Goal: Information Seeking & Learning: Learn about a topic

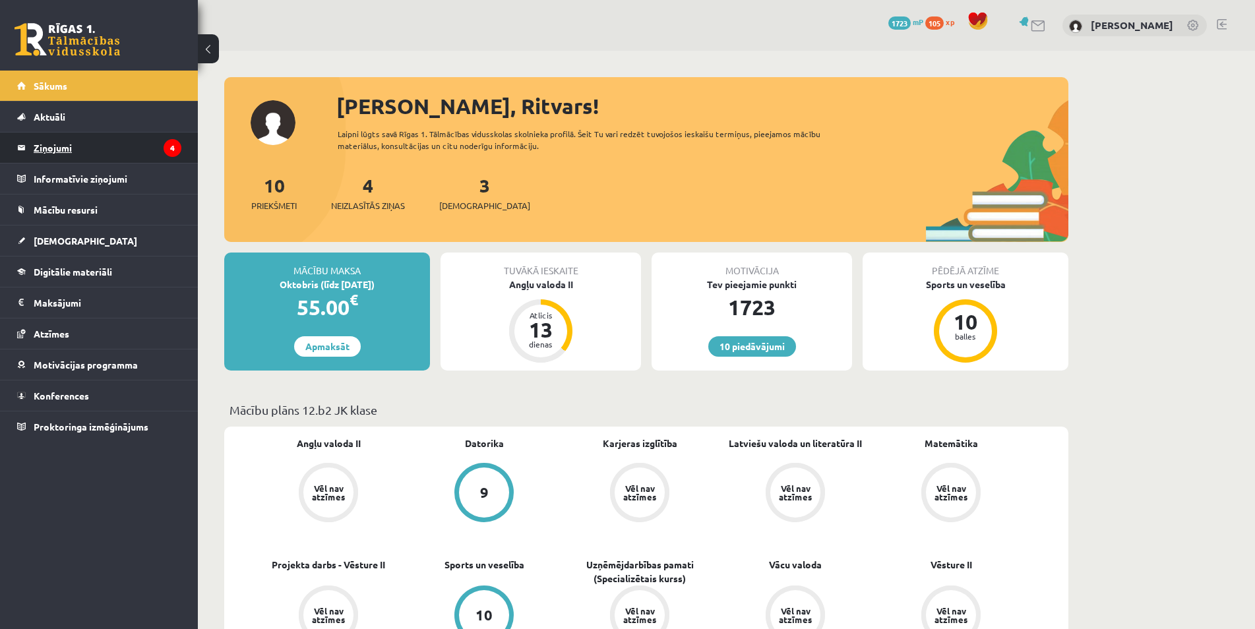
click at [162, 141] on legend "Ziņojumi 4" at bounding box center [108, 148] width 148 height 30
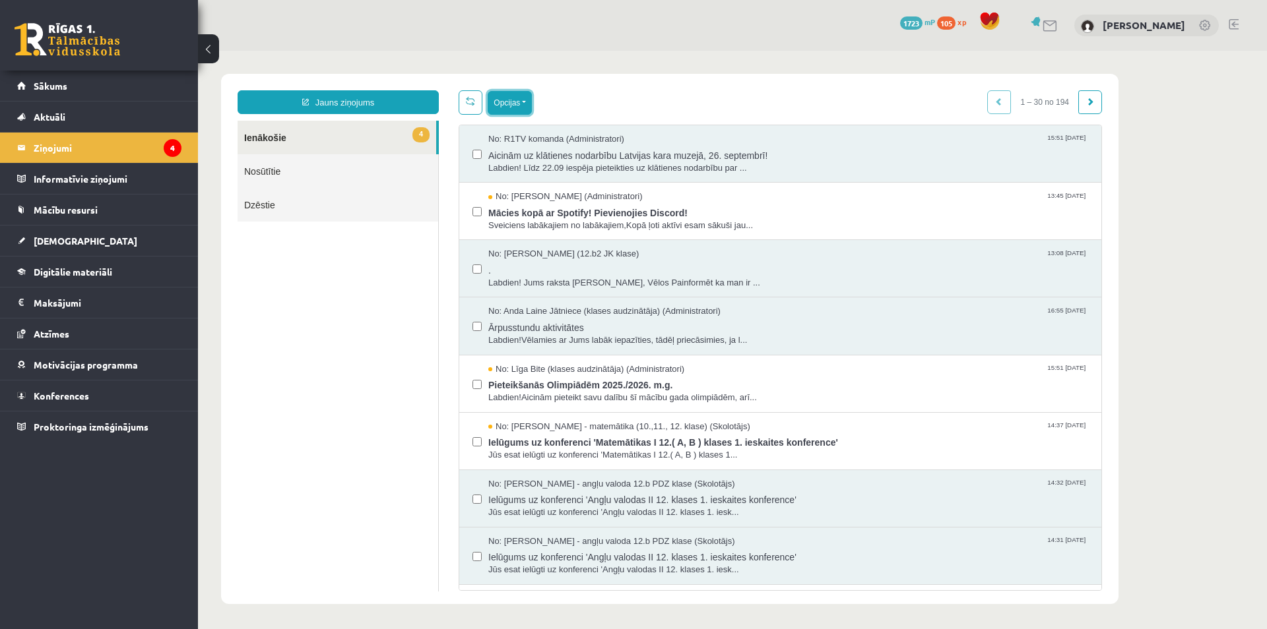
click at [526, 109] on button "Opcijas" at bounding box center [510, 103] width 44 height 24
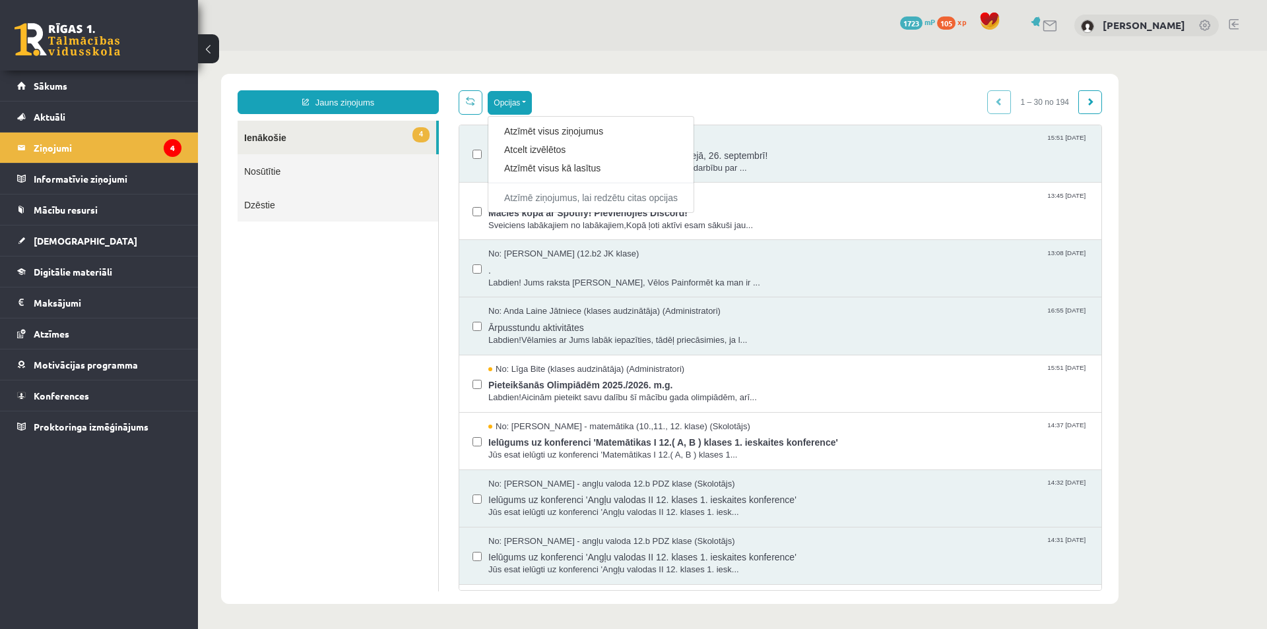
click at [647, 86] on div "**********" at bounding box center [669, 339] width 897 height 530
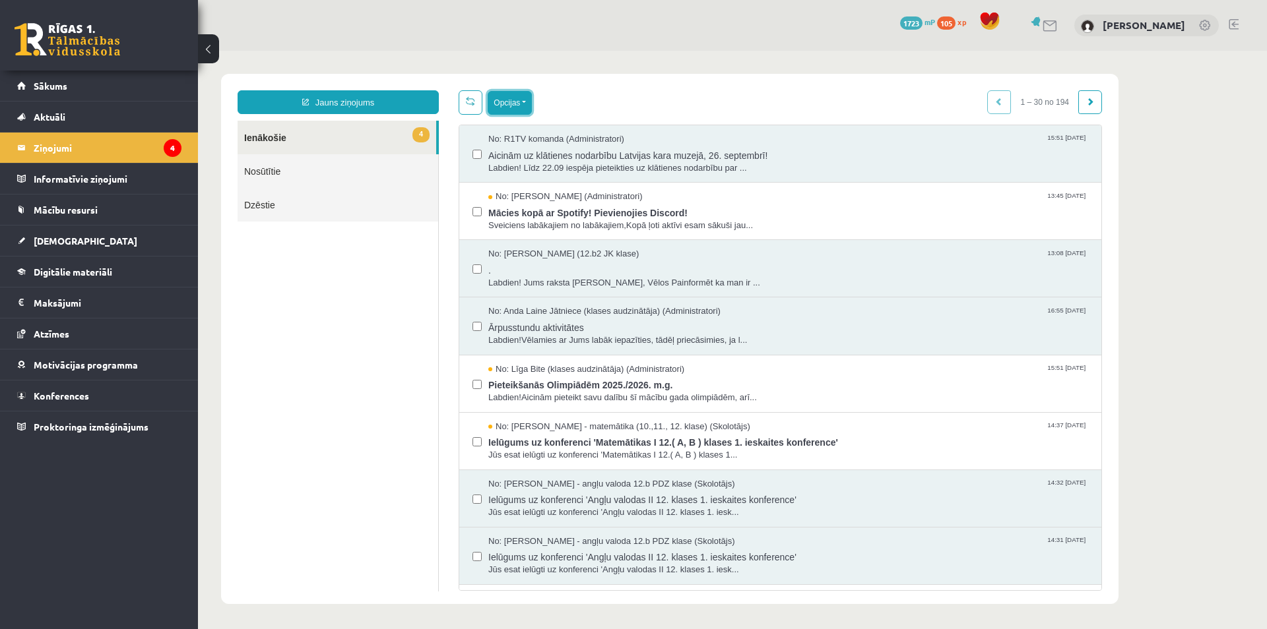
click at [524, 106] on button "Opcijas" at bounding box center [510, 103] width 44 height 24
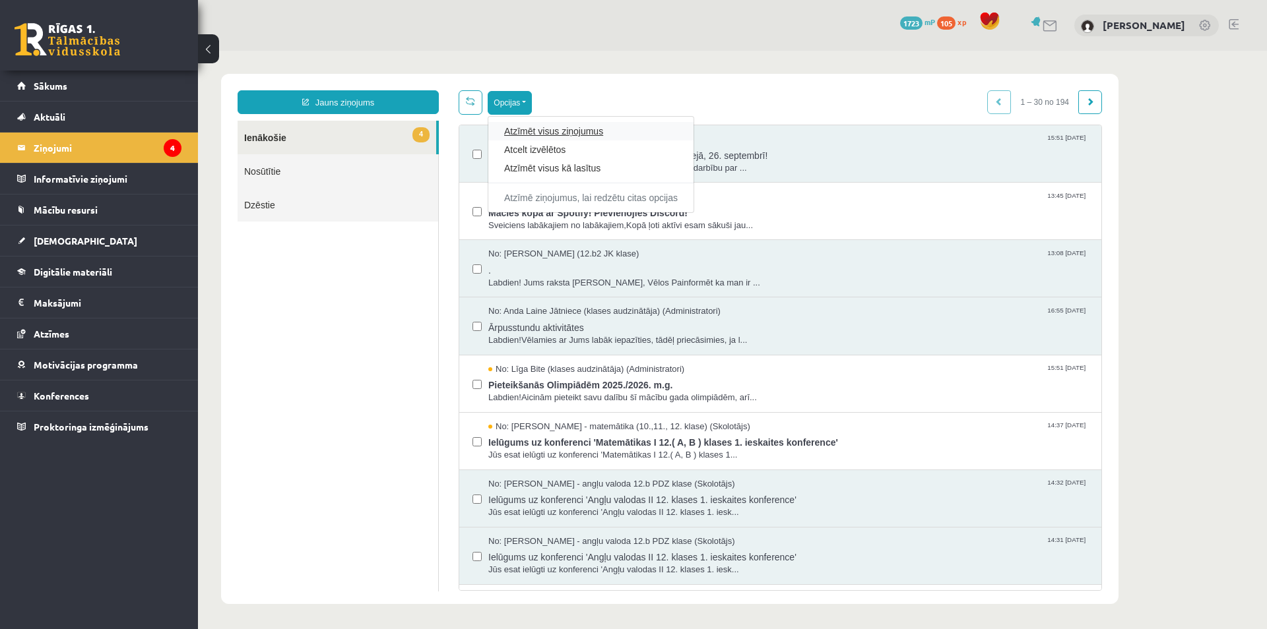
click at [569, 131] on link "Atzīmēt visus ziņojumus" at bounding box center [591, 131] width 174 height 13
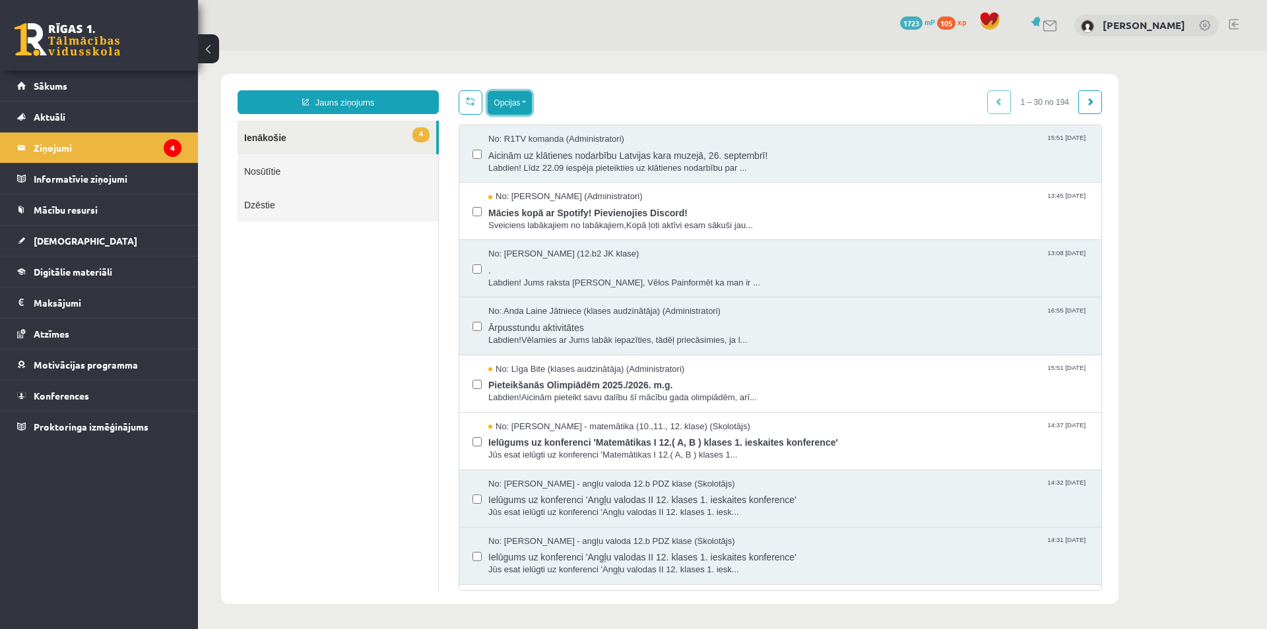
click at [501, 110] on button "Opcijas" at bounding box center [510, 103] width 44 height 24
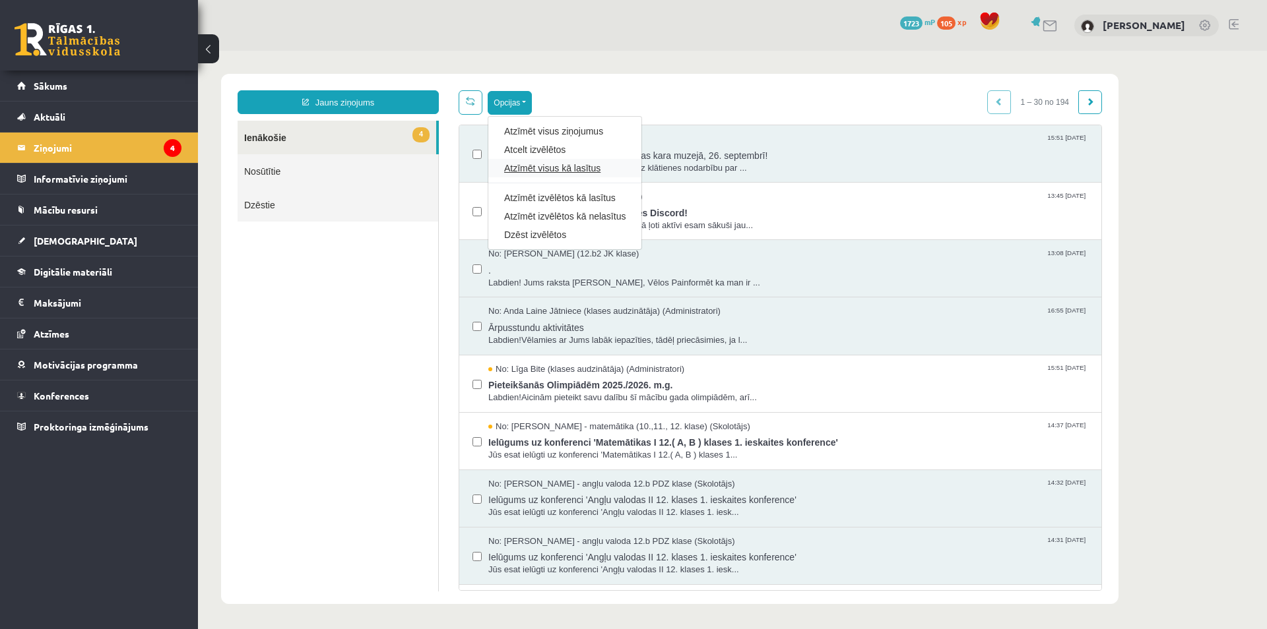
click at [560, 164] on link "Atzīmēt visus kā lasītus" at bounding box center [564, 168] width 121 height 13
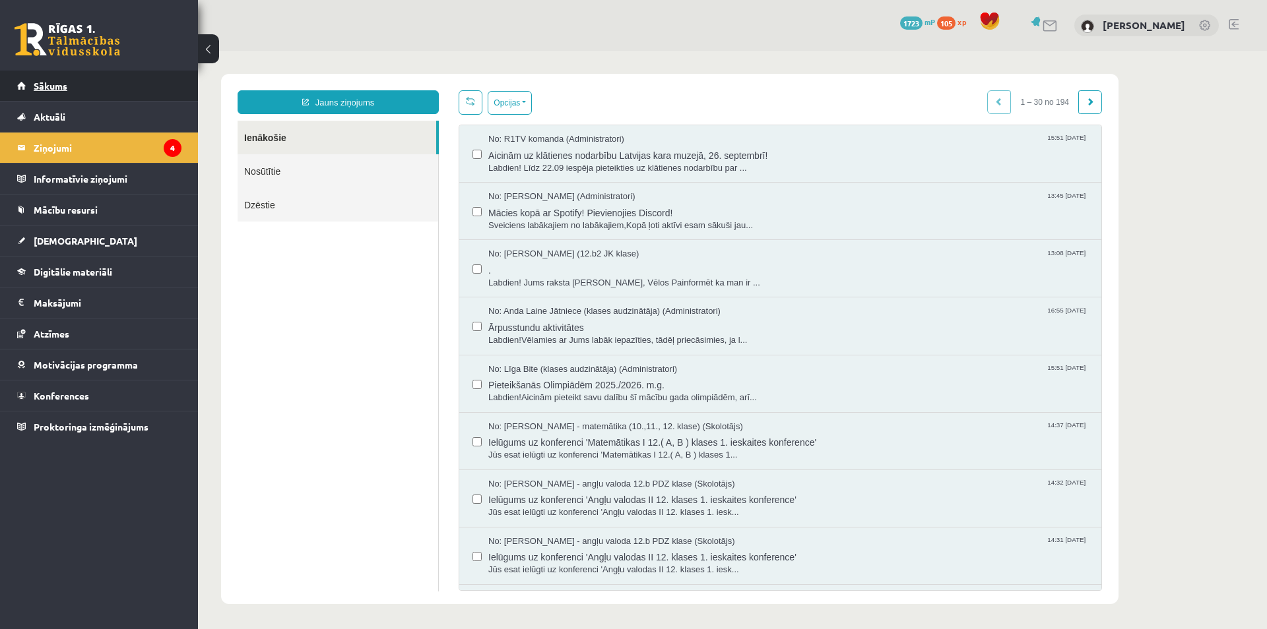
click at [72, 84] on link "Sākums" at bounding box center [99, 86] width 164 height 30
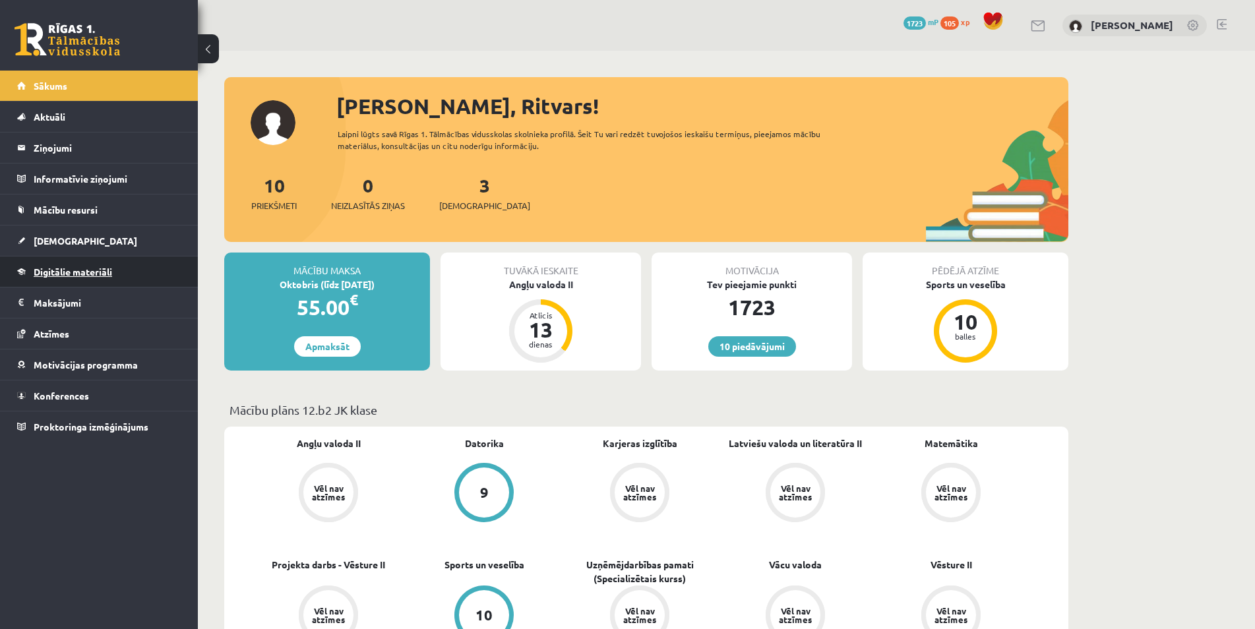
click at [166, 274] on link "Digitālie materiāli" at bounding box center [99, 272] width 164 height 30
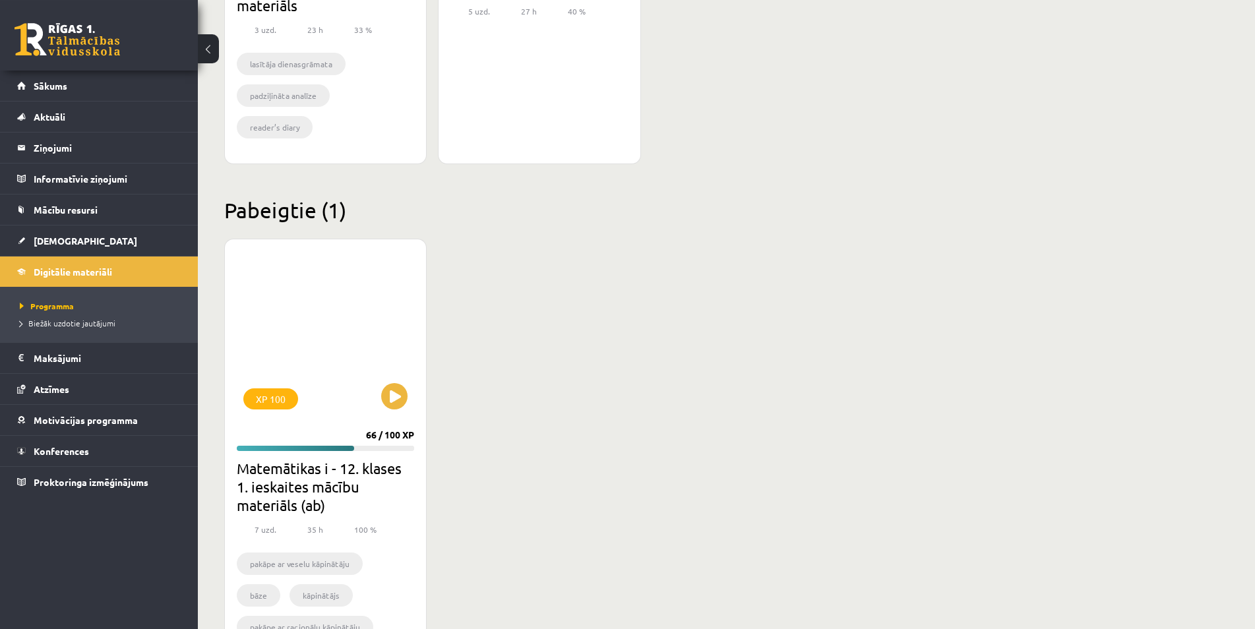
scroll to position [1480, 0]
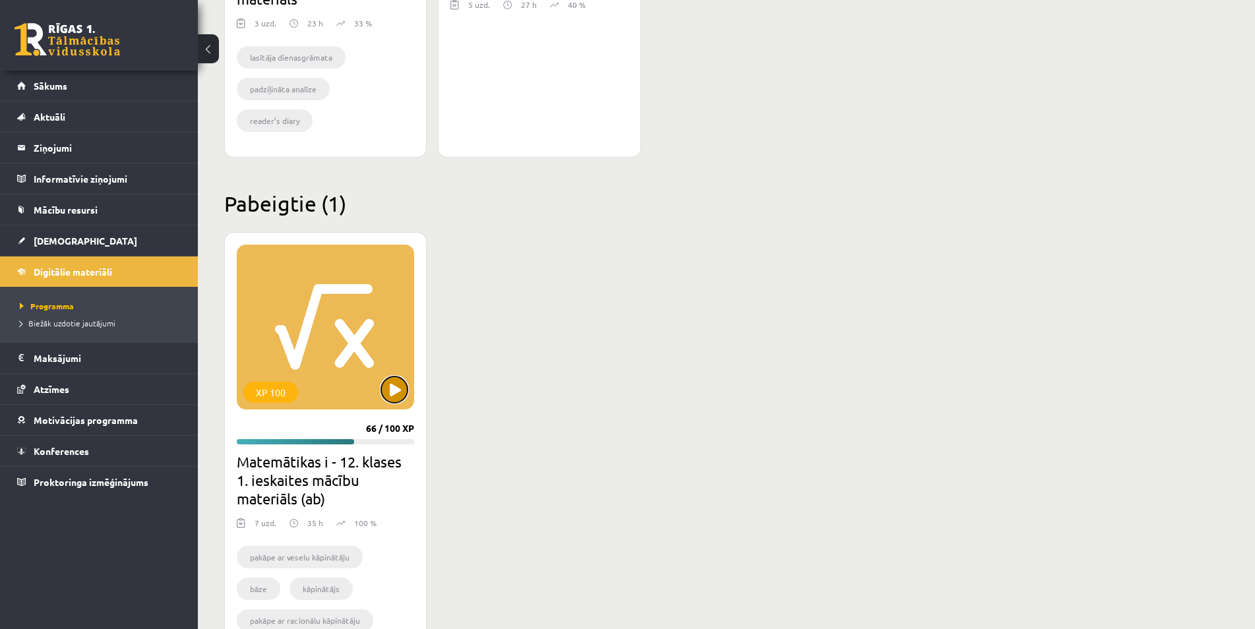
click at [392, 385] on button at bounding box center [394, 390] width 26 height 26
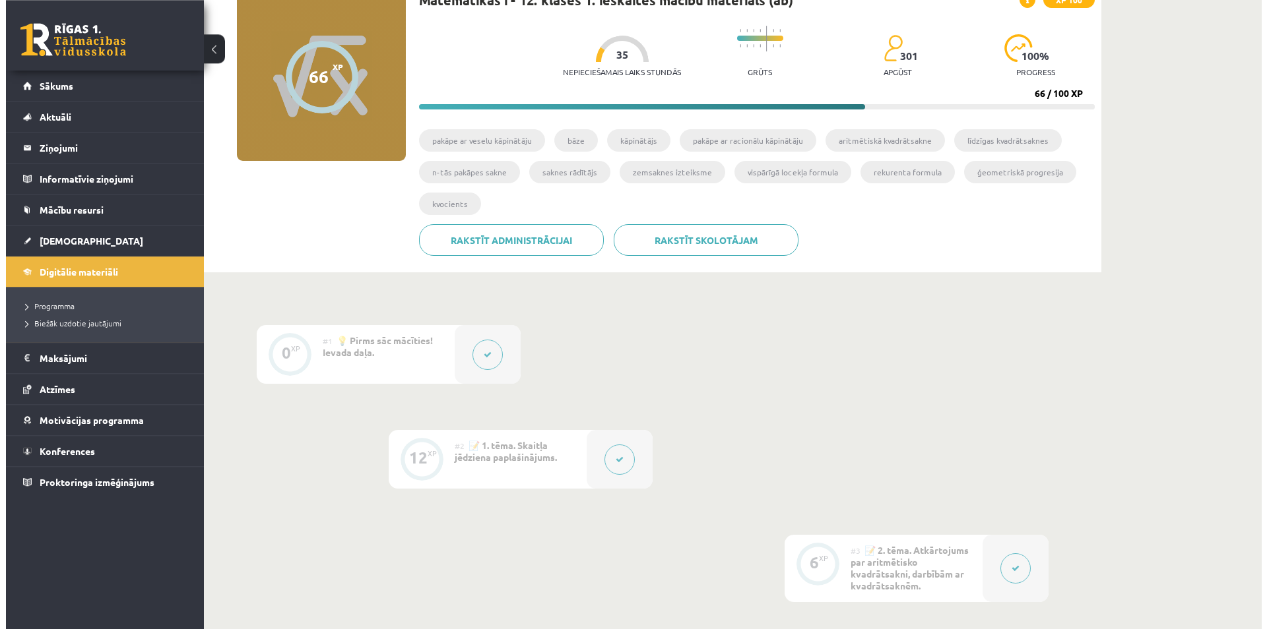
scroll to position [135, 0]
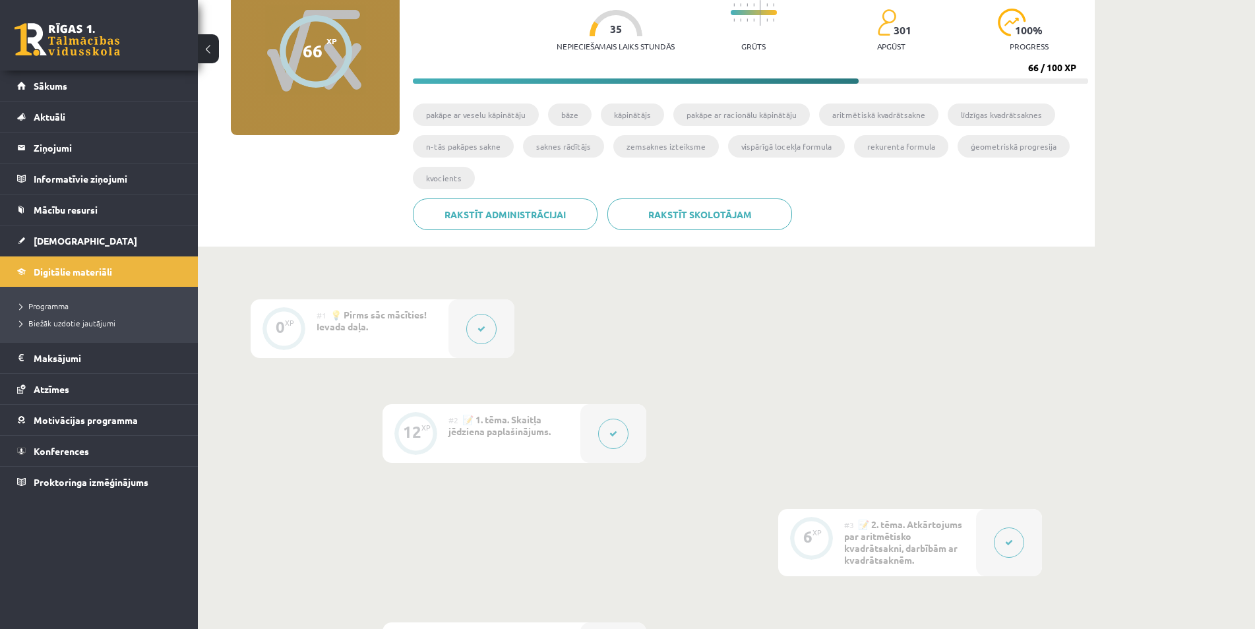
click at [619, 431] on button at bounding box center [613, 434] width 30 height 30
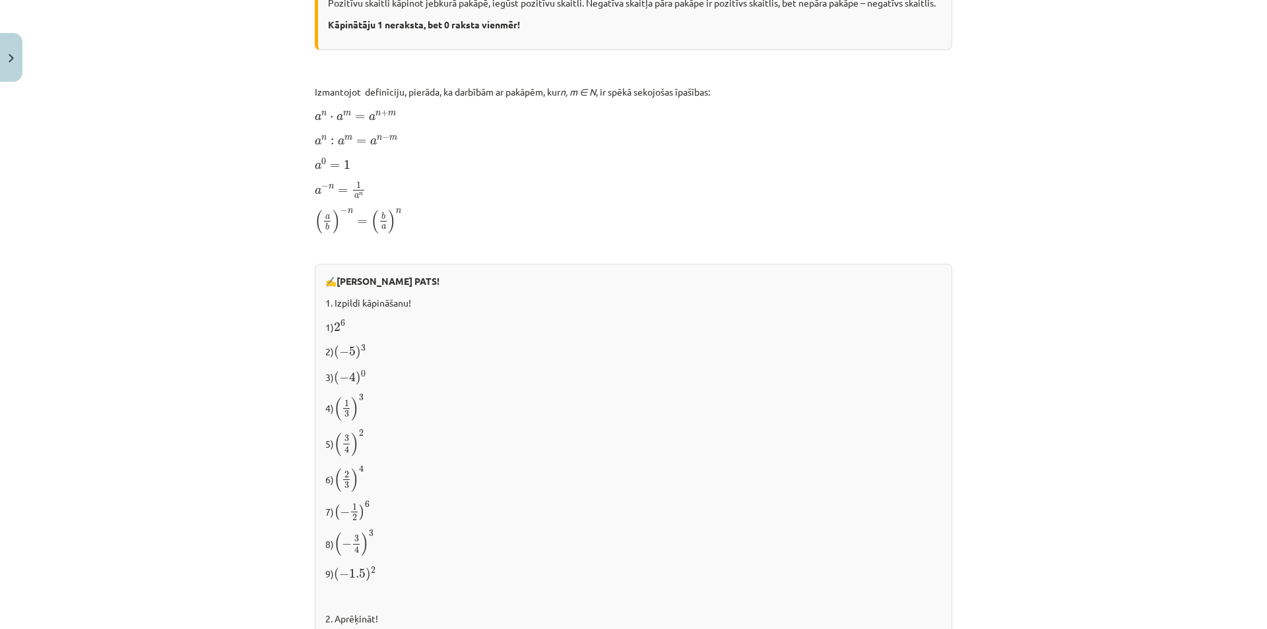
scroll to position [887, 0]
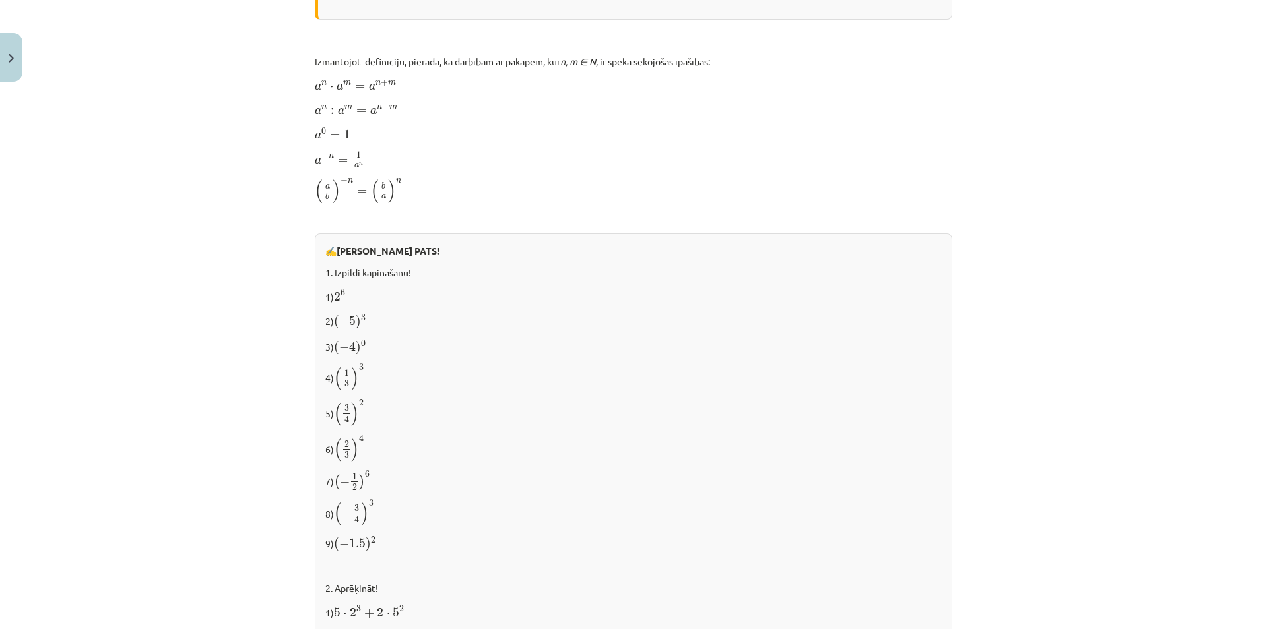
drag, startPoint x: 337, startPoint y: 440, endPoint x: 346, endPoint y: 442, distance: 8.8
click at [346, 442] on span "( 2 3 )" at bounding box center [346, 450] width 25 height 24
drag, startPoint x: 340, startPoint y: 460, endPoint x: 345, endPoint y: 455, distance: 7.0
click at [345, 455] on span "( 2 3 )" at bounding box center [346, 450] width 25 height 24
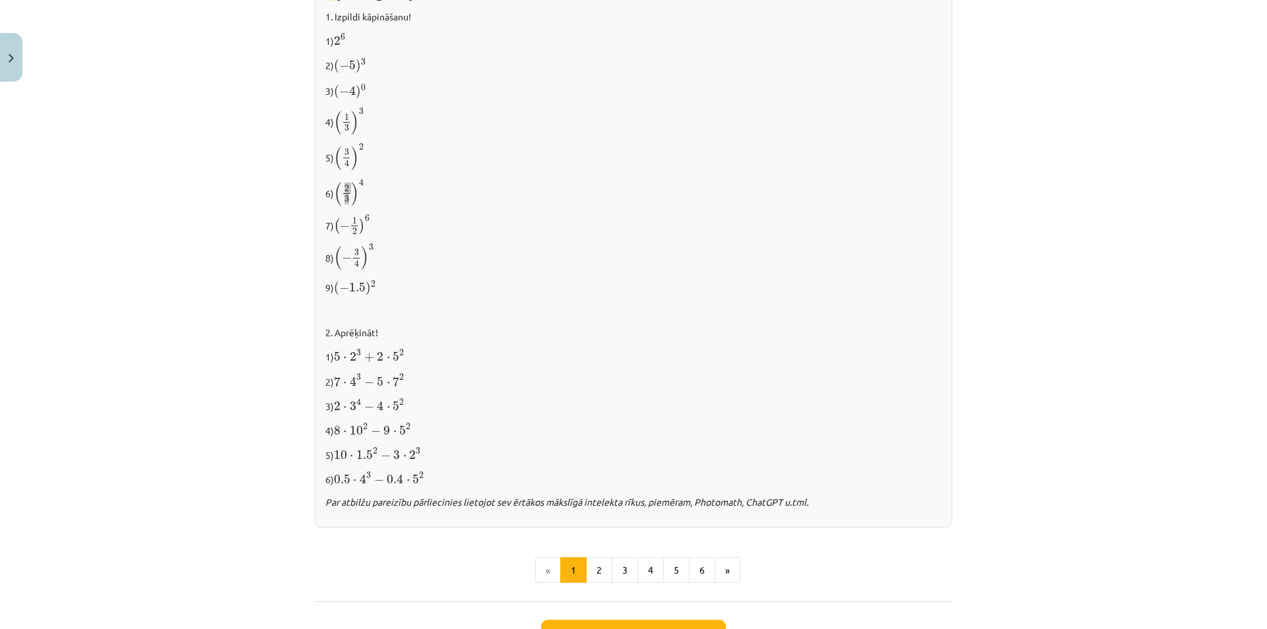
scroll to position [1140, 0]
click at [602, 573] on button "2" at bounding box center [599, 573] width 26 height 26
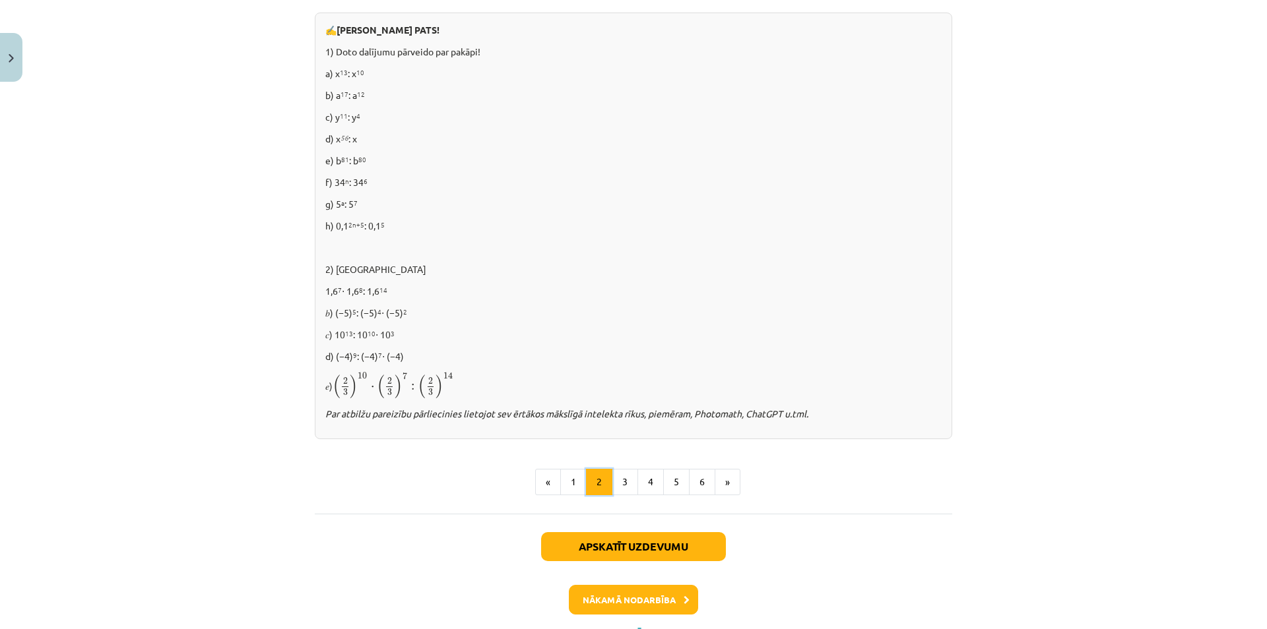
scroll to position [750, 0]
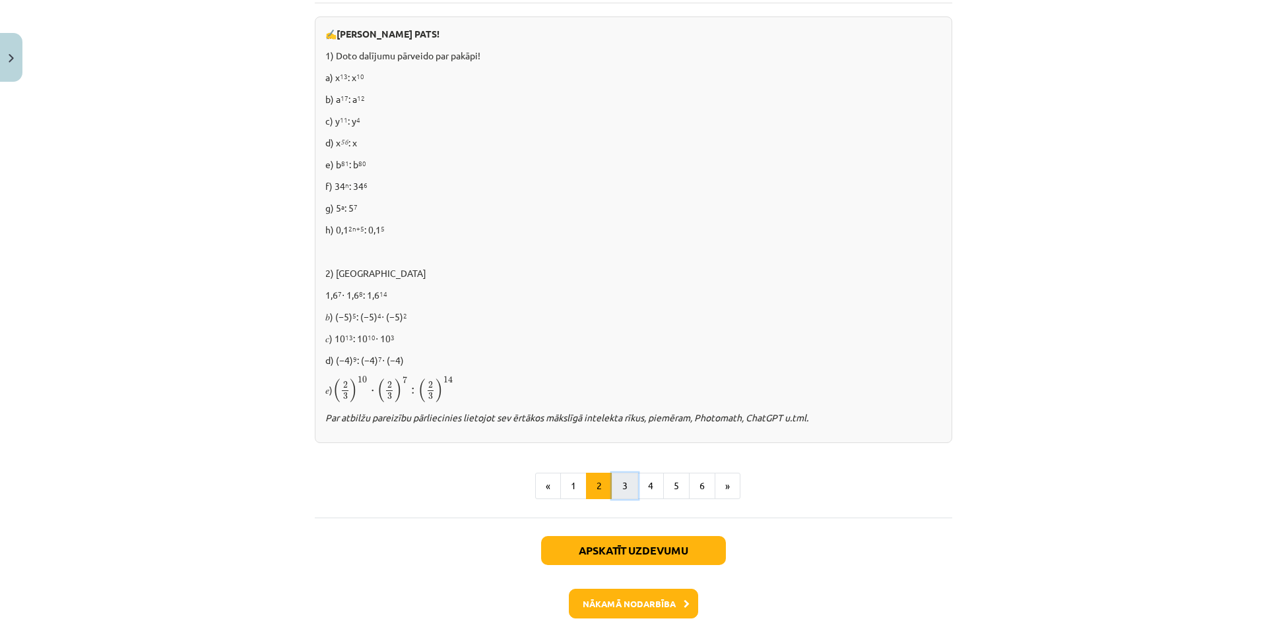
click at [612, 481] on button "3" at bounding box center [625, 486] width 26 height 26
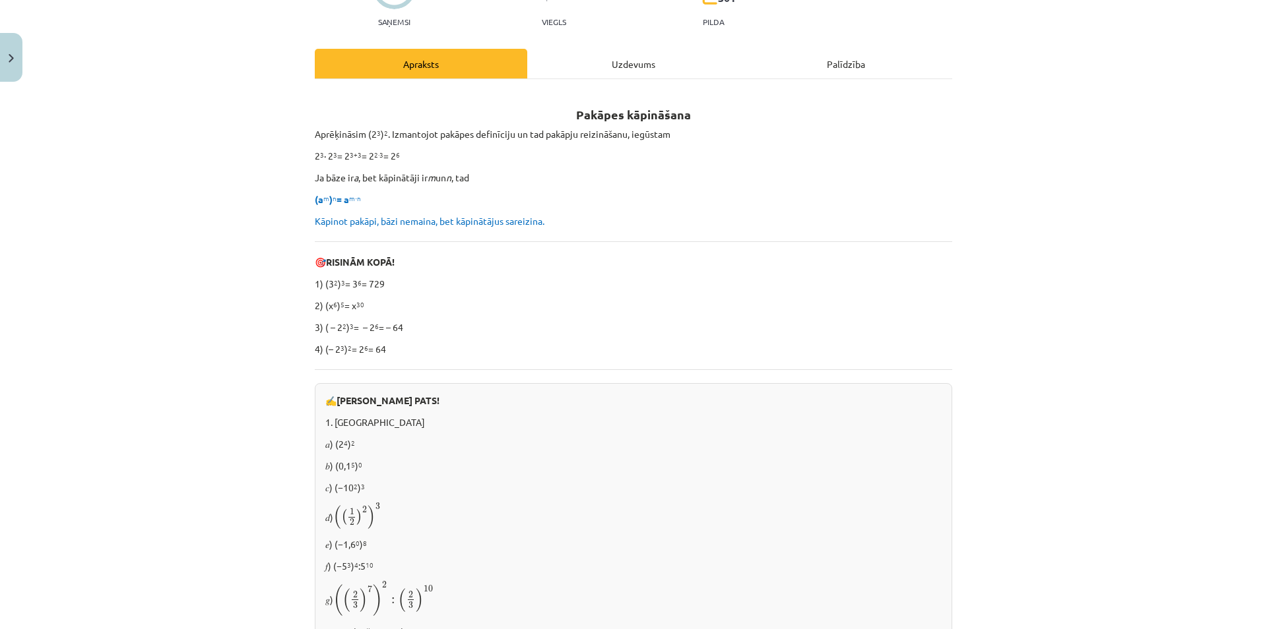
scroll to position [110, 0]
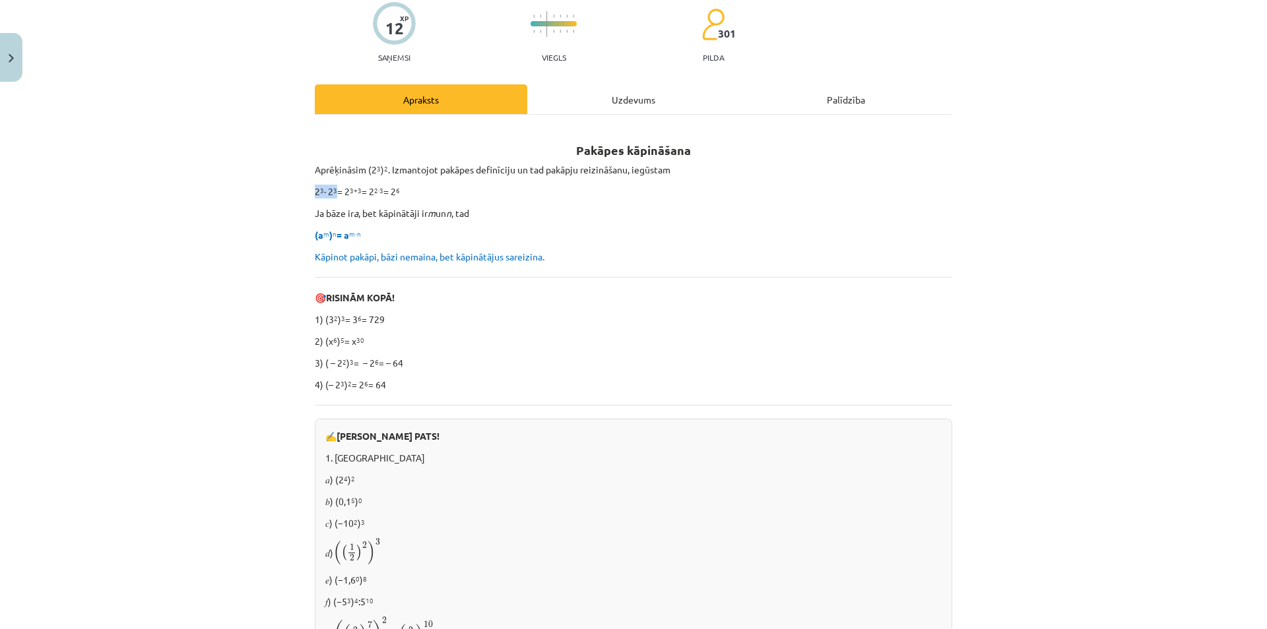
drag, startPoint x: 310, startPoint y: 192, endPoint x: 333, endPoint y: 193, distance: 22.5
click at [333, 193] on p "2 3 ∙ 2 3 = 2 3+3 = 2 2∙3 = 2 6" at bounding box center [633, 192] width 637 height 14
drag, startPoint x: 367, startPoint y: 172, endPoint x: 377, endPoint y: 171, distance: 9.3
click at [374, 171] on p "Aprēķināsim (2 3 ) 2 . Izmantojot pakāpes definīciju un tad pakāpju reizināšanu…" at bounding box center [633, 170] width 637 height 14
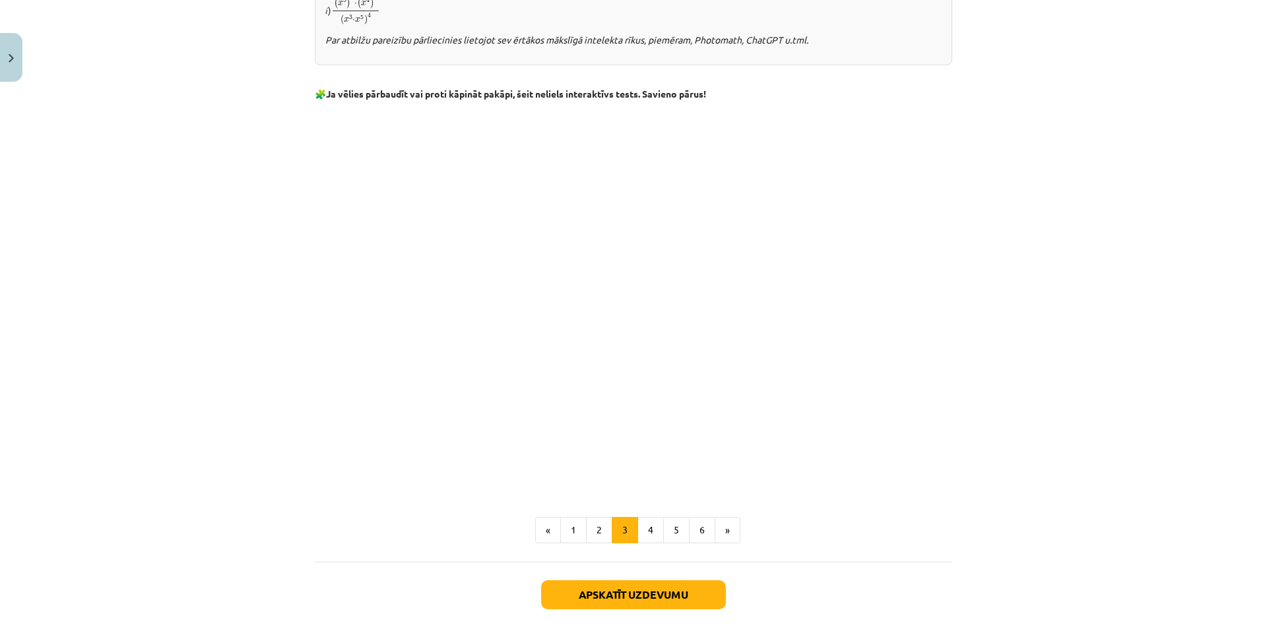
scroll to position [996, 0]
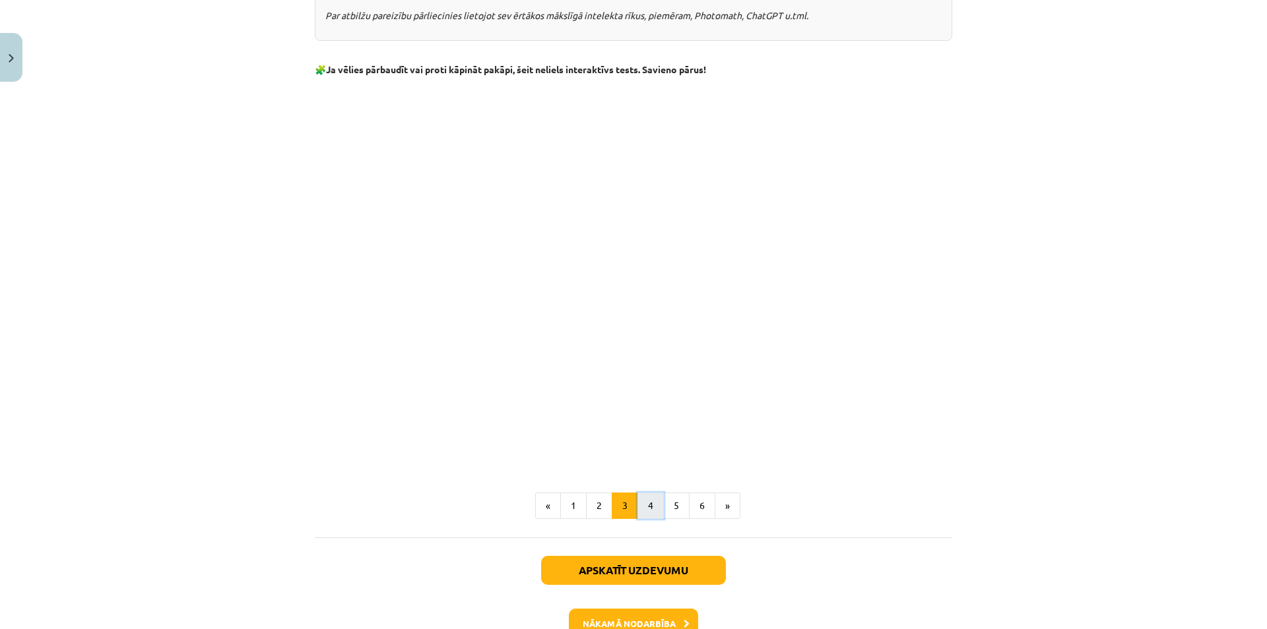
click at [642, 498] on button "4" at bounding box center [650, 506] width 26 height 26
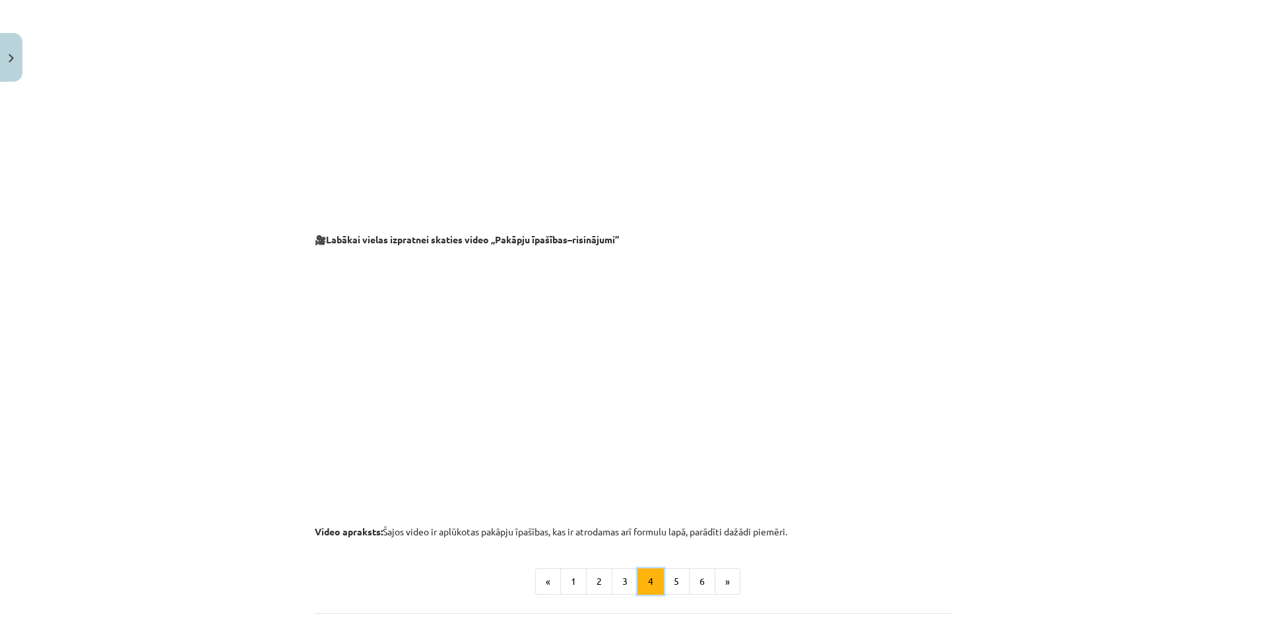
scroll to position [1282, 0]
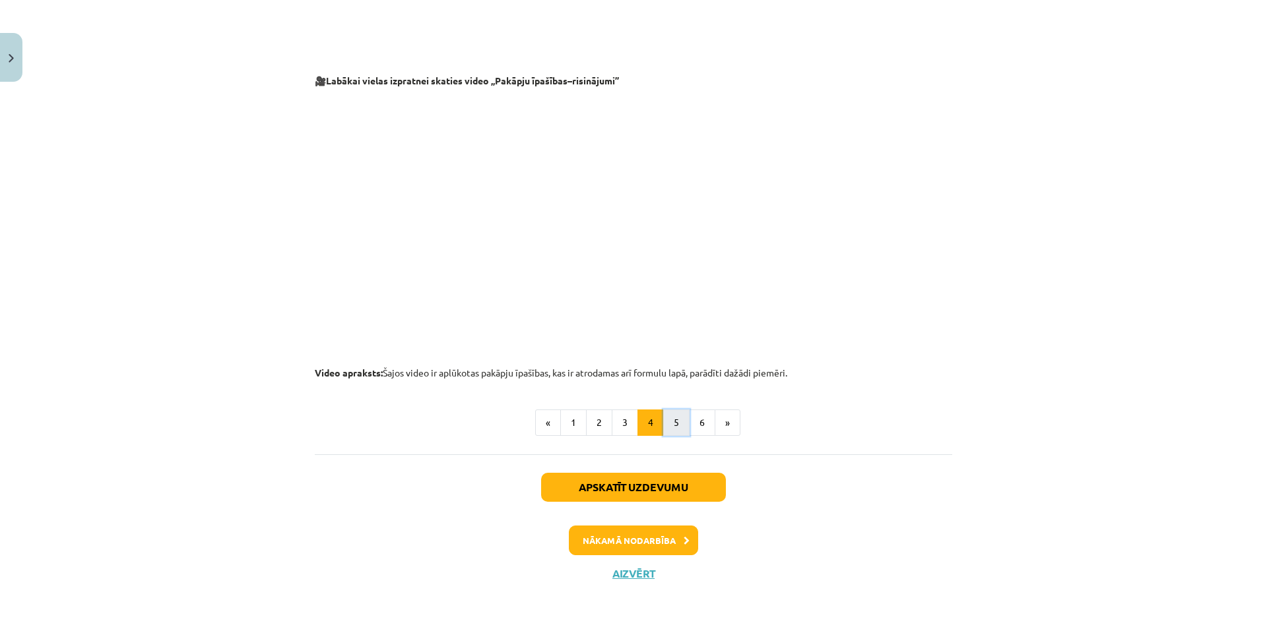
click at [670, 425] on button "5" at bounding box center [676, 423] width 26 height 26
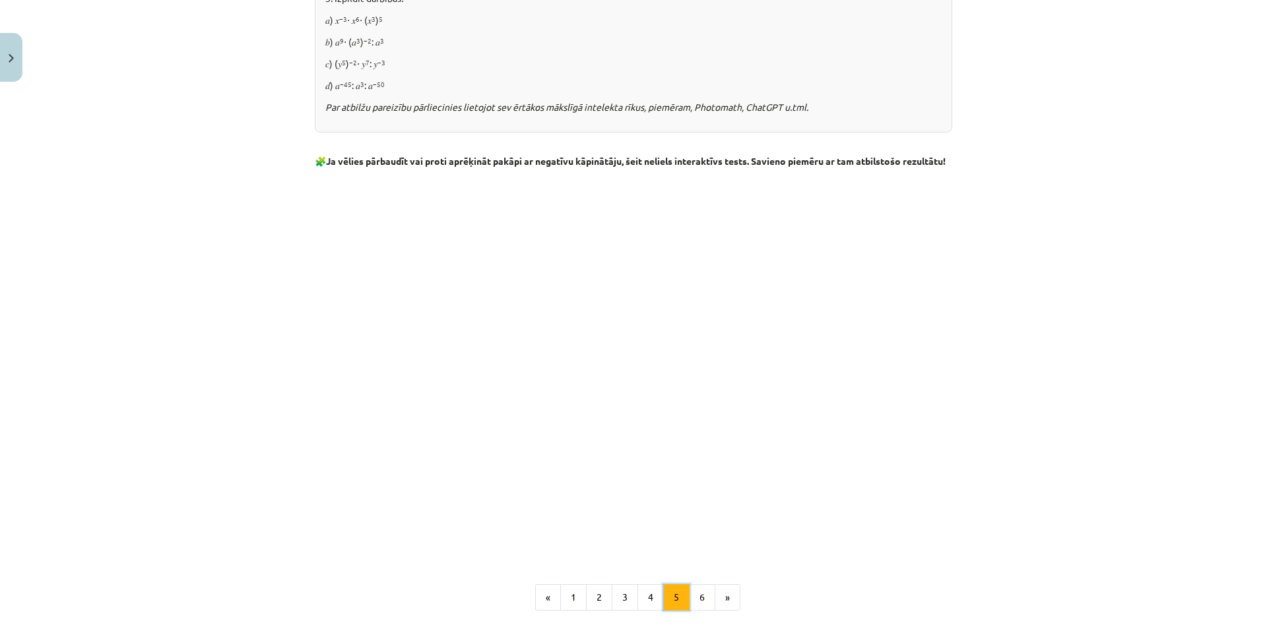
scroll to position [1313, 0]
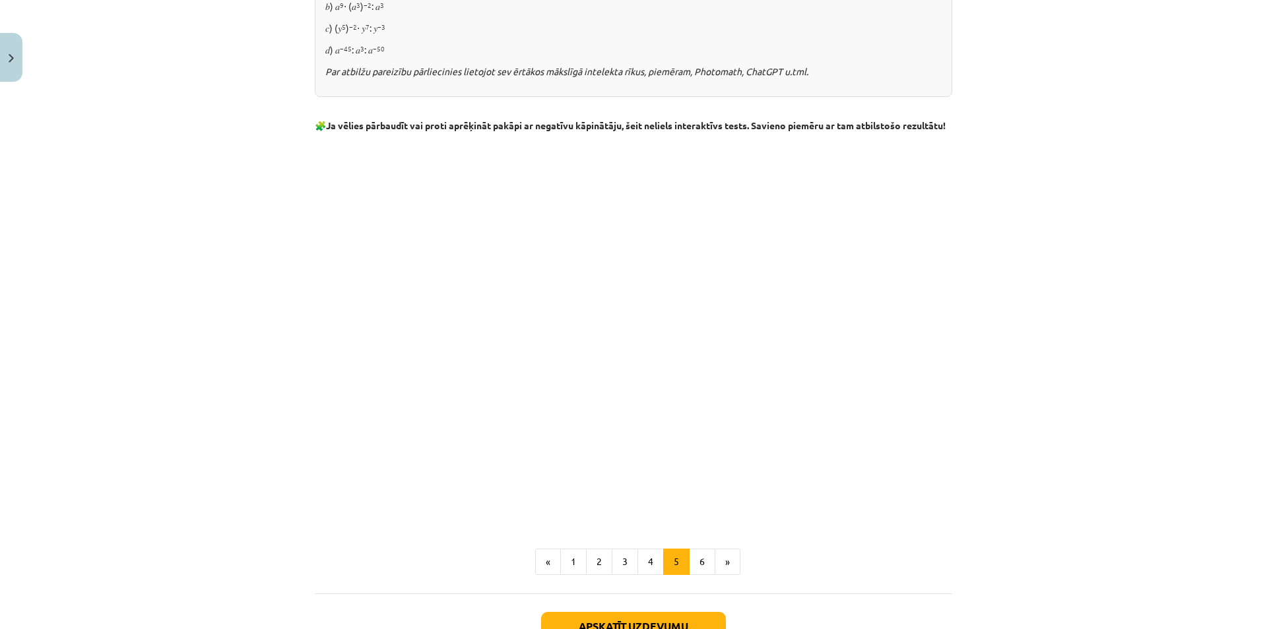
click at [1122, 424] on div "Mācību tēma: Matemātikas i - 12. klases 1. ieskaites mācību materiāls (ab) #2 📝…" at bounding box center [633, 314] width 1267 height 629
click at [697, 567] on button "6" at bounding box center [702, 562] width 26 height 26
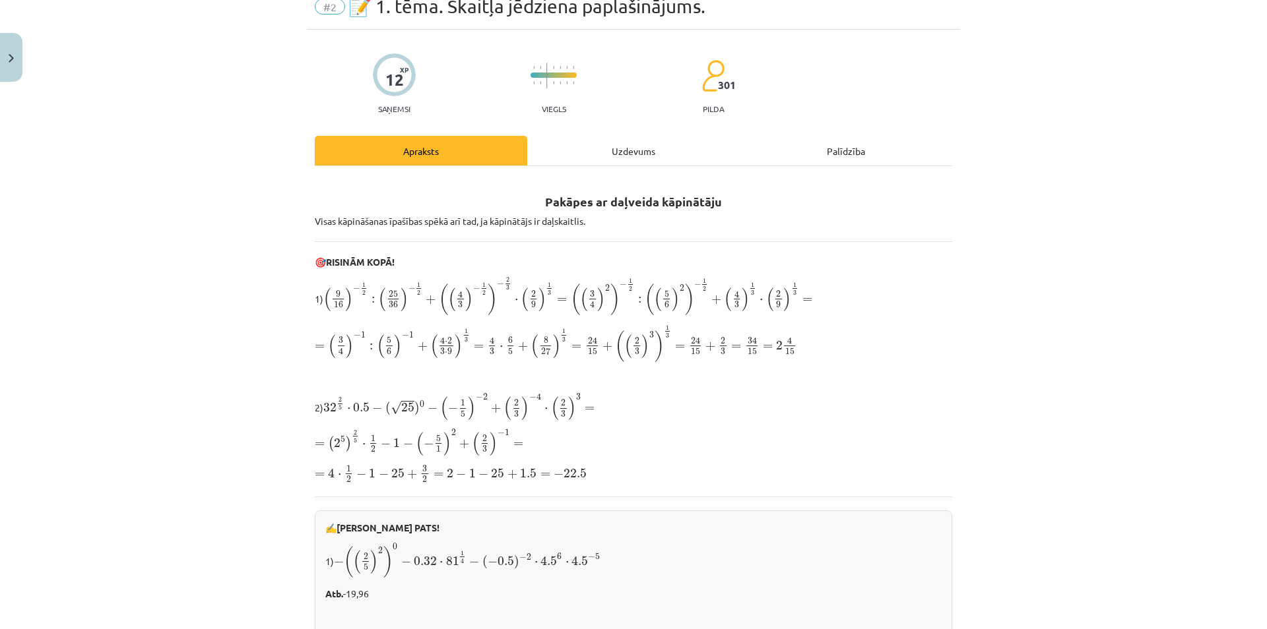
scroll to position [63, 0]
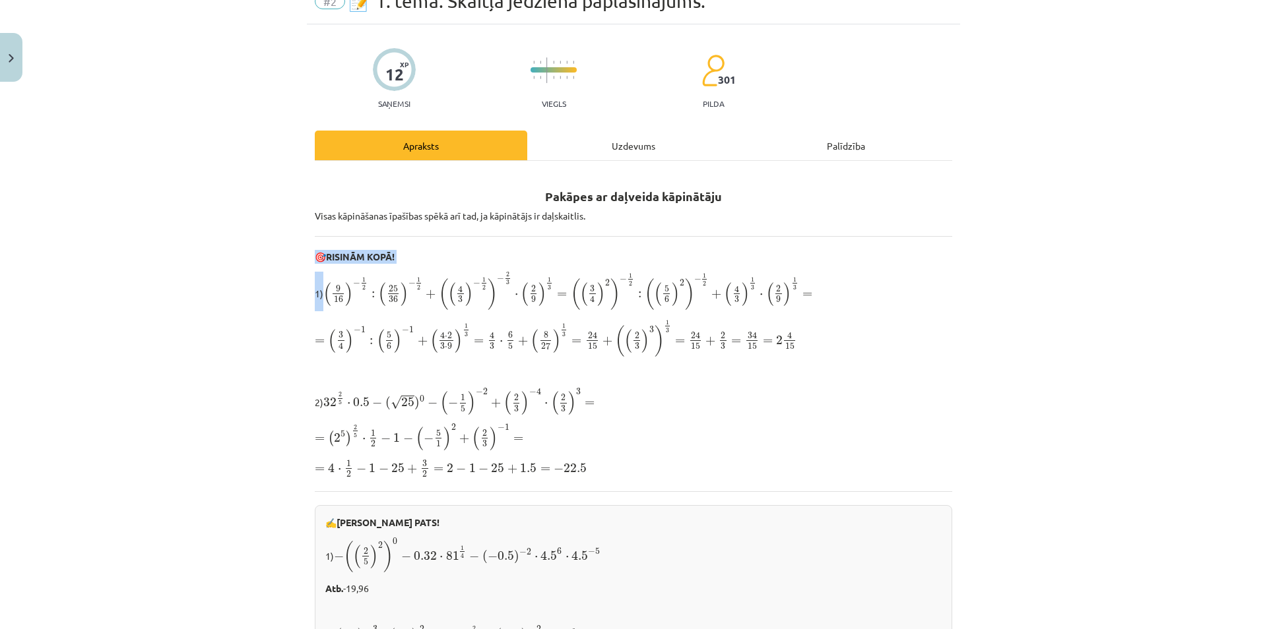
drag, startPoint x: 569, startPoint y: 451, endPoint x: 309, endPoint y: 265, distance: 320.2
click at [646, 391] on p "2) 32 2 5 ⋅ 0.5 − ( √ 25 ) 0 − ( − 1 5 ) − 2 + ( 2 3 ) − 4 ⋅ ( 2 3 ) 3 = 32 2 5…" at bounding box center [633, 402] width 637 height 28
drag, startPoint x: 813, startPoint y: 341, endPoint x: 404, endPoint y: 308, distance: 410.4
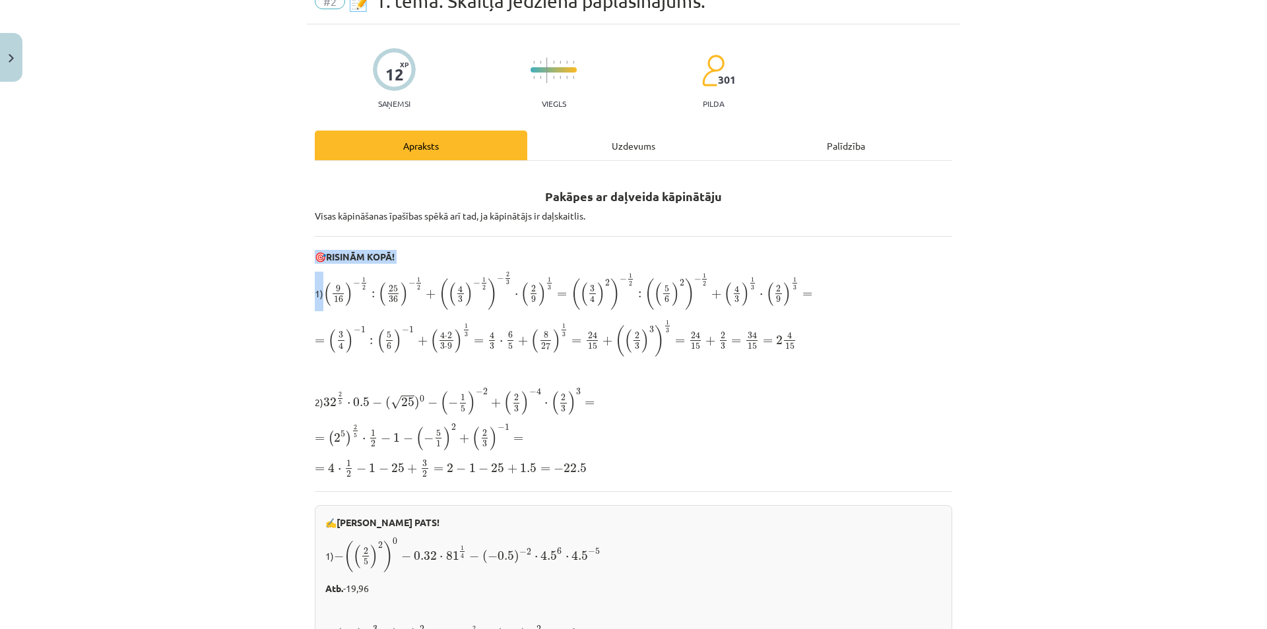
drag, startPoint x: 623, startPoint y: 354, endPoint x: 740, endPoint y: 359, distance: 117.6
click at [624, 353] on span "(" at bounding box center [628, 341] width 8 height 24
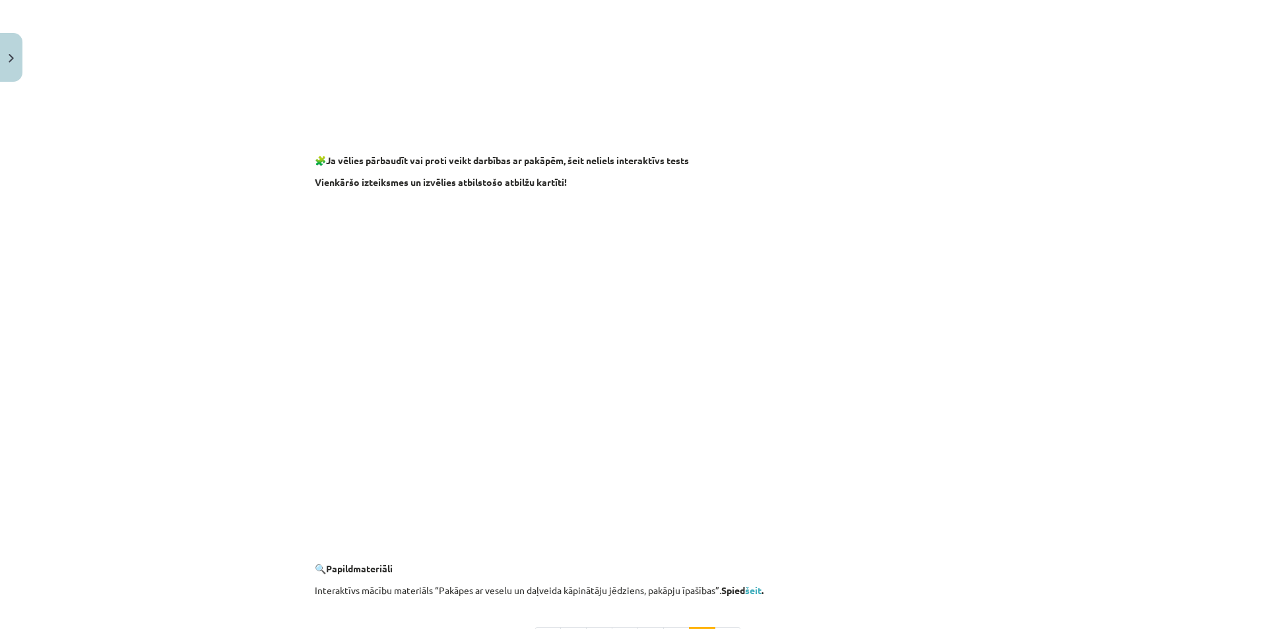
scroll to position [950, 0]
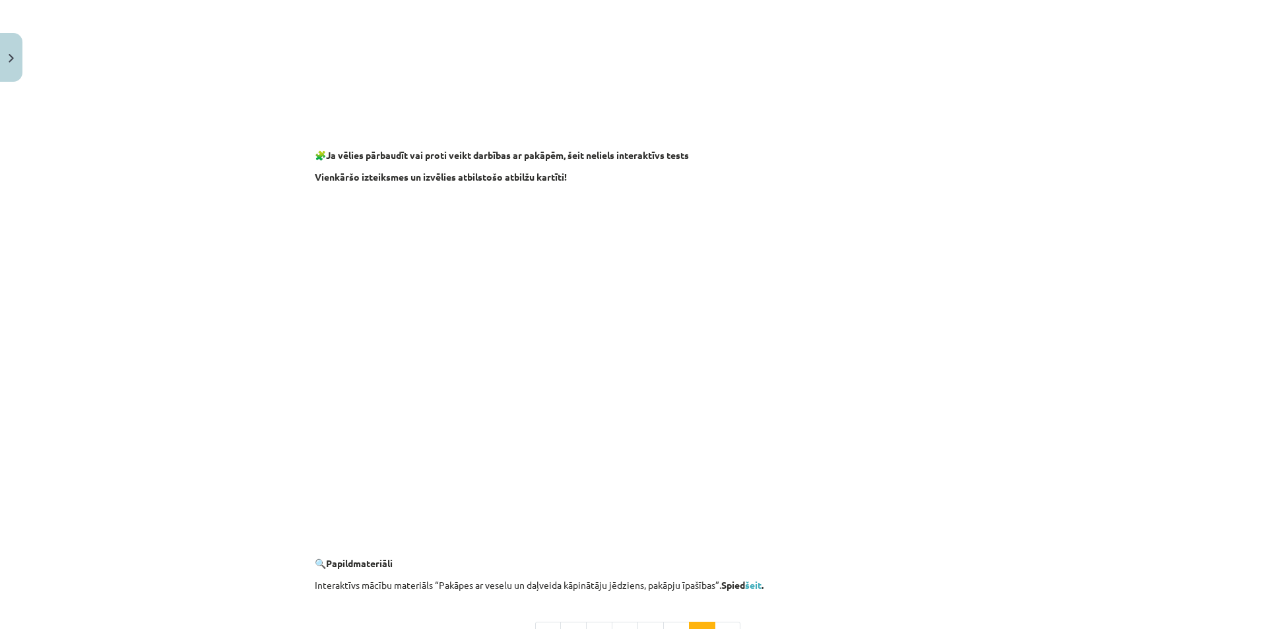
click at [228, 206] on div "Mācību tēma: Matemātikas i - 12. klases 1. ieskaites mācību materiāls (ab) #2 📝…" at bounding box center [633, 314] width 1267 height 629
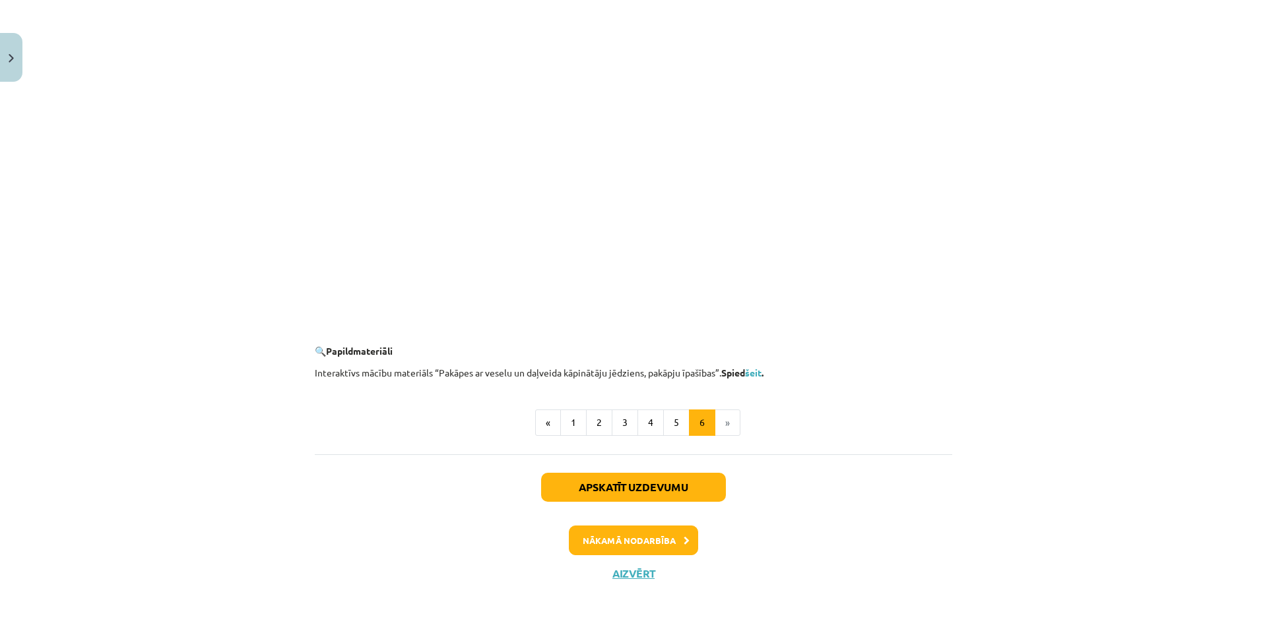
scroll to position [1163, 0]
click at [708, 483] on button "Apskatīt uzdevumu" at bounding box center [633, 487] width 185 height 29
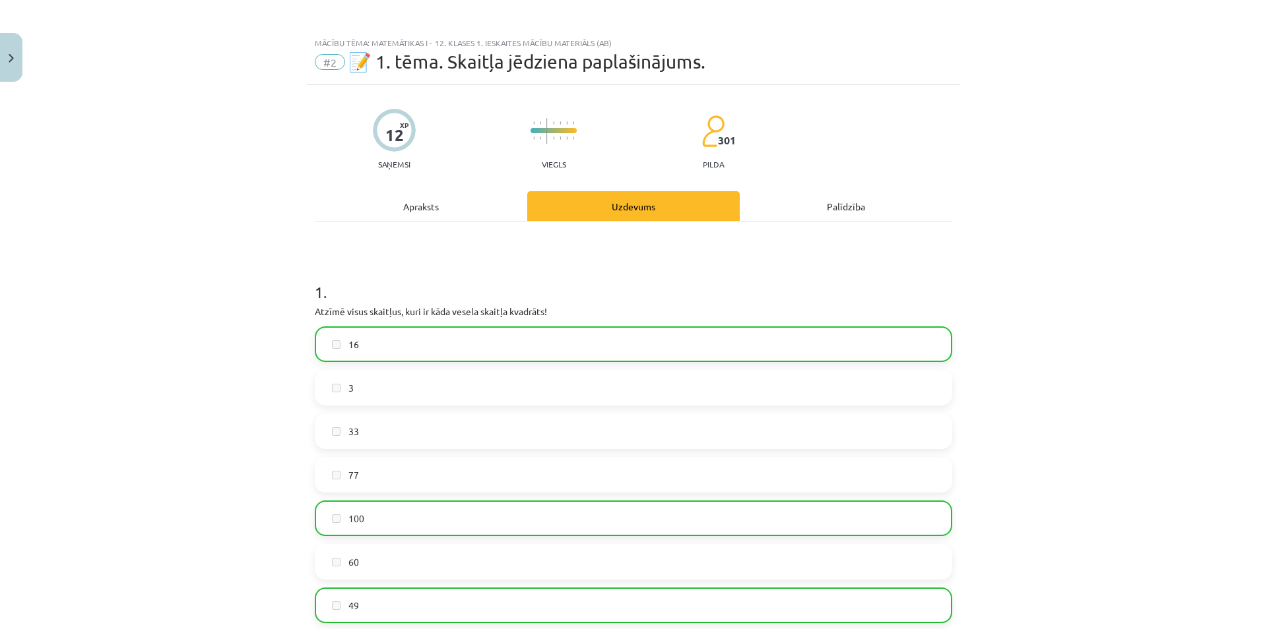
scroll to position [0, 0]
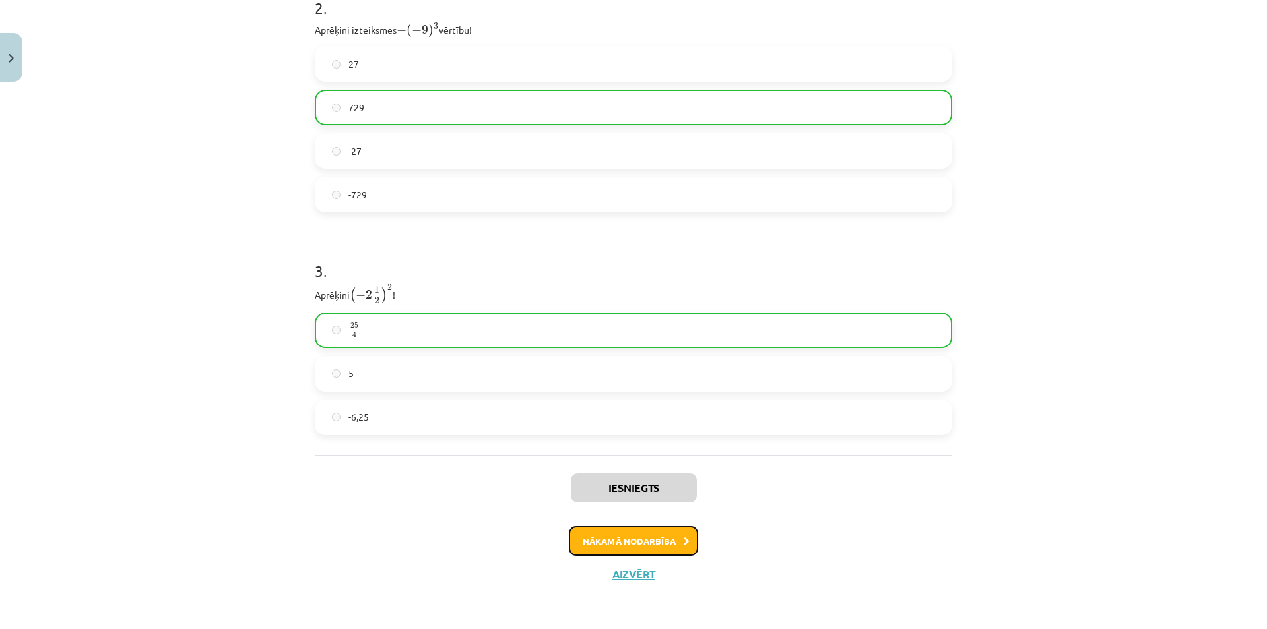
click at [621, 534] on button "Nākamā nodarbība" at bounding box center [633, 541] width 129 height 30
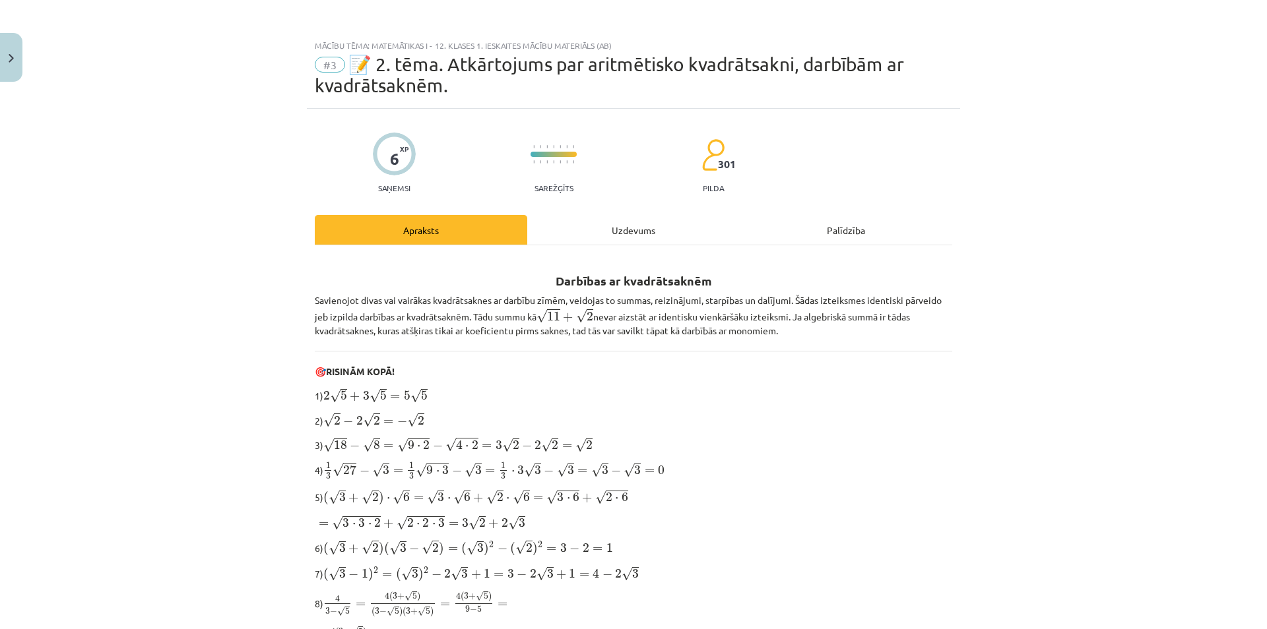
click at [581, 237] on div "Uzdevums" at bounding box center [633, 230] width 212 height 30
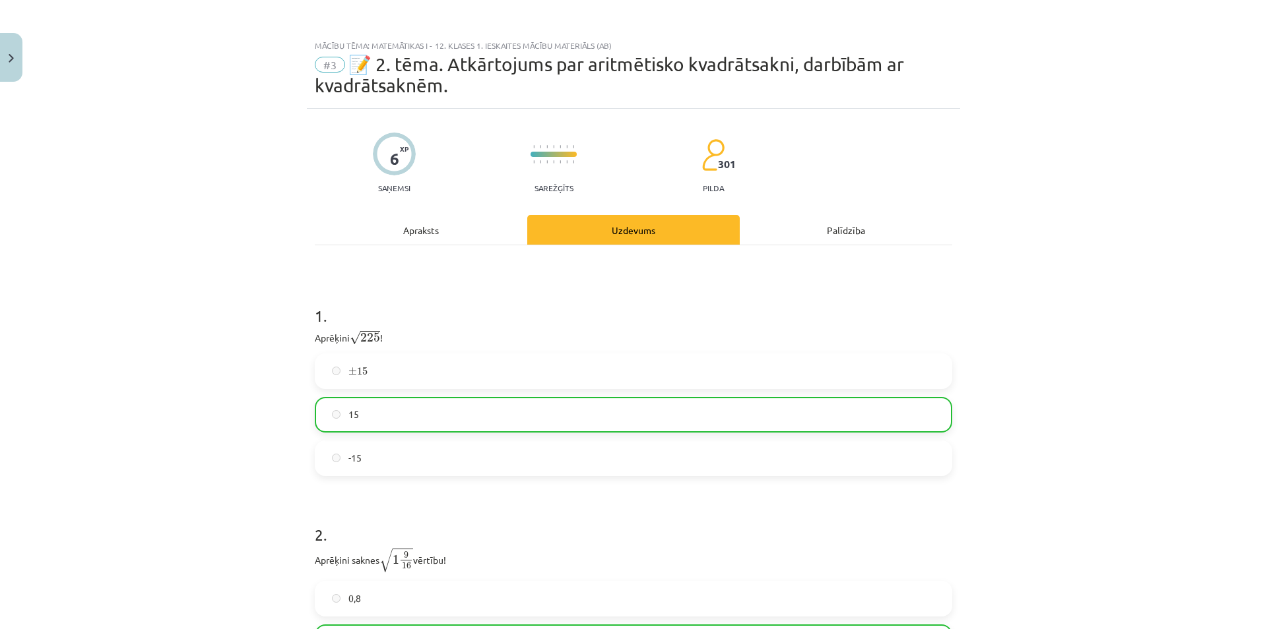
drag, startPoint x: 441, startPoint y: 216, endPoint x: 440, endPoint y: 234, distance: 17.9
click at [441, 224] on div "6 XP Saņemsi Sarežģīts 301 pilda Apraksts Uzdevums Palīdzība 1 . Aprēķini √ 225…" at bounding box center [633, 465] width 653 height 713
click at [440, 234] on div "Apraksts" at bounding box center [421, 230] width 212 height 30
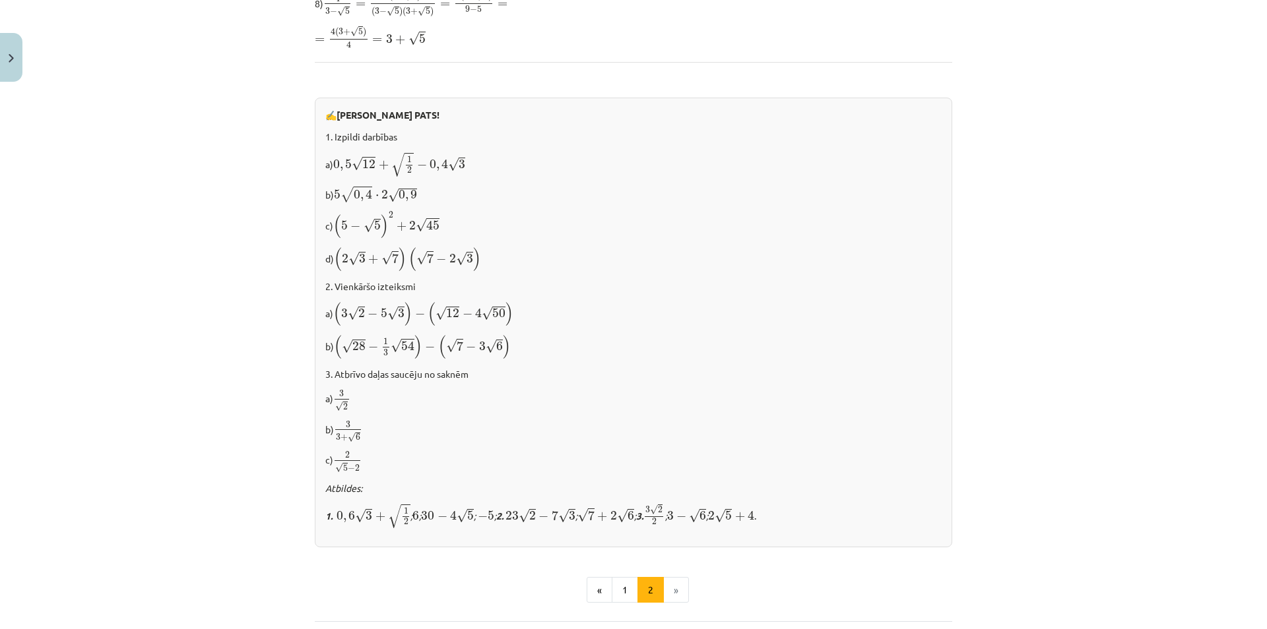
scroll to position [763, 0]
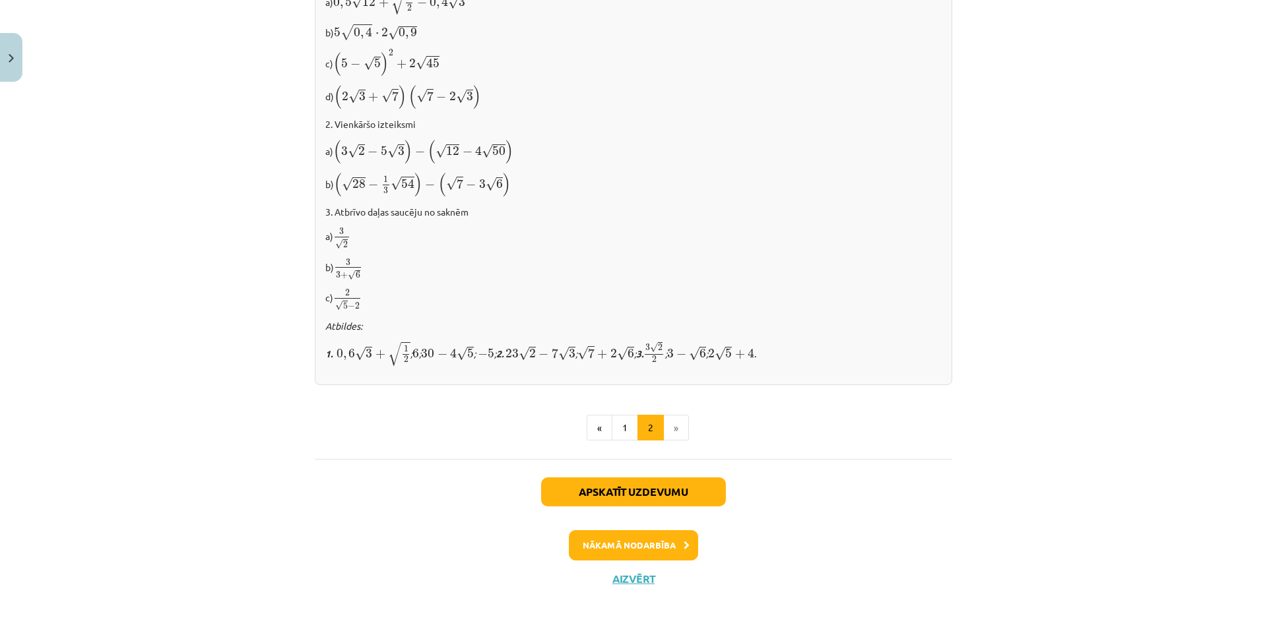
click at [632, 524] on div "Apskatīt uzdevumu Nākamā nodarbība Aizvērt" at bounding box center [633, 526] width 637 height 135
click at [635, 530] on button "Nākamā nodarbība" at bounding box center [633, 545] width 129 height 30
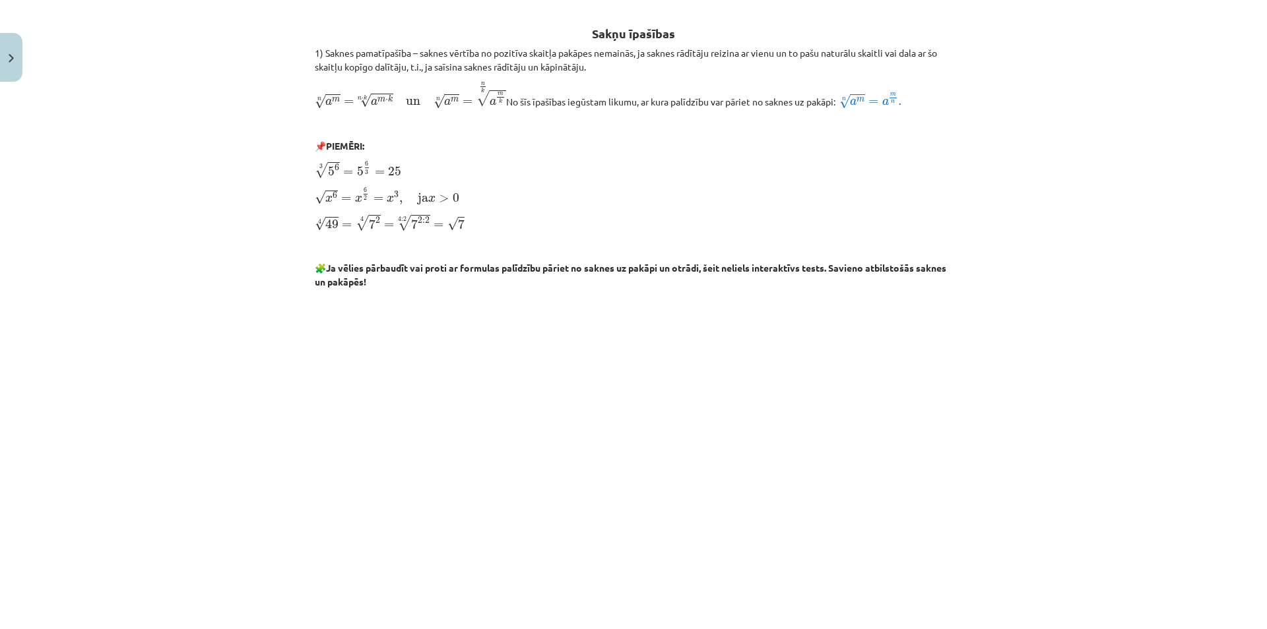
scroll to position [223, 0]
drag, startPoint x: 309, startPoint y: 195, endPoint x: 318, endPoint y: 195, distance: 9.3
click at [318, 195] on div "52 XP Saņemsi Sarežģīts 301 pilda Apraksts Uzdevums Palīdzība Sakņu īpašības 1)…" at bounding box center [633, 627] width 653 height 1525
click at [316, 195] on span "√" at bounding box center [320, 201] width 11 height 14
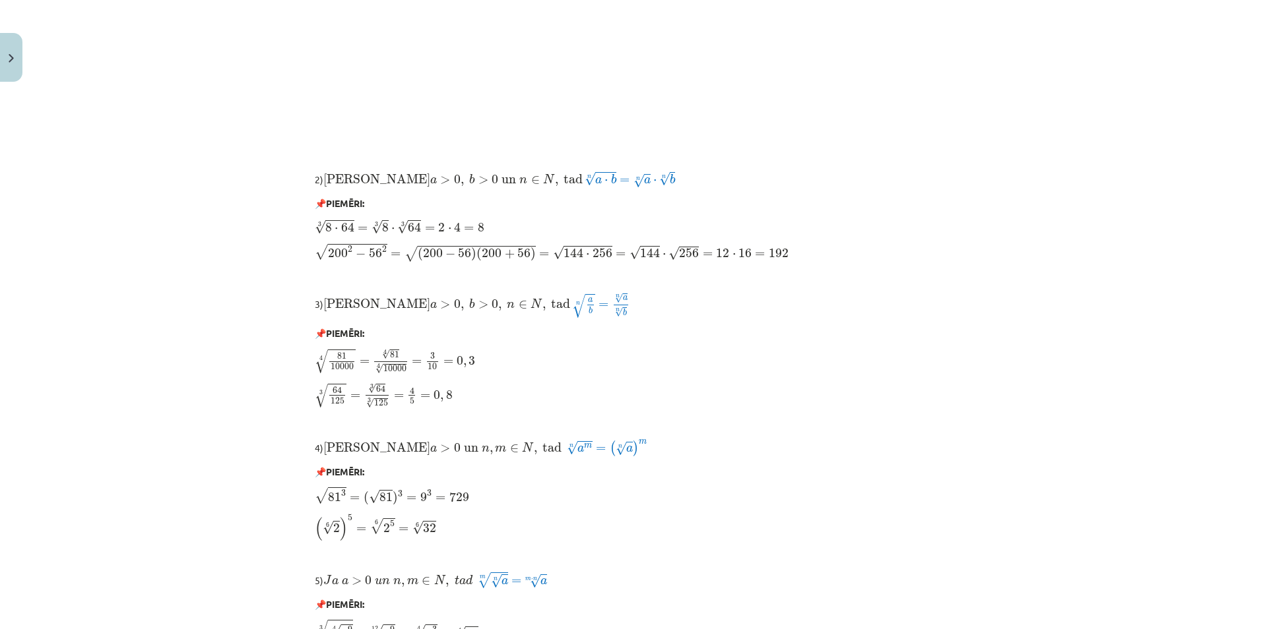
scroll to position [730, 0]
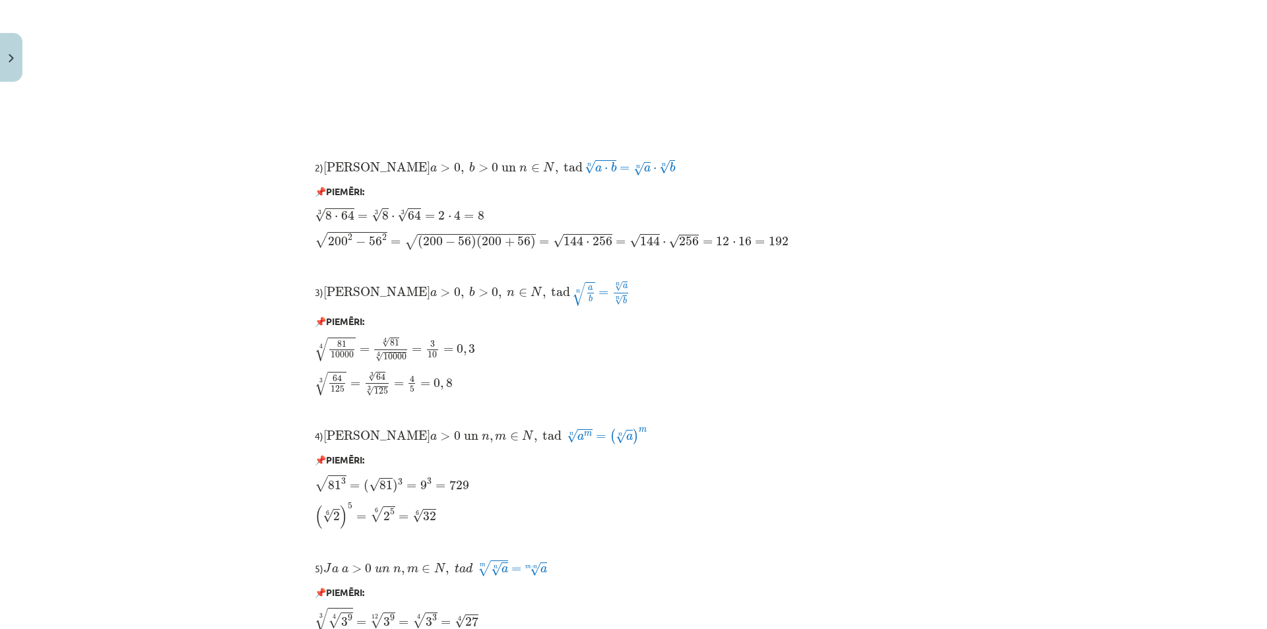
click at [236, 187] on div "Mācību tēma: Matemātikas i - 12. klases 1. ieskaites mācību materiāls (ab) #4 📝…" at bounding box center [633, 314] width 1267 height 629
drag, startPoint x: 414, startPoint y: 238, endPoint x: 521, endPoint y: 246, distance: 107.8
click at [521, 246] on span "( 200 − 56 ) ( 200 + 56 )" at bounding box center [477, 243] width 118 height 14
click at [530, 260] on p at bounding box center [633, 266] width 637 height 14
drag, startPoint x: 358, startPoint y: 248, endPoint x: 376, endPoint y: 250, distance: 17.9
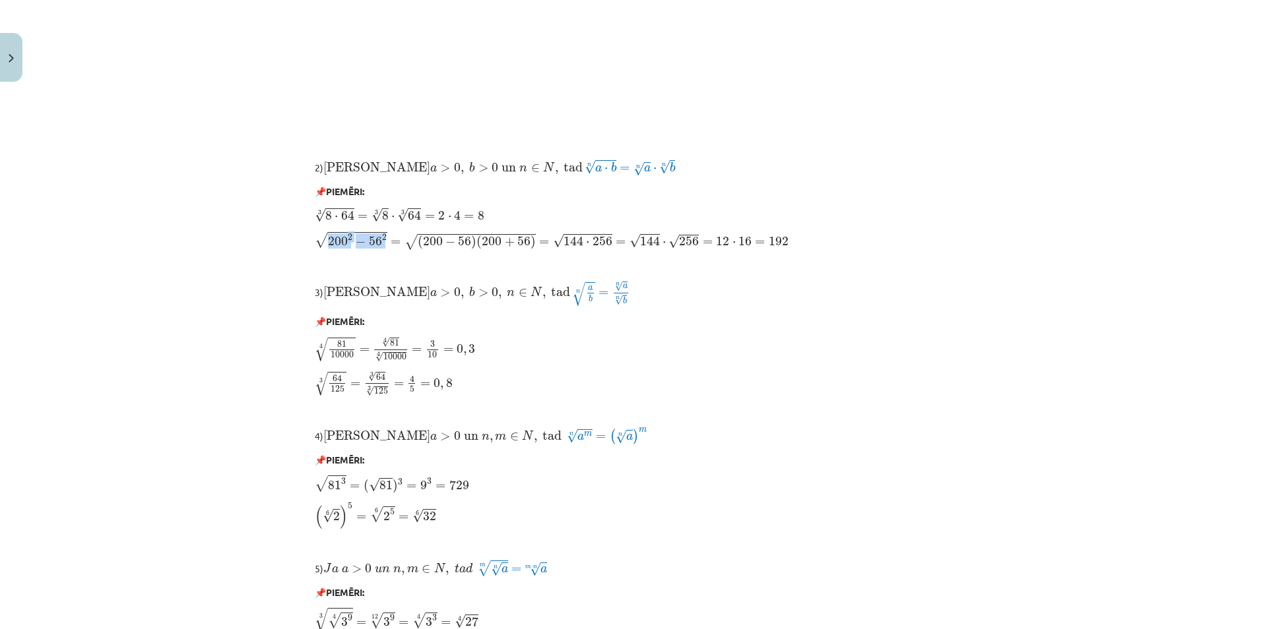
click at [376, 249] on span "√ 200 2 − 56 2 = √ ( 200 − 56 ) ( 200 + 56 ) = √ 144 ⋅ 256 = √ 144 ⋅ √ 256 = 12…" at bounding box center [552, 241] width 474 height 18
drag, startPoint x: 359, startPoint y: 245, endPoint x: 381, endPoint y: 247, distance: 22.5
click at [381, 247] on span "200 2 − 56 2" at bounding box center [357, 240] width 59 height 13
click at [476, 257] on div "Sakņu īpašības 1) Saknes pamatīpašība – saknes vērtība no pozitīva skaitļa pakā…" at bounding box center [633, 87] width 637 height 1160
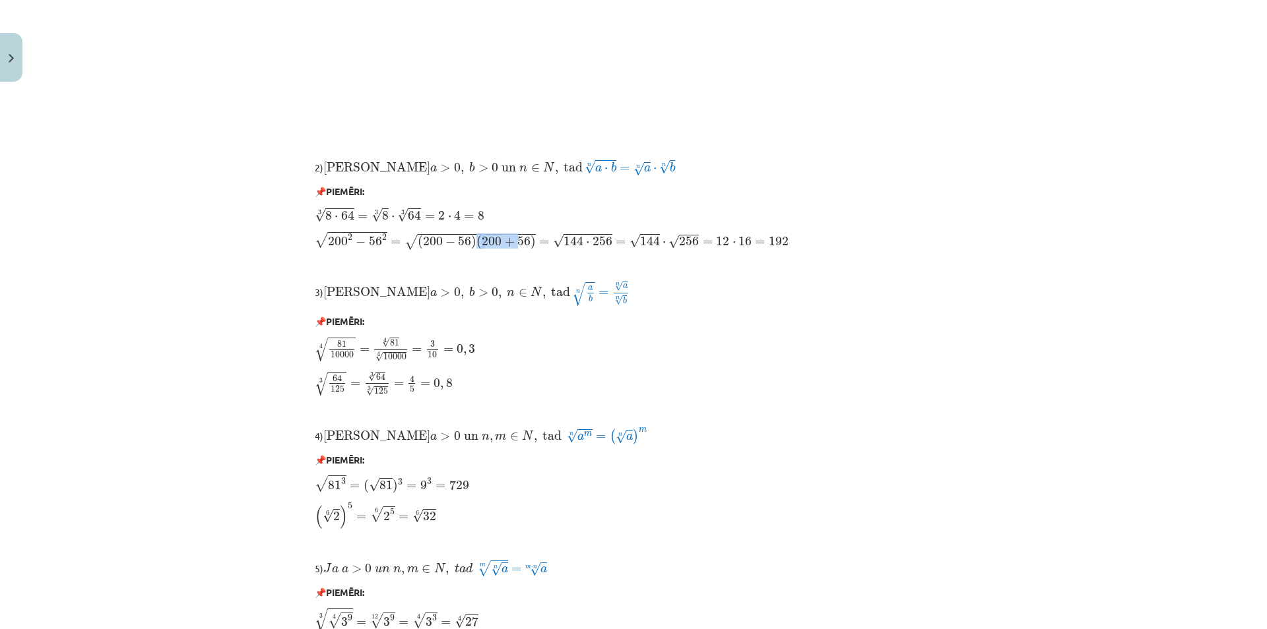
drag, startPoint x: 467, startPoint y: 247, endPoint x: 509, endPoint y: 249, distance: 41.6
click at [509, 249] on span "( 200 − 56 ) ( 200 + 56 )" at bounding box center [477, 243] width 118 height 14
drag, startPoint x: 527, startPoint y: 247, endPoint x: 539, endPoint y: 253, distance: 13.0
click at [534, 249] on span "√ 200 2 − 56 2 = √ ( 200 − 56 ) ( 200 + 56 ) = √ 144 ⋅ 256 = √ 144 ⋅ √ 256 = 12…" at bounding box center [552, 241] width 474 height 18
drag, startPoint x: 563, startPoint y: 245, endPoint x: 579, endPoint y: 269, distance: 29.1
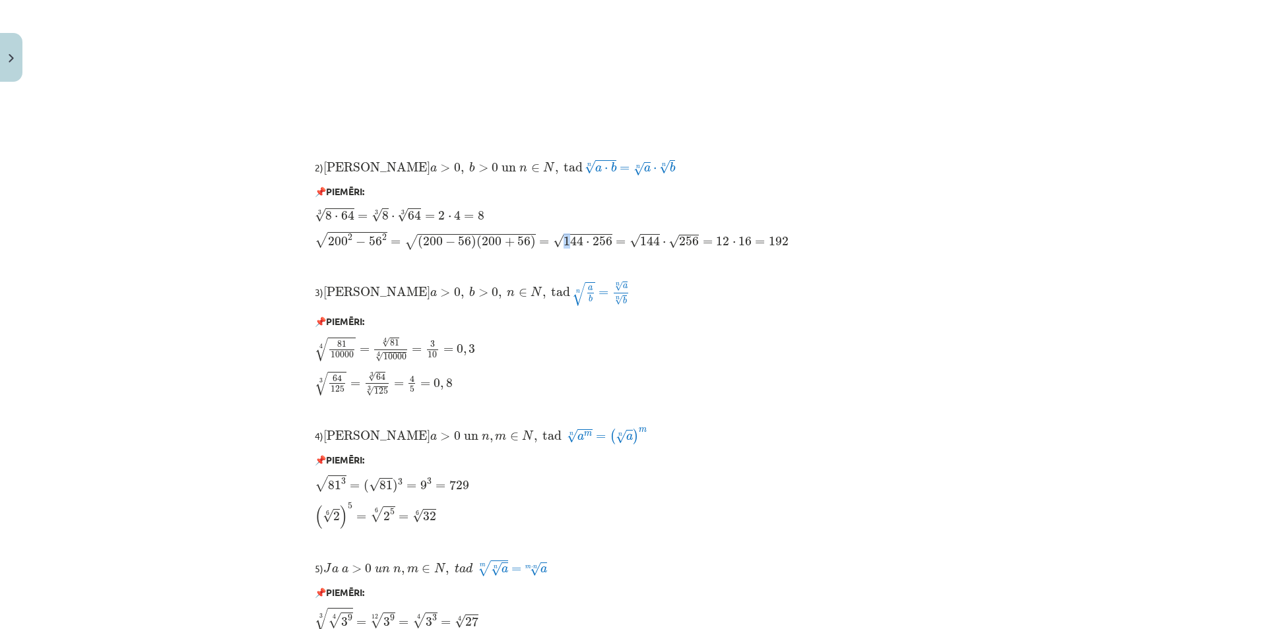
click at [565, 245] on span "144" at bounding box center [573, 241] width 20 height 10
click at [603, 296] on p "3) Ja a > 0 , b > 0 , n ∈ N , tad Ja a > 0 , b > 0 , n ∈ N , tad n √ a b = n √ …" at bounding box center [633, 293] width 637 height 26
drag, startPoint x: 555, startPoint y: 243, endPoint x: 573, endPoint y: 242, distance: 17.2
click at [573, 242] on span "√ 144 ⋅ 256" at bounding box center [582, 241] width 59 height 15
drag, startPoint x: 586, startPoint y: 243, endPoint x: 602, endPoint y: 243, distance: 15.8
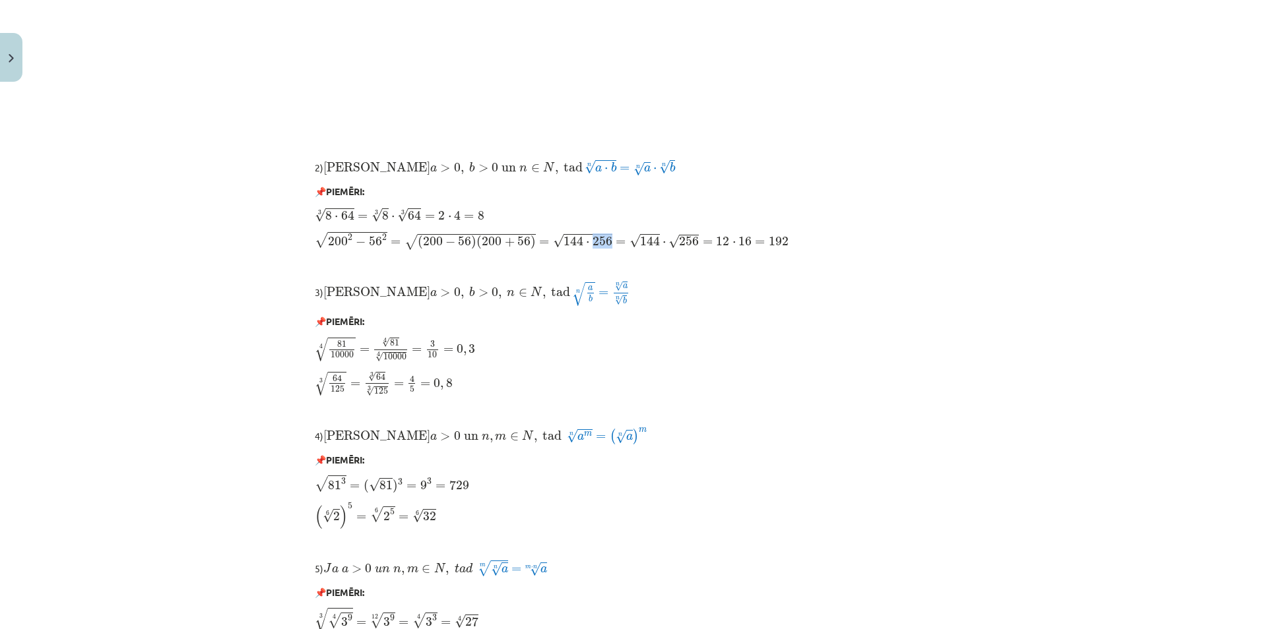
click at [602, 243] on span "256" at bounding box center [602, 241] width 20 height 9
drag, startPoint x: 559, startPoint y: 239, endPoint x: 602, endPoint y: 244, distance: 43.1
click at [602, 244] on span "√ 144 ⋅ 256" at bounding box center [582, 241] width 59 height 15
drag, startPoint x: 698, startPoint y: 249, endPoint x: 751, endPoint y: 253, distance: 53.6
click at [726, 249] on span "√ 200 2 − 56 2 = √ ( 200 − 56 ) ( 200 + 56 ) = √ 144 ⋅ 256 = √ 144 ⋅ √ 256 = 12…" at bounding box center [552, 241] width 474 height 18
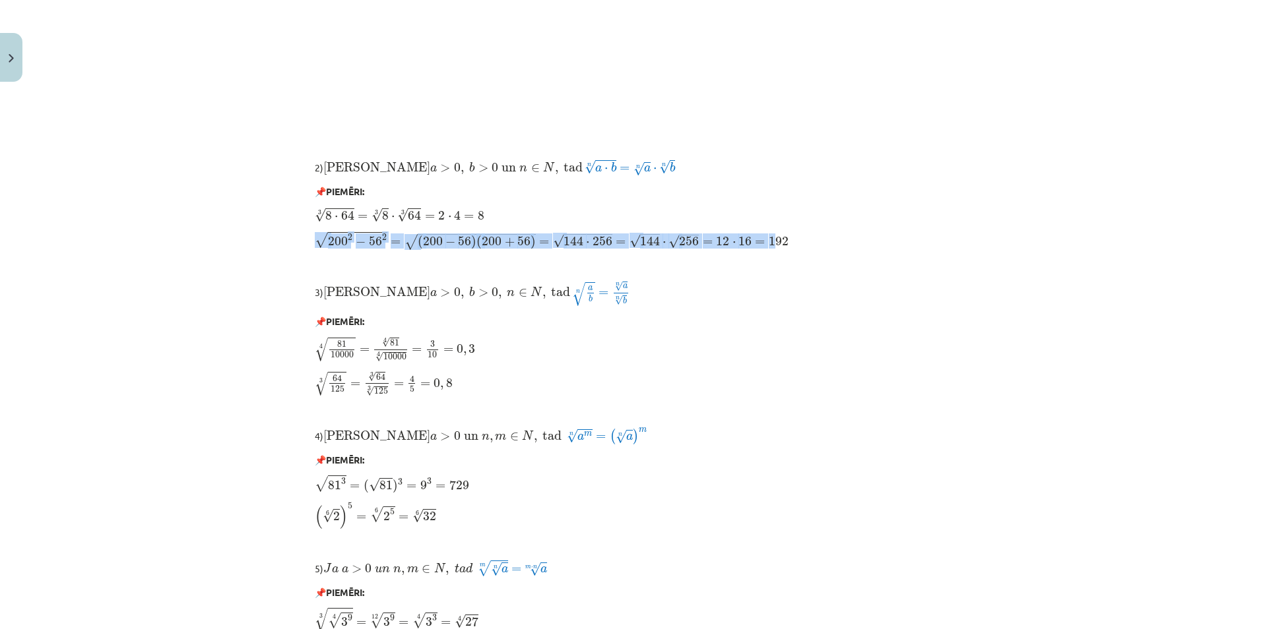
drag, startPoint x: 761, startPoint y: 258, endPoint x: 769, endPoint y: 251, distance: 10.3
click at [768, 253] on div "Sakņu īpašības 1) Saknes pamatīpašība – saknes vērtība no pozitīva skaitļa pakā…" at bounding box center [633, 87] width 637 height 1160
click at [777, 246] on span "192" at bounding box center [779, 241] width 20 height 9
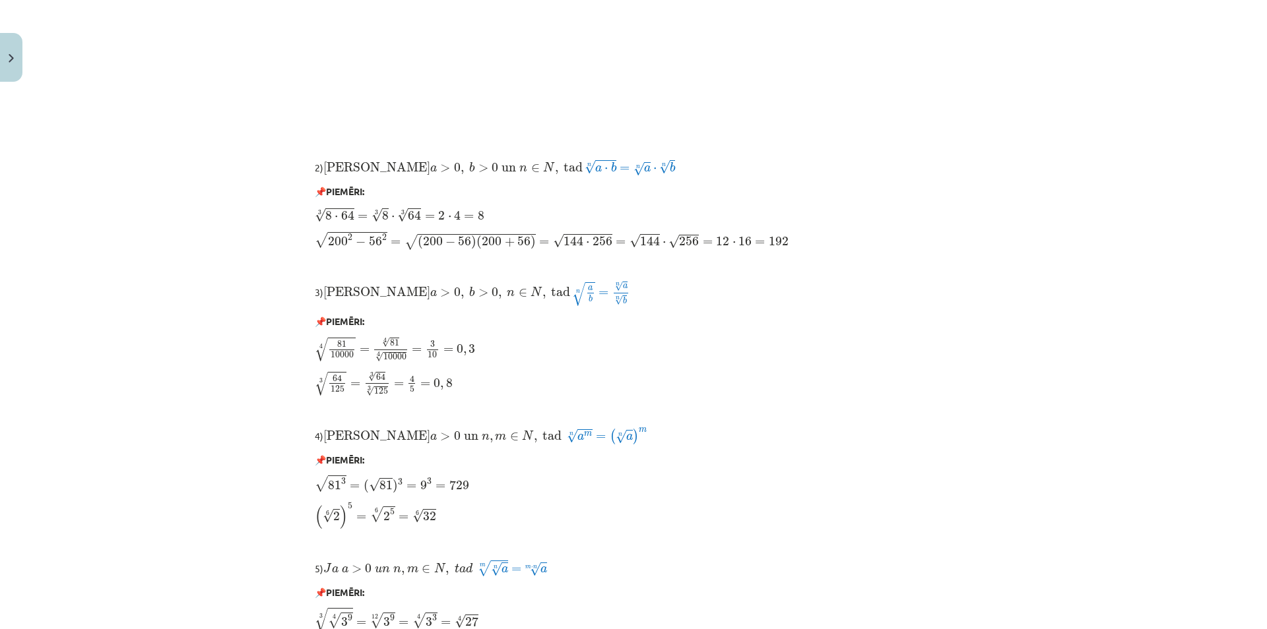
drag, startPoint x: 402, startPoint y: 343, endPoint x: 365, endPoint y: 342, distance: 37.0
click at [365, 342] on span "4 √ 81 10000 = 4 √ 81 4 √ 10000 = 3 10 = 0 , 3" at bounding box center [395, 349] width 160 height 25
click at [394, 342] on span "4 √ 81" at bounding box center [390, 343] width 32 height 11
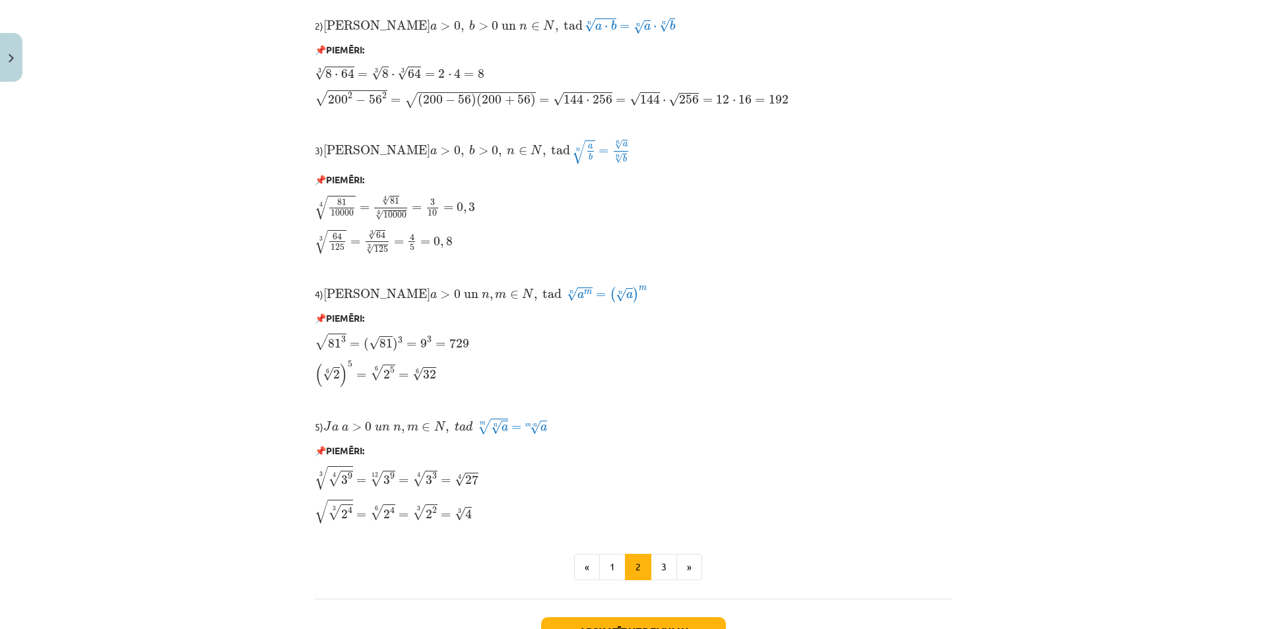
scroll to position [920, 0]
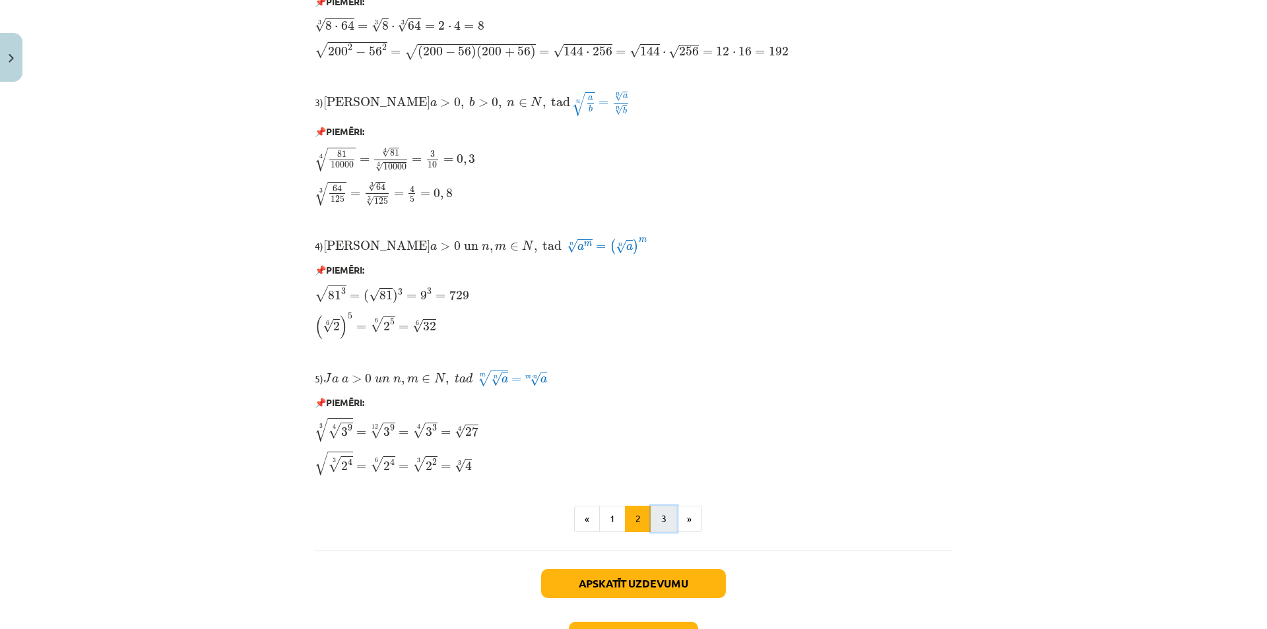
click at [656, 528] on button "3" at bounding box center [663, 519] width 26 height 26
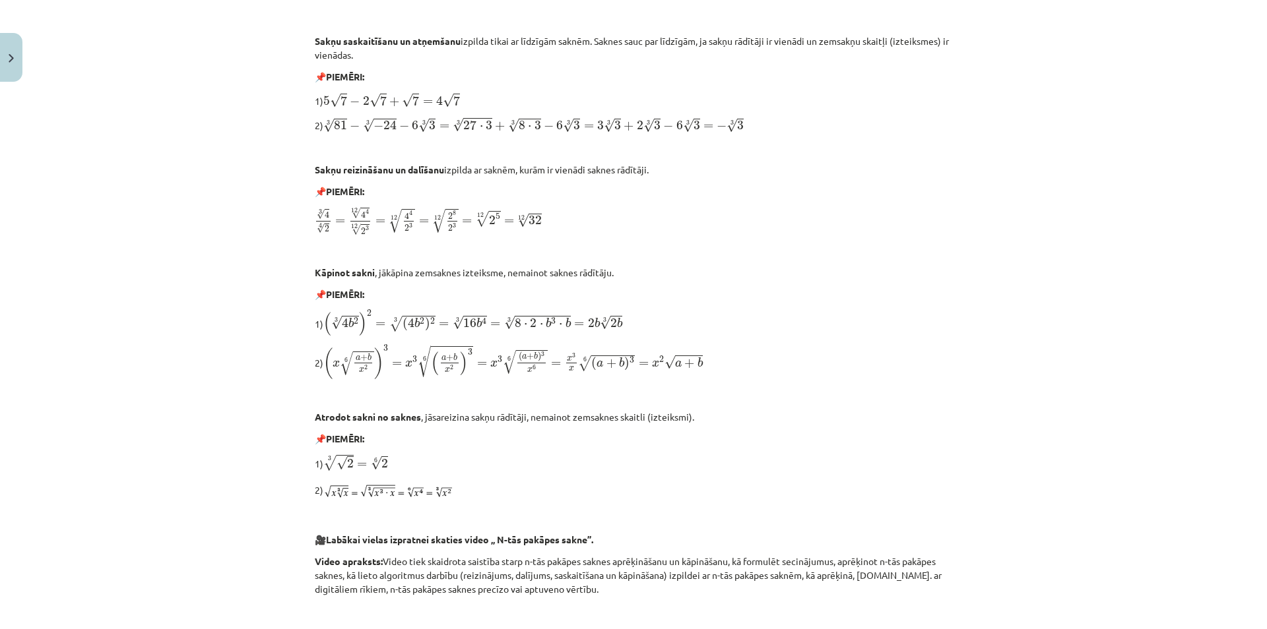
scroll to position [616, 0]
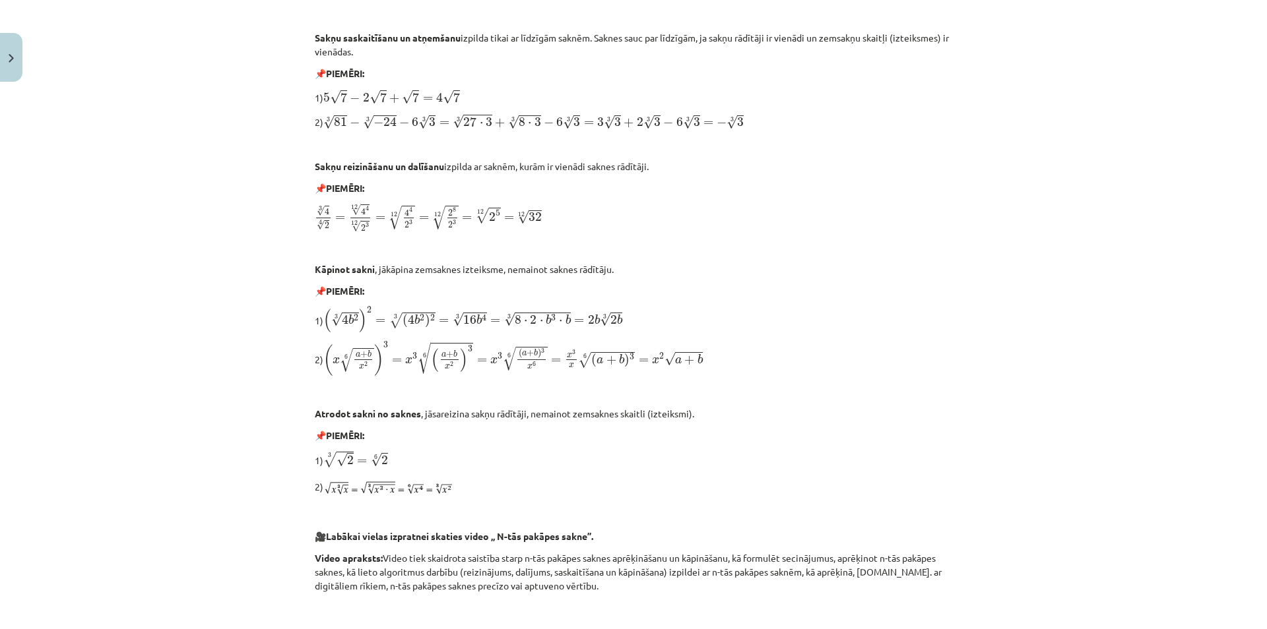
click at [420, 395] on p at bounding box center [633, 392] width 637 height 14
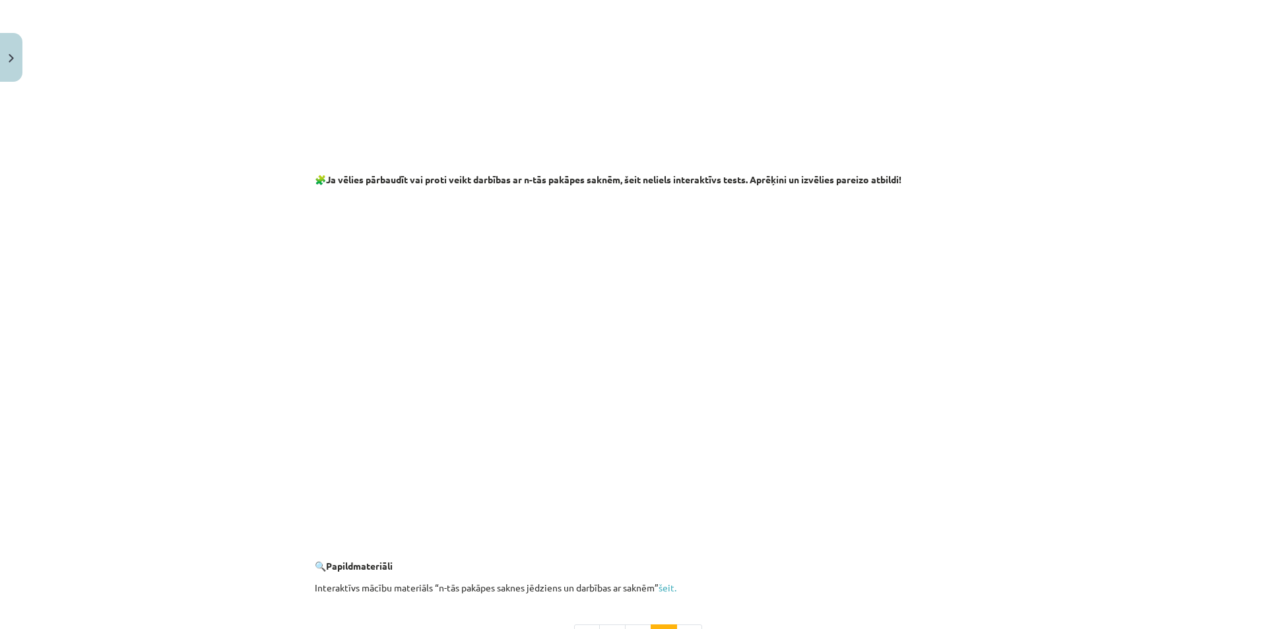
scroll to position [2291, 0]
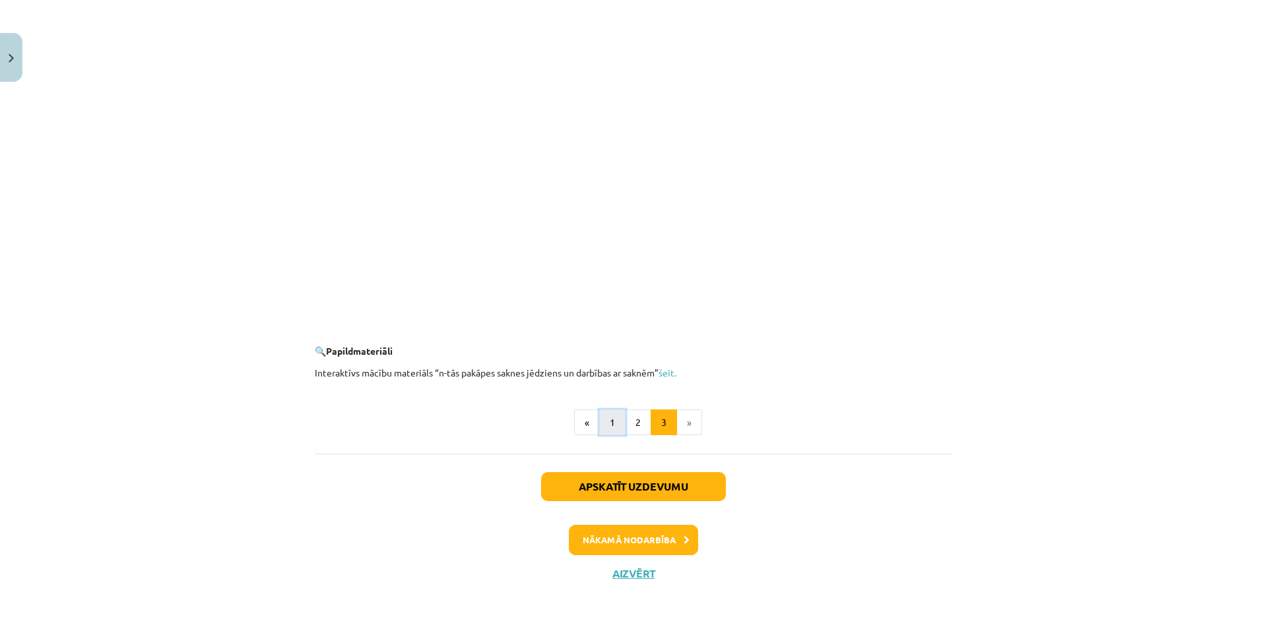
click at [604, 424] on button "1" at bounding box center [612, 423] width 26 height 26
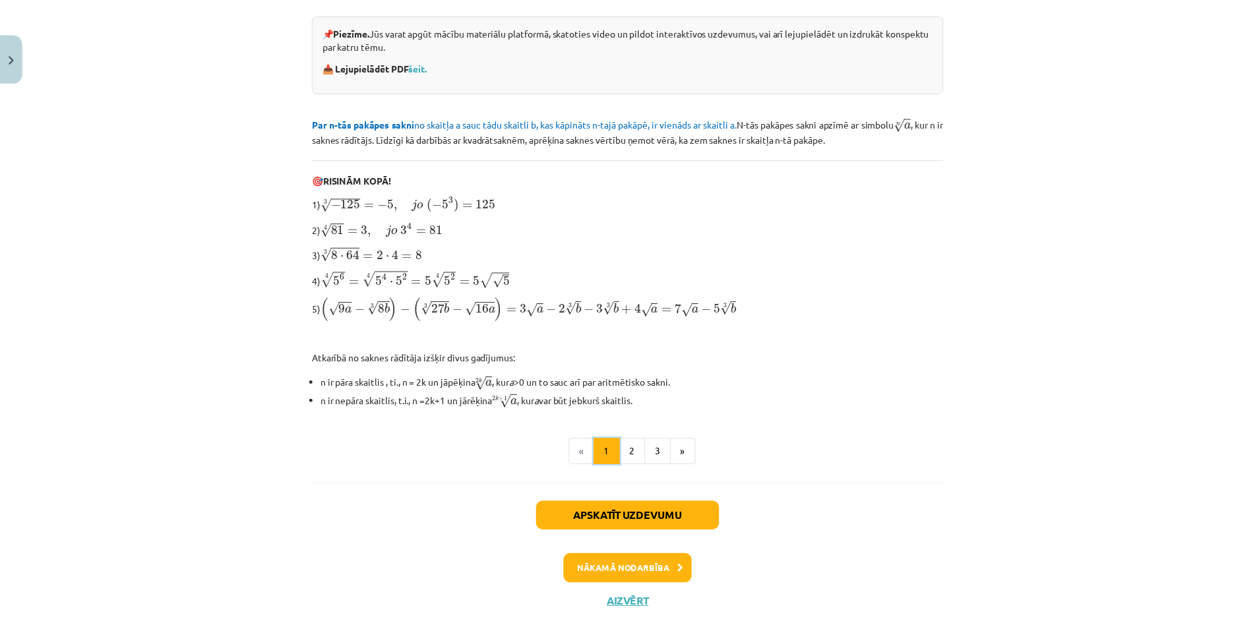
scroll to position [317, 0]
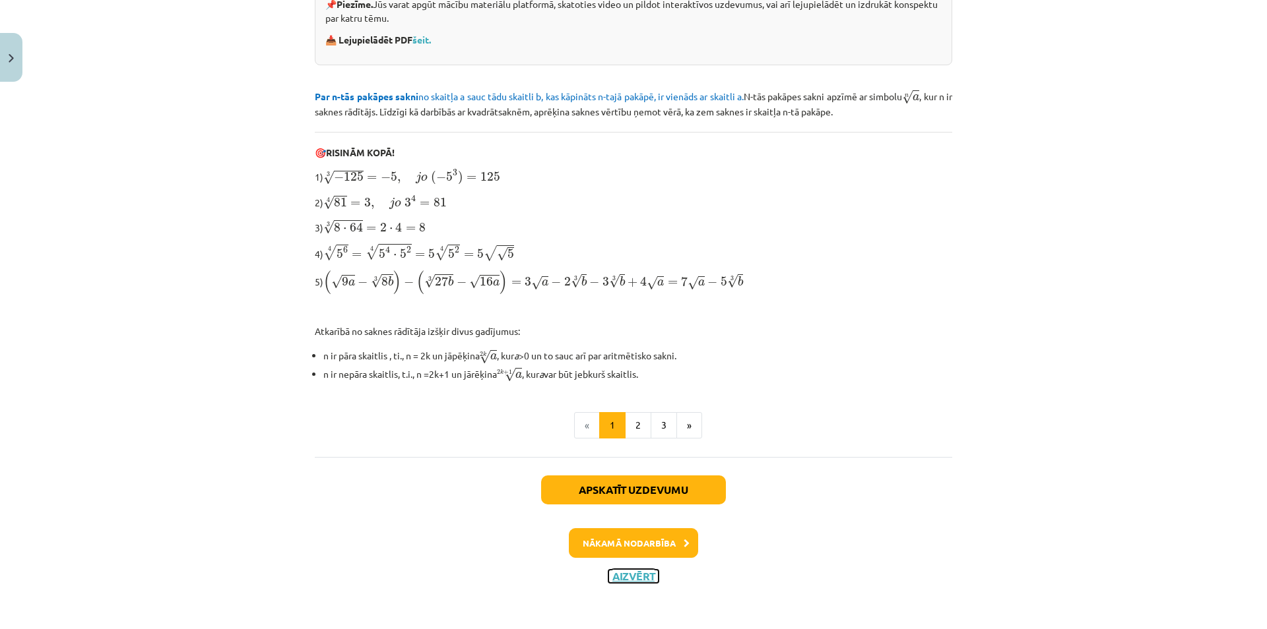
click at [610, 575] on button "Aizvērt" at bounding box center [633, 576] width 50 height 13
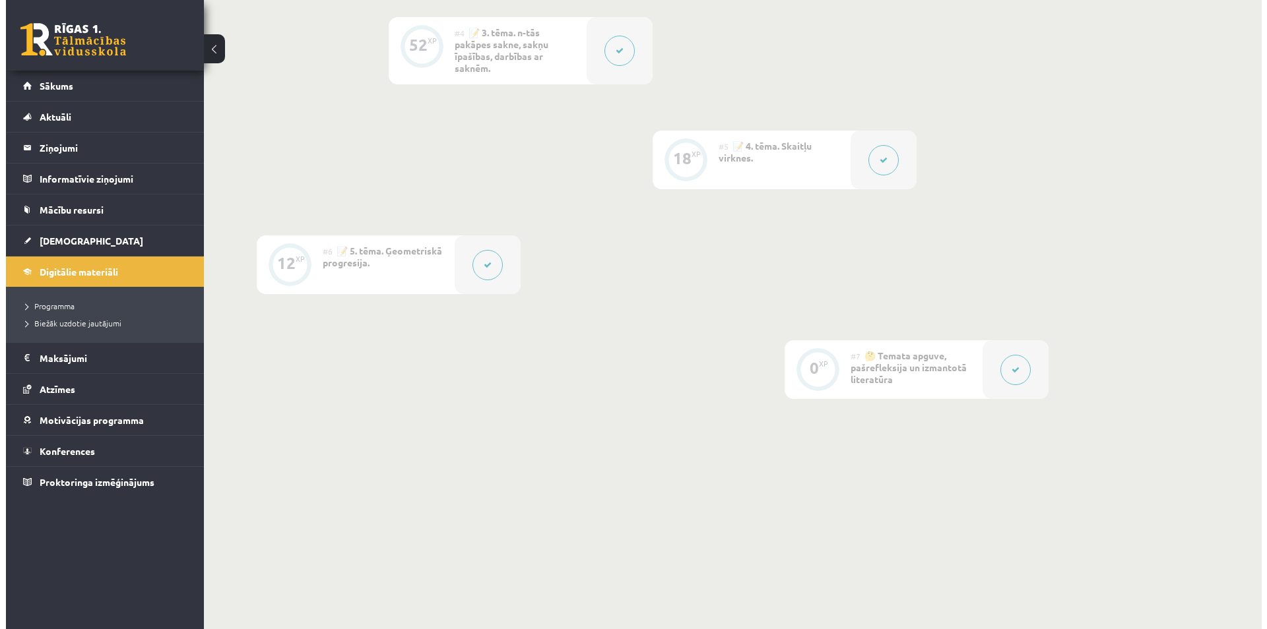
scroll to position [538, 0]
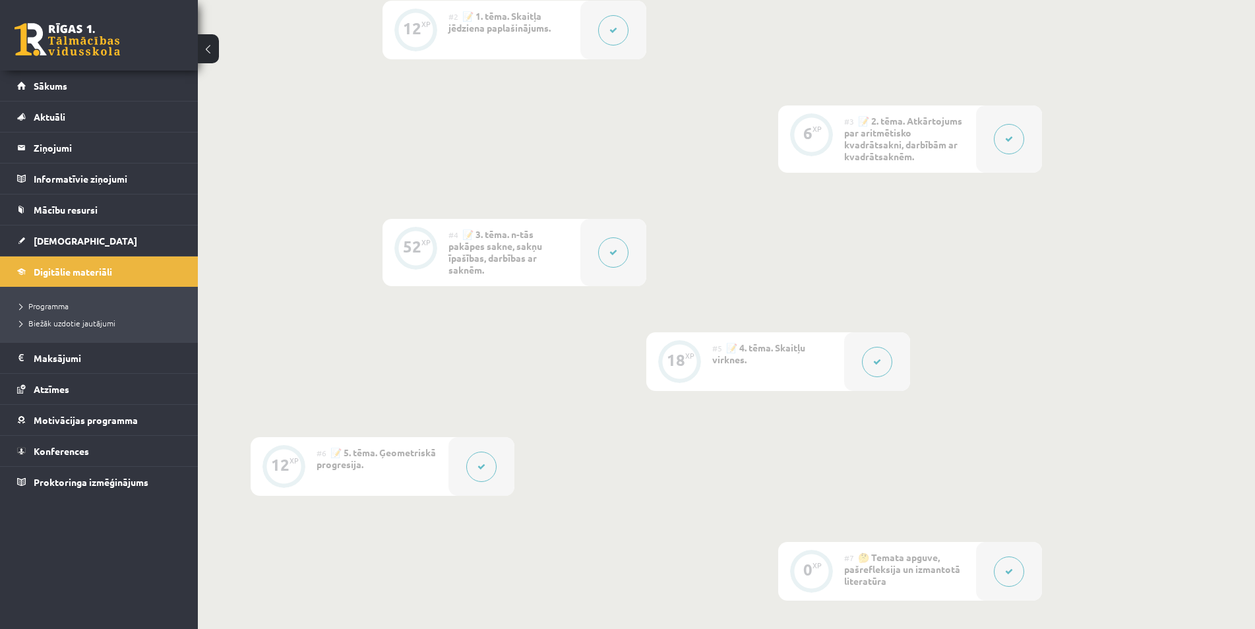
click at [1020, 144] on button at bounding box center [1009, 139] width 30 height 30
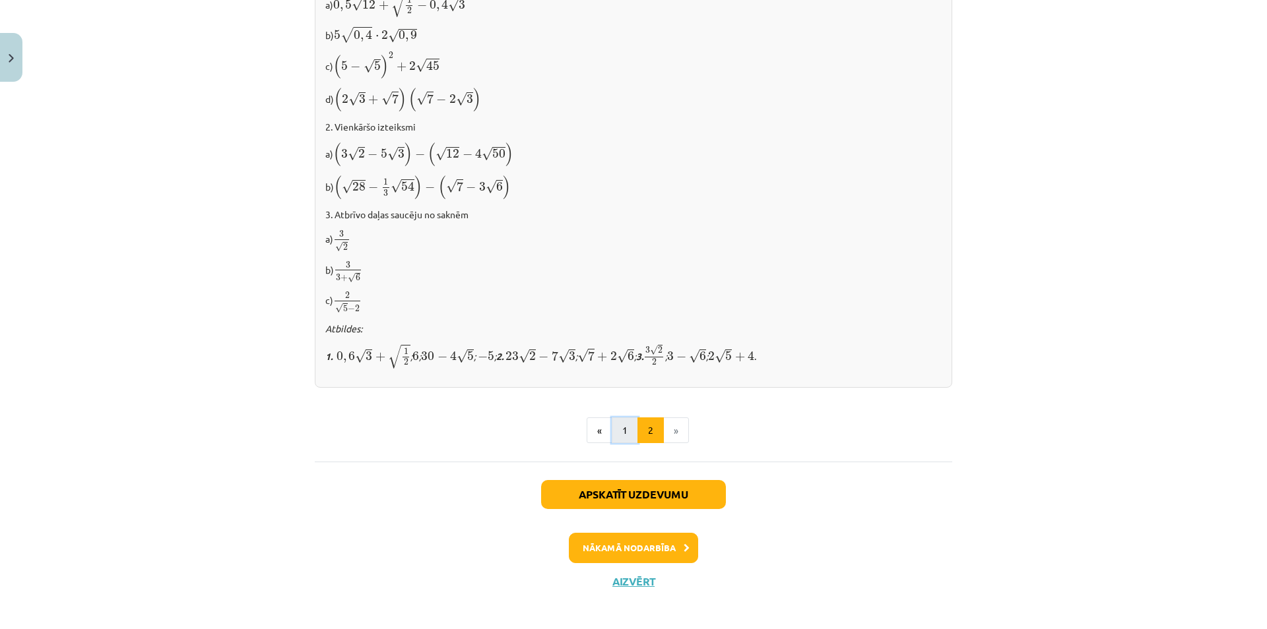
click at [622, 428] on button "1" at bounding box center [625, 431] width 26 height 26
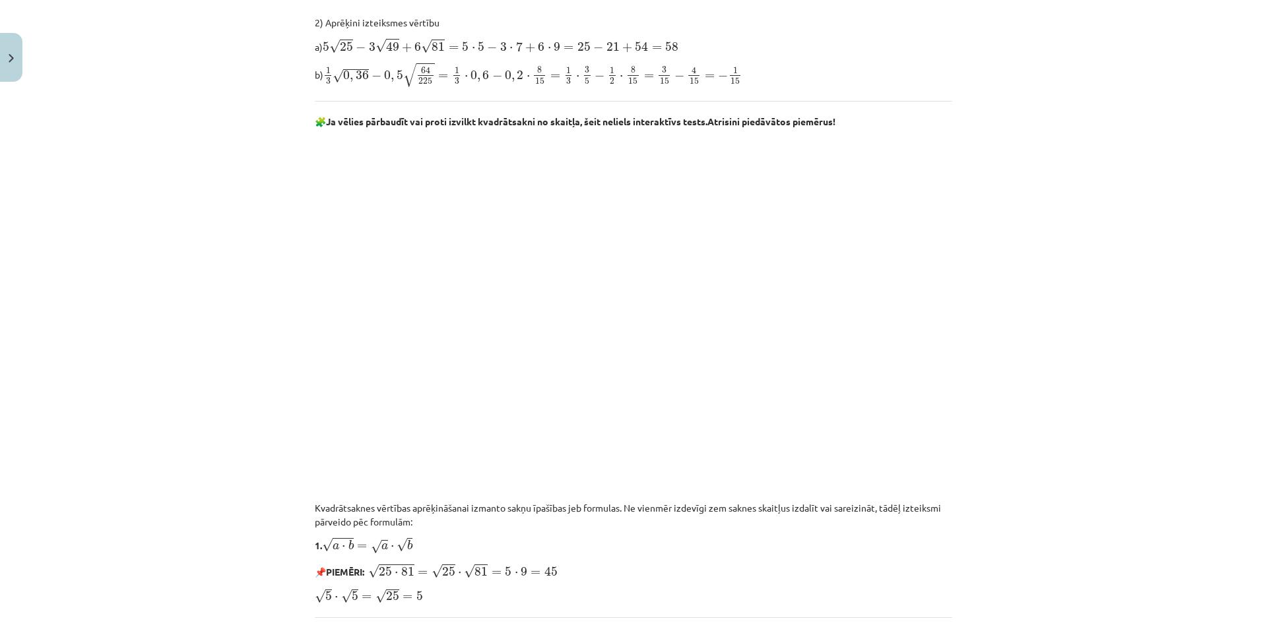
scroll to position [638, 0]
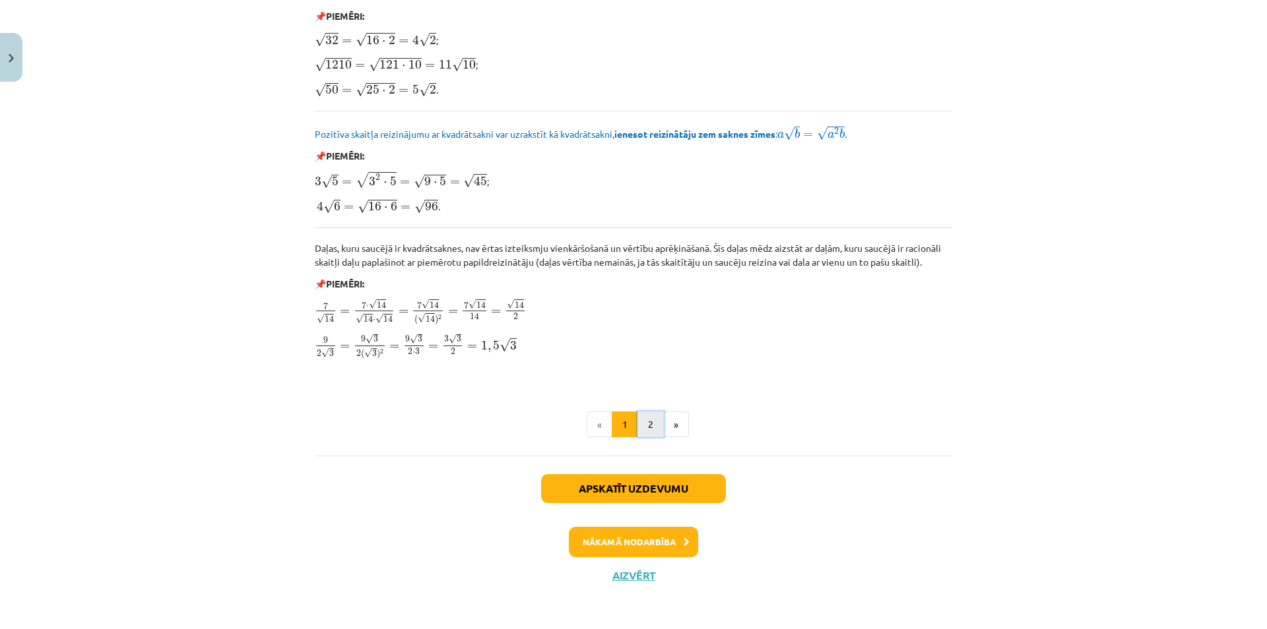
click at [644, 418] on button "2" at bounding box center [650, 425] width 26 height 26
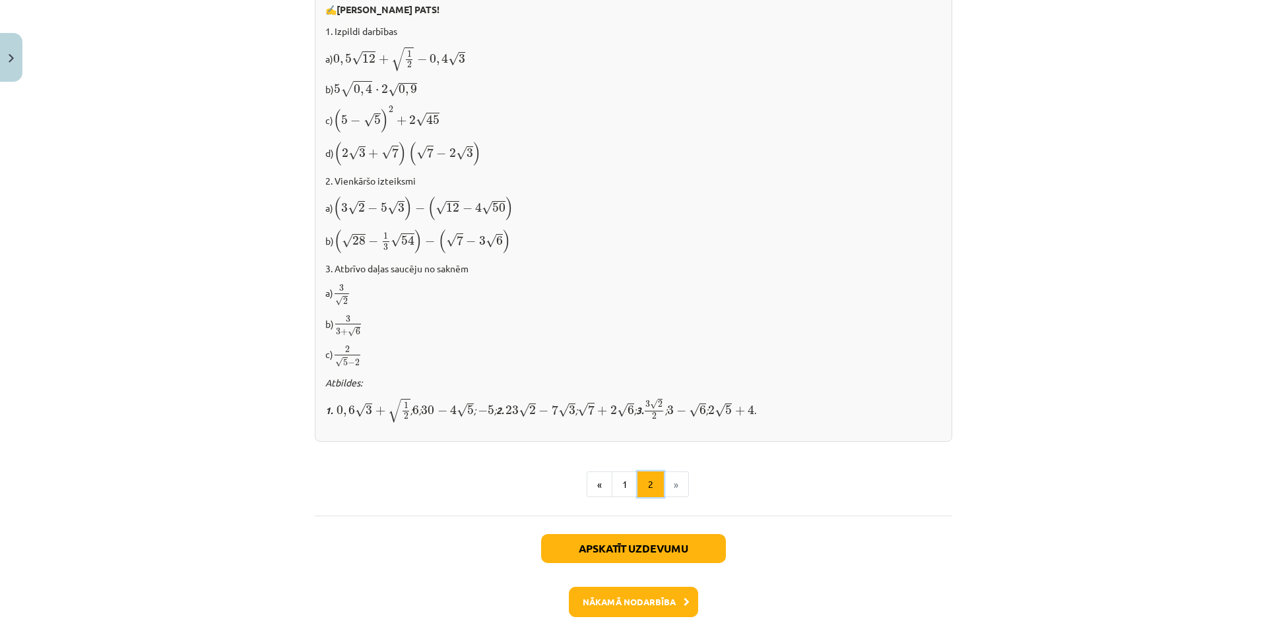
scroll to position [763, 0]
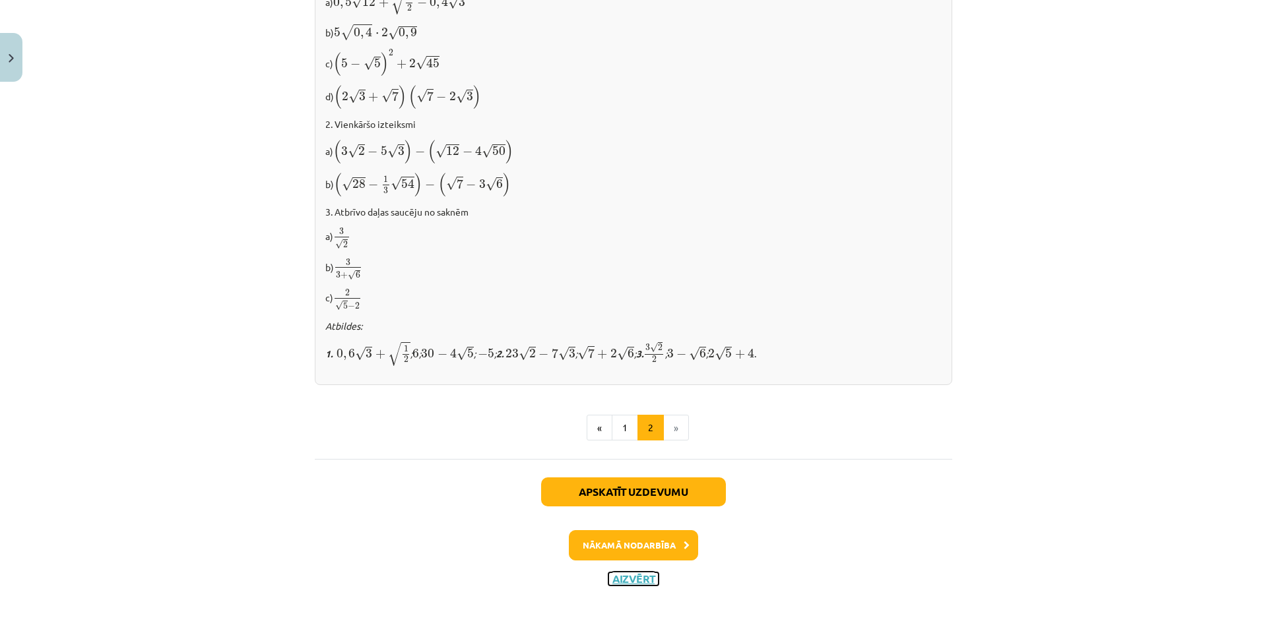
click at [648, 573] on button "Aizvērt" at bounding box center [633, 579] width 50 height 13
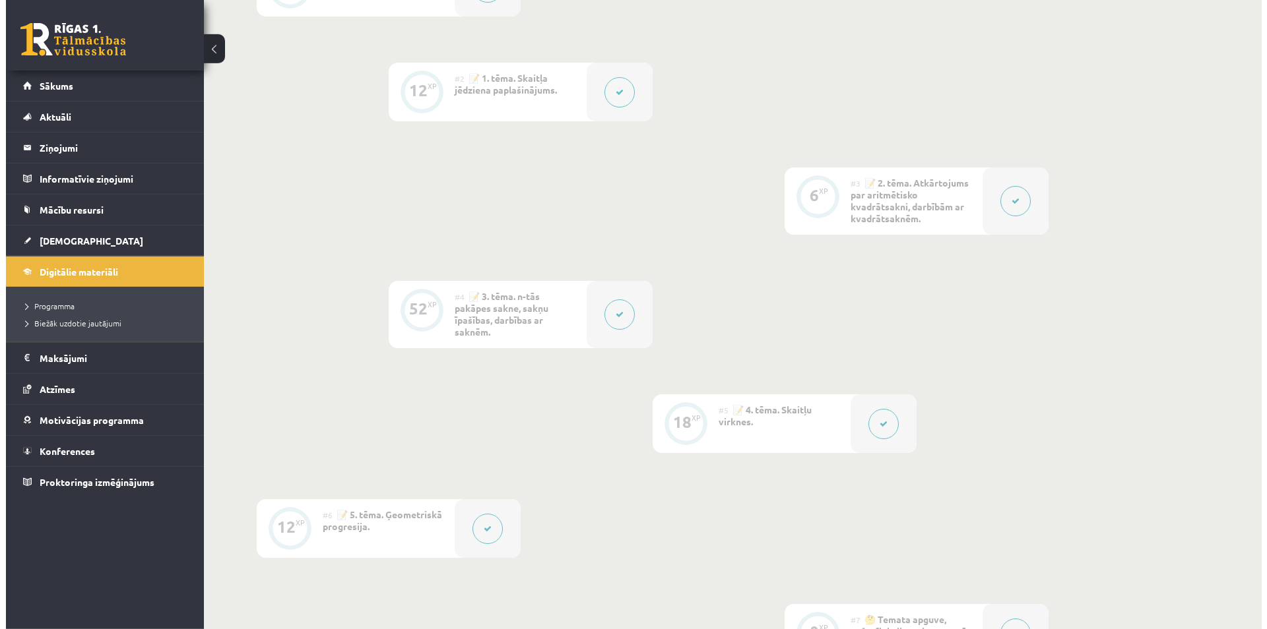
scroll to position [471, 0]
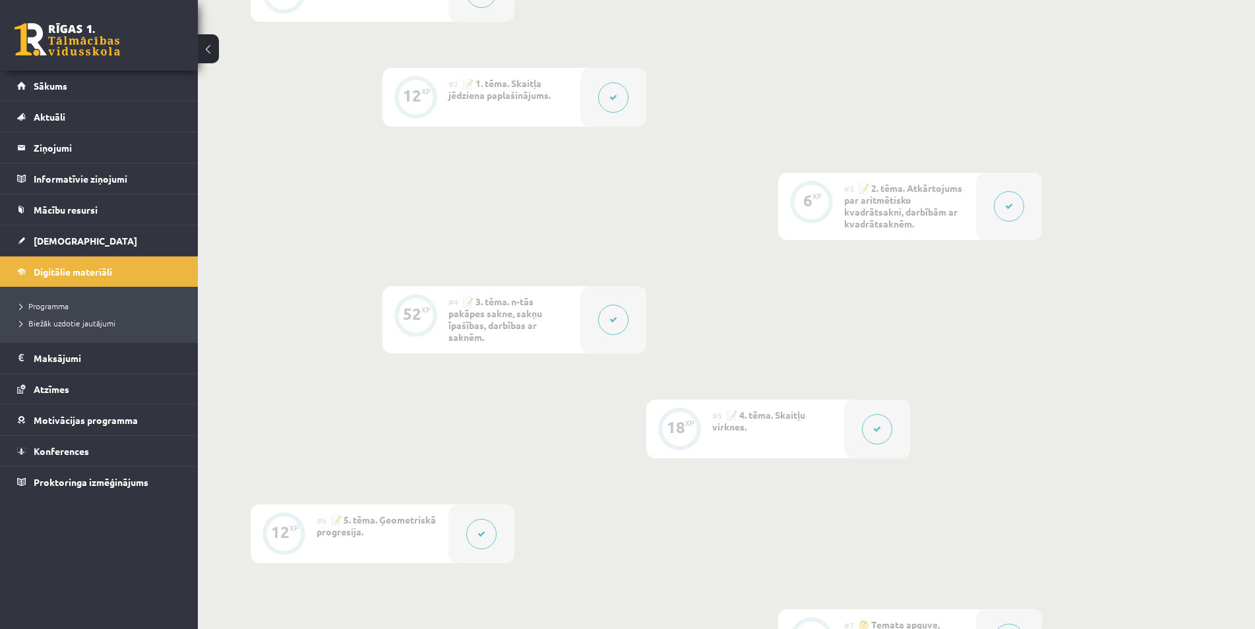
click at [637, 314] on div at bounding box center [614, 319] width 66 height 67
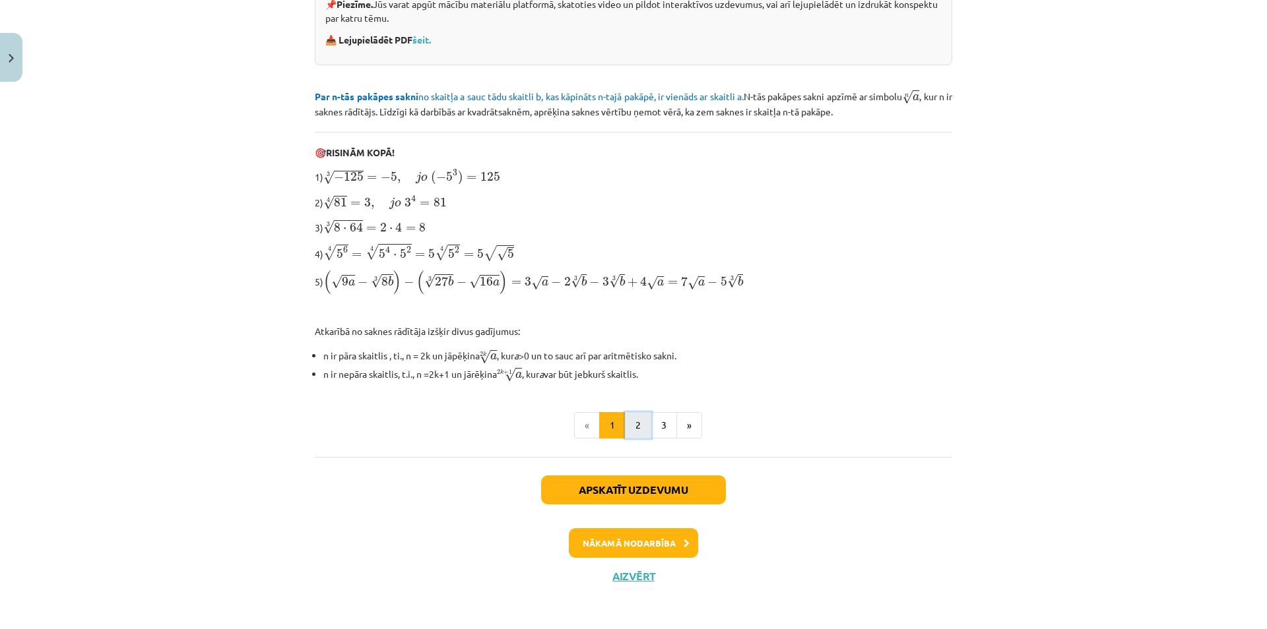
click at [643, 432] on button "2" at bounding box center [638, 425] width 26 height 26
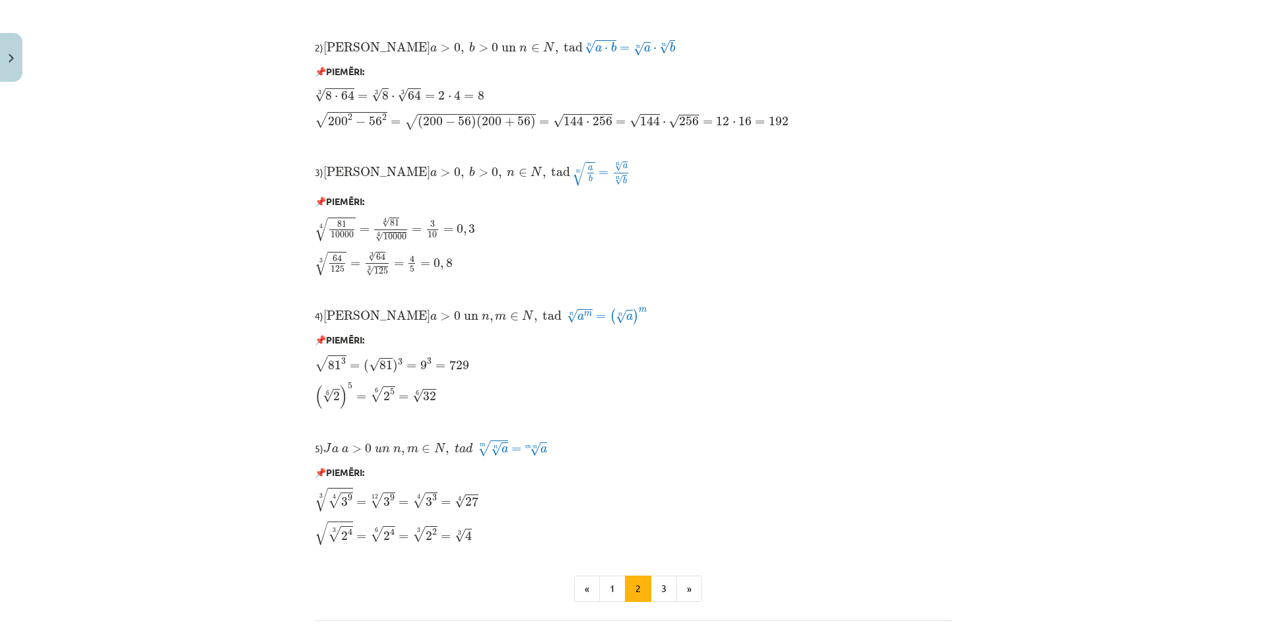
scroll to position [806, 0]
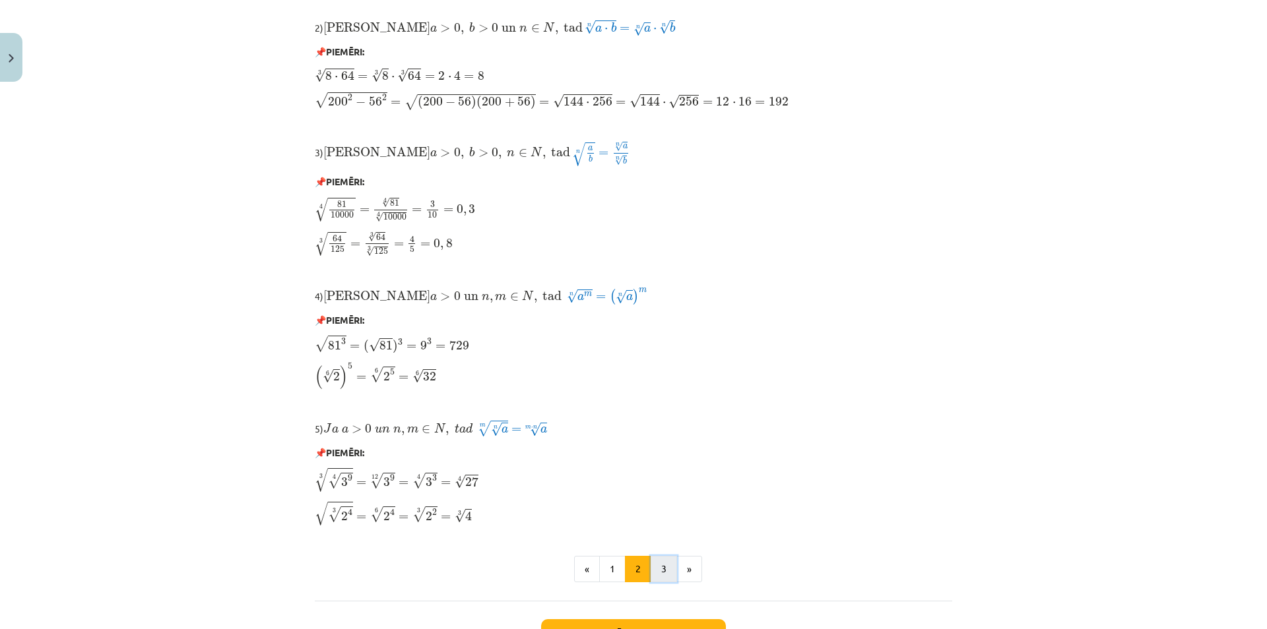
click at [659, 573] on button "3" at bounding box center [663, 569] width 26 height 26
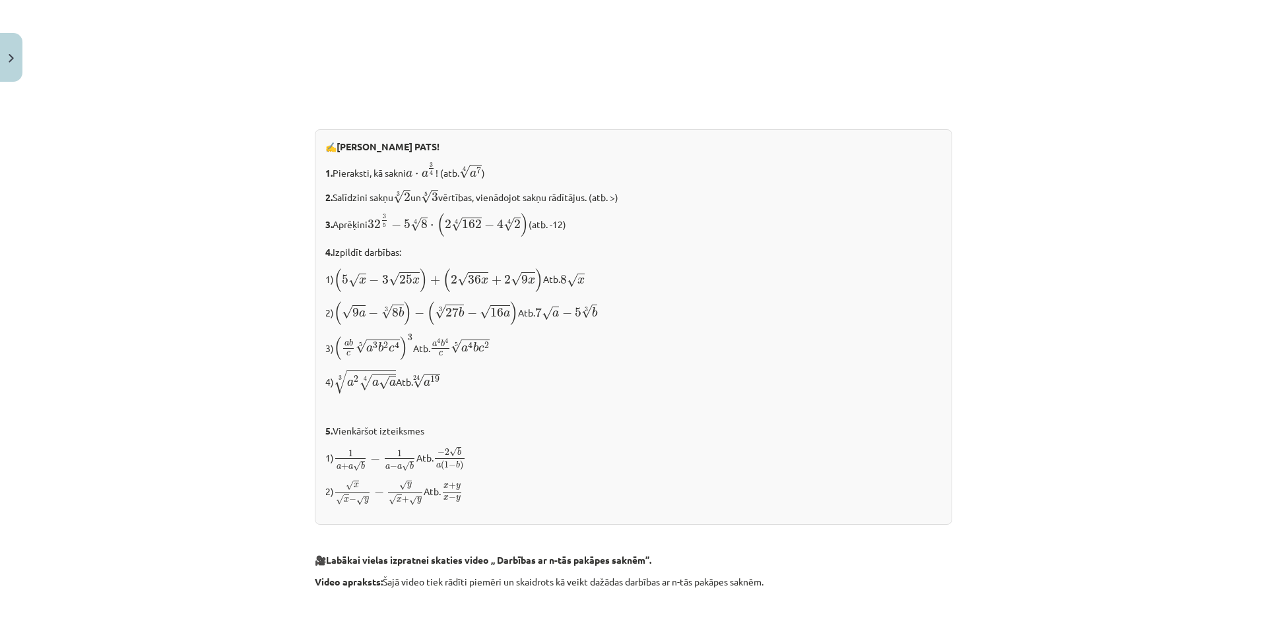
scroll to position [1215, 0]
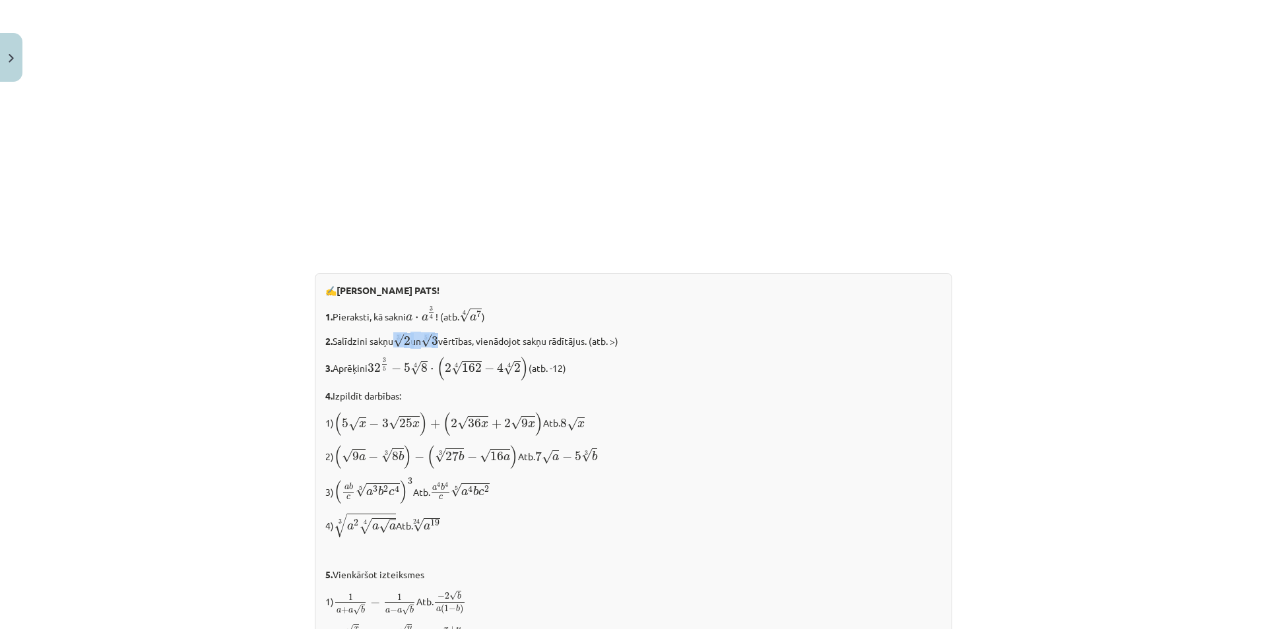
drag, startPoint x: 392, startPoint y: 340, endPoint x: 443, endPoint y: 341, distance: 51.5
click at [443, 341] on p "2. Salīdzini sakņu 3 √ 2 2 3 un 5 √ 3 3 5 vērtības, vienādojot sakņu rādītājus.…" at bounding box center [633, 340] width 616 height 17
click at [438, 341] on span "3" at bounding box center [434, 340] width 7 height 9
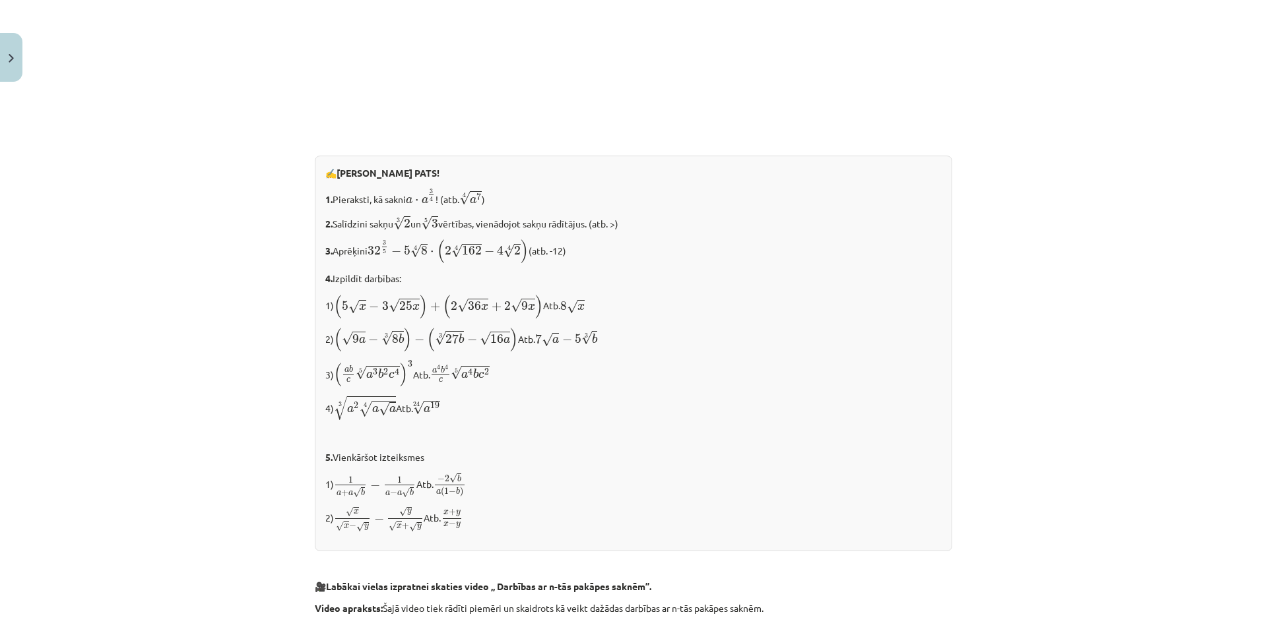
scroll to position [2291, 0]
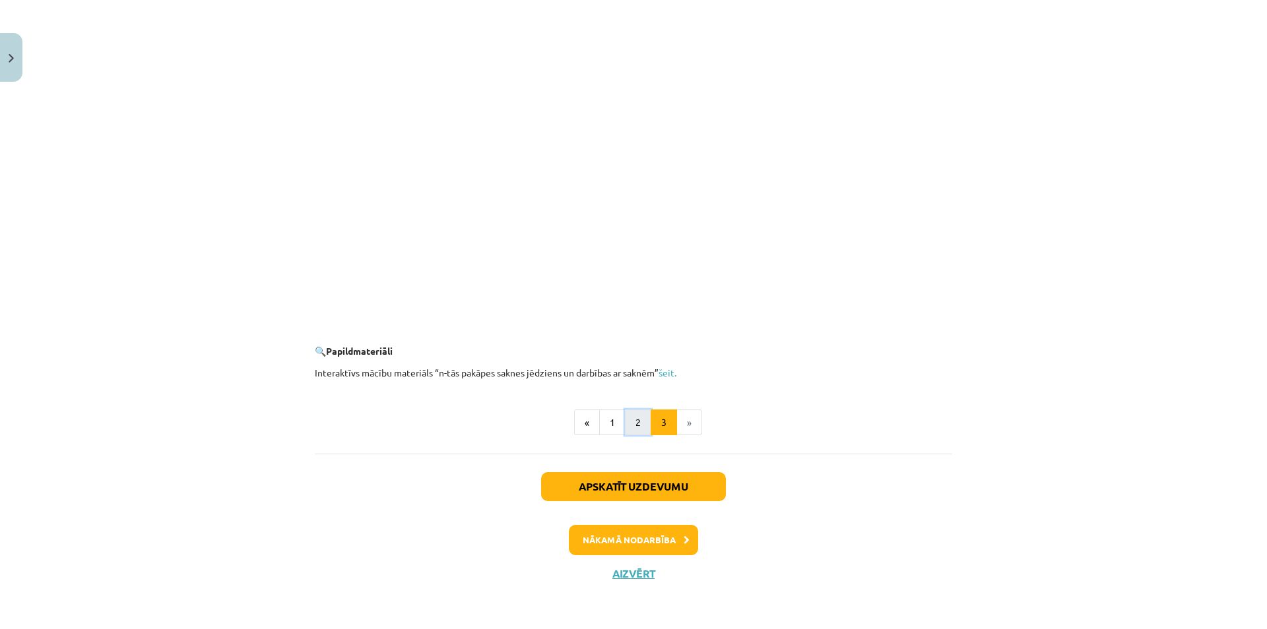
click at [625, 420] on button "2" at bounding box center [638, 423] width 26 height 26
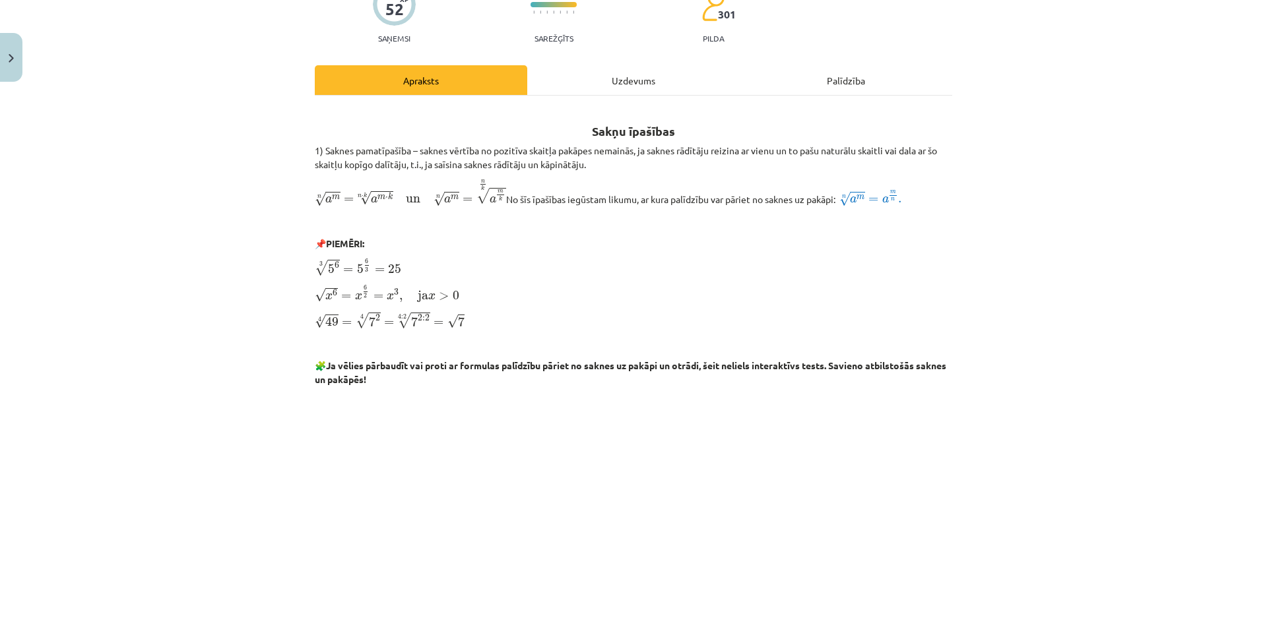
scroll to position [126, 0]
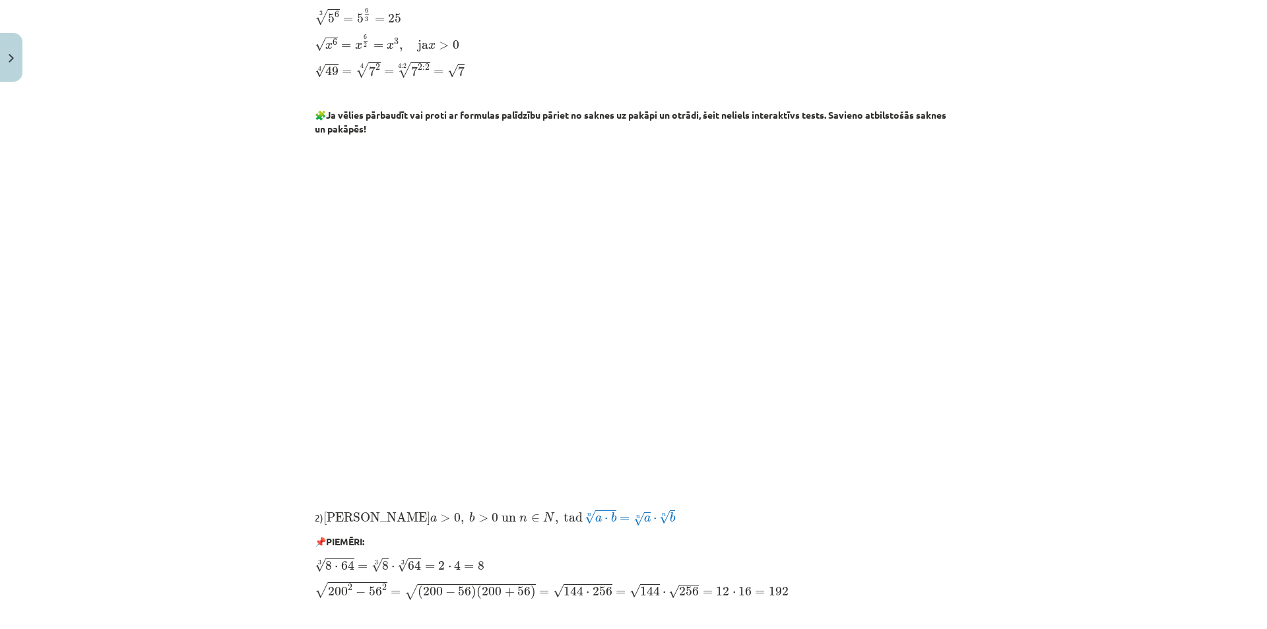
click at [1085, 164] on div "Mācību tēma: Matemātikas i - 12. klases 1. ieskaites mācību materiāls (ab) #4 📝…" at bounding box center [633, 314] width 1267 height 629
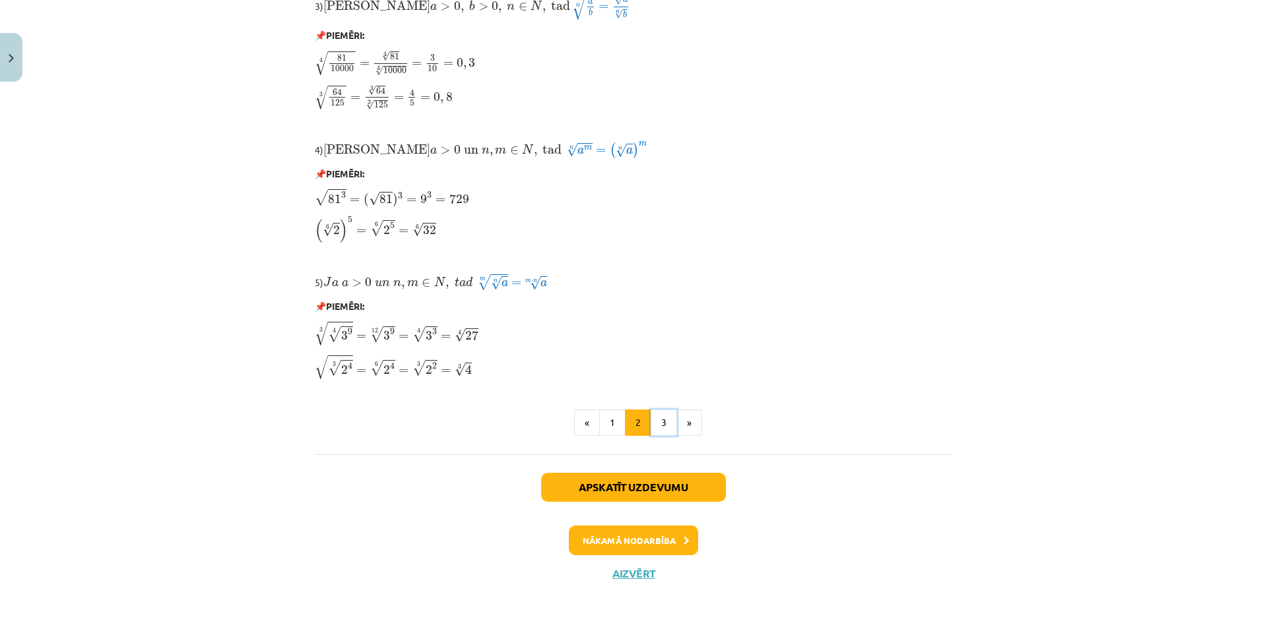
drag, startPoint x: 656, startPoint y: 432, endPoint x: 647, endPoint y: 431, distance: 8.7
click at [656, 431] on button "3" at bounding box center [663, 423] width 26 height 26
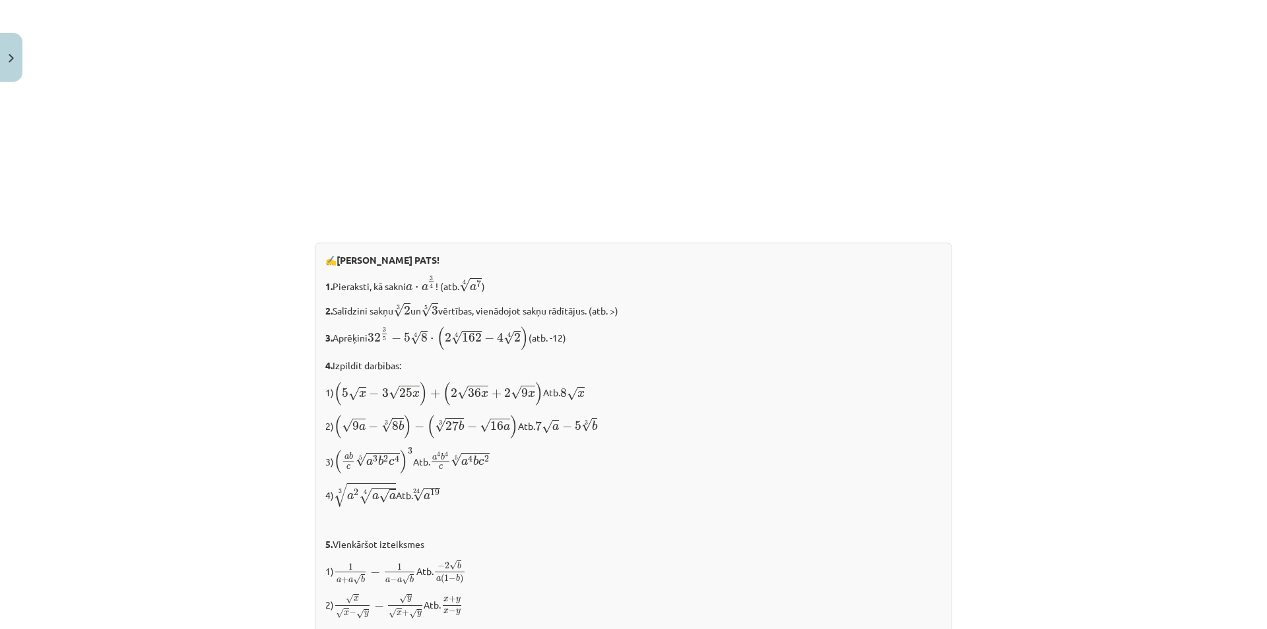
scroll to position [1250, 0]
click at [1020, 386] on div "Mācību tēma: Matemātikas i - 12. klases 1. ieskaites mācību materiāls (ab) #4 📝…" at bounding box center [633, 314] width 1267 height 629
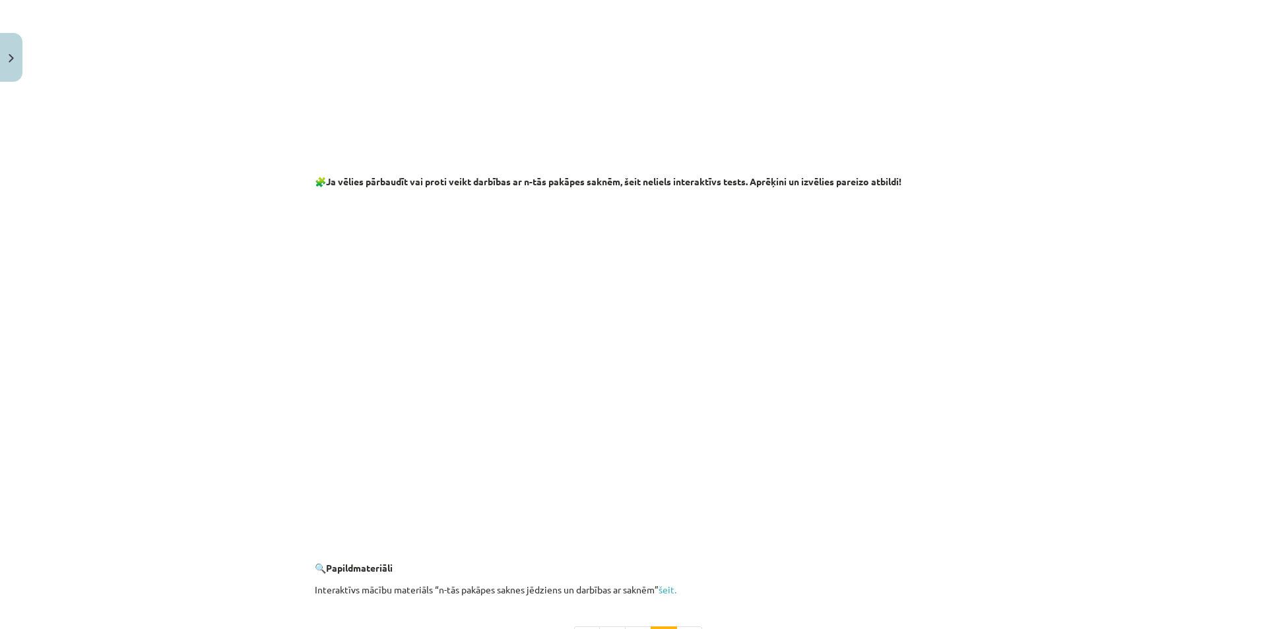
scroll to position [2291, 0]
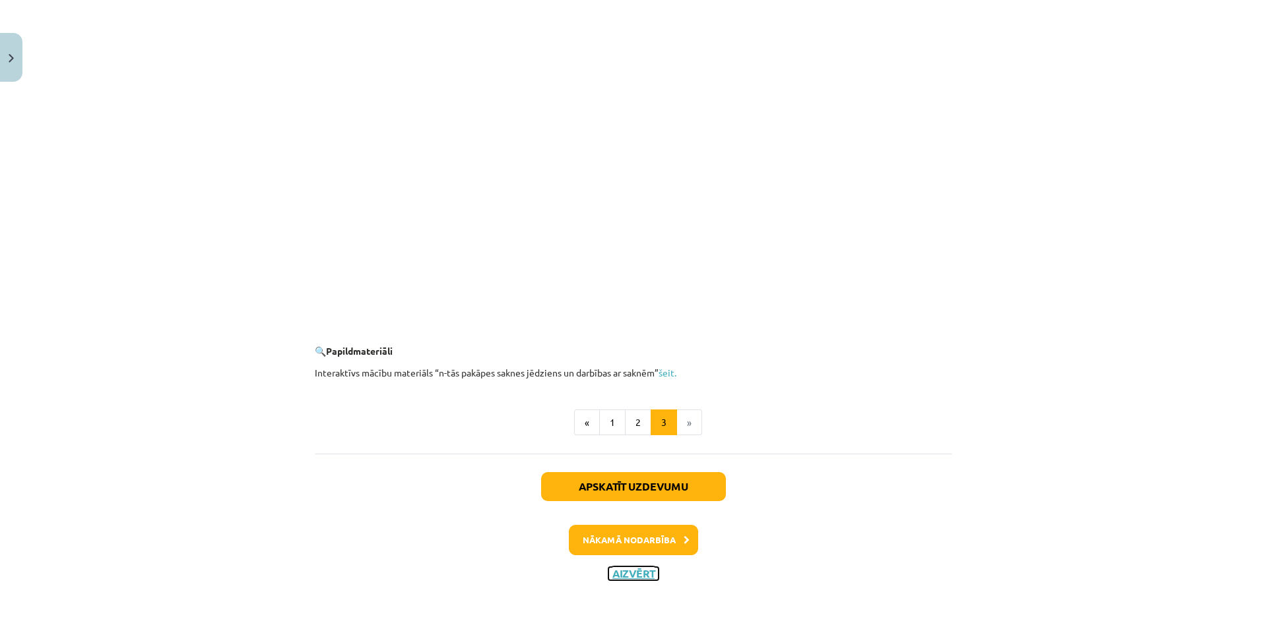
click at [635, 570] on button "Aizvērt" at bounding box center [633, 573] width 50 height 13
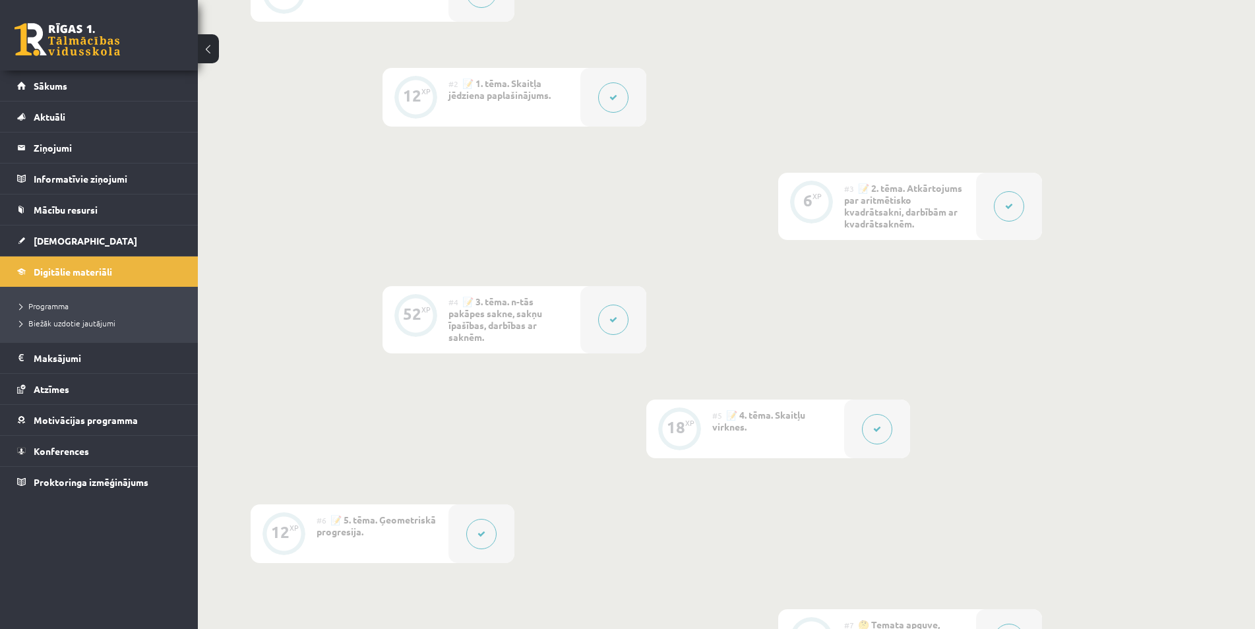
click at [600, 325] on button at bounding box center [613, 320] width 30 height 30
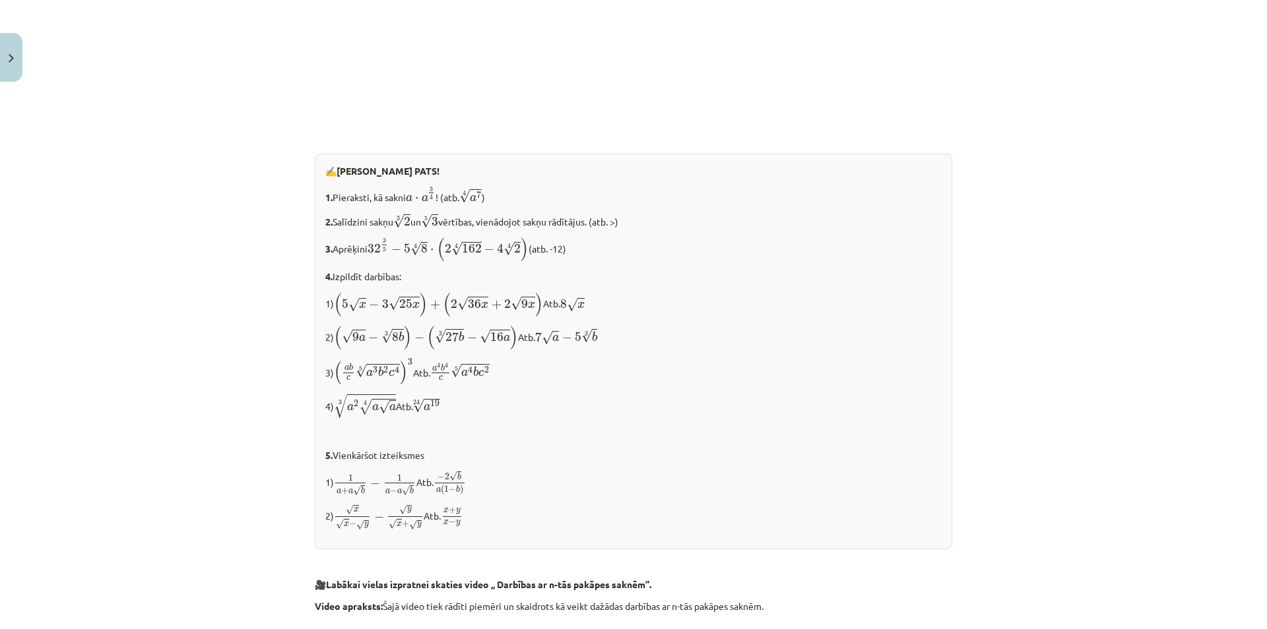
scroll to position [1330, 0]
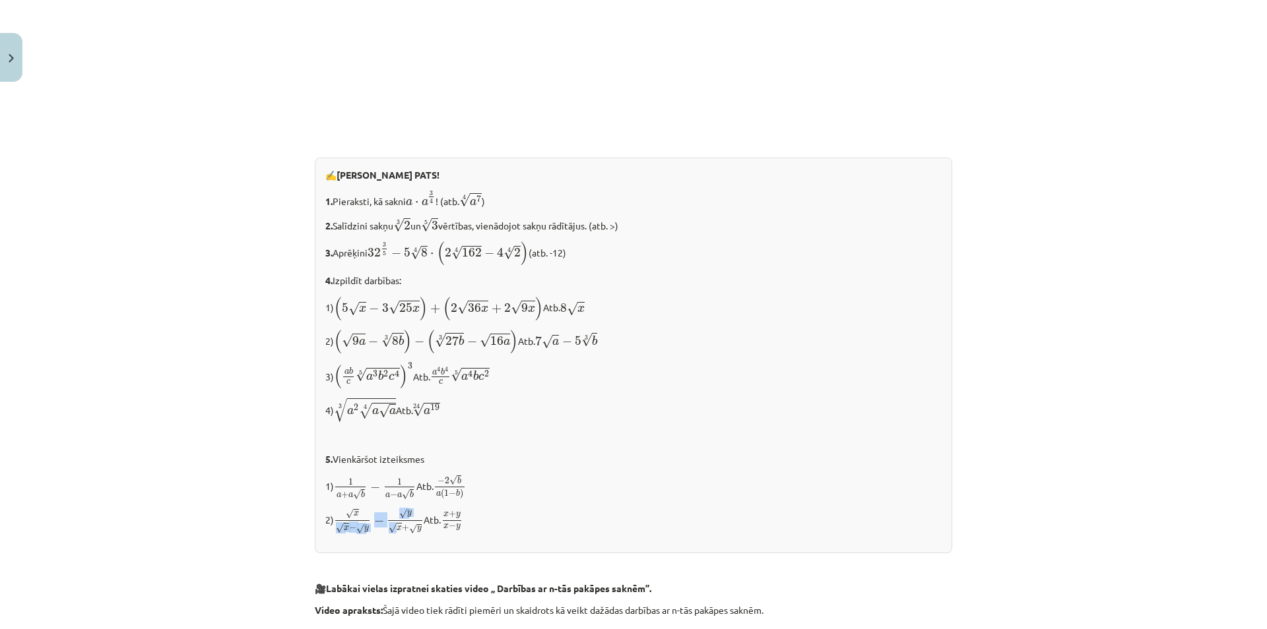
drag, startPoint x: 335, startPoint y: 532, endPoint x: 390, endPoint y: 535, distance: 54.8
click at [390, 534] on span "√ x √ x − √ y − √ y √ x + √ y" at bounding box center [379, 521] width 90 height 25
click at [356, 509] on div "✍️ RISINI PATS! 1. Pieraksti, kā sakni a ⋅ a 3 4 a ⋅ a 3 4 ! (atb. 4 √ a 7 a 7 …" at bounding box center [633, 356] width 637 height 396
click at [369, 531] on span "√ x √ x − √ y − √ y √ x + √ y" at bounding box center [379, 521] width 90 height 25
click at [429, 529] on p "2) √ x √ x − √ y − √ y √ x + √ y x x − y − y x + y Atb. x + y x − y x + y x − y" at bounding box center [633, 521] width 616 height 26
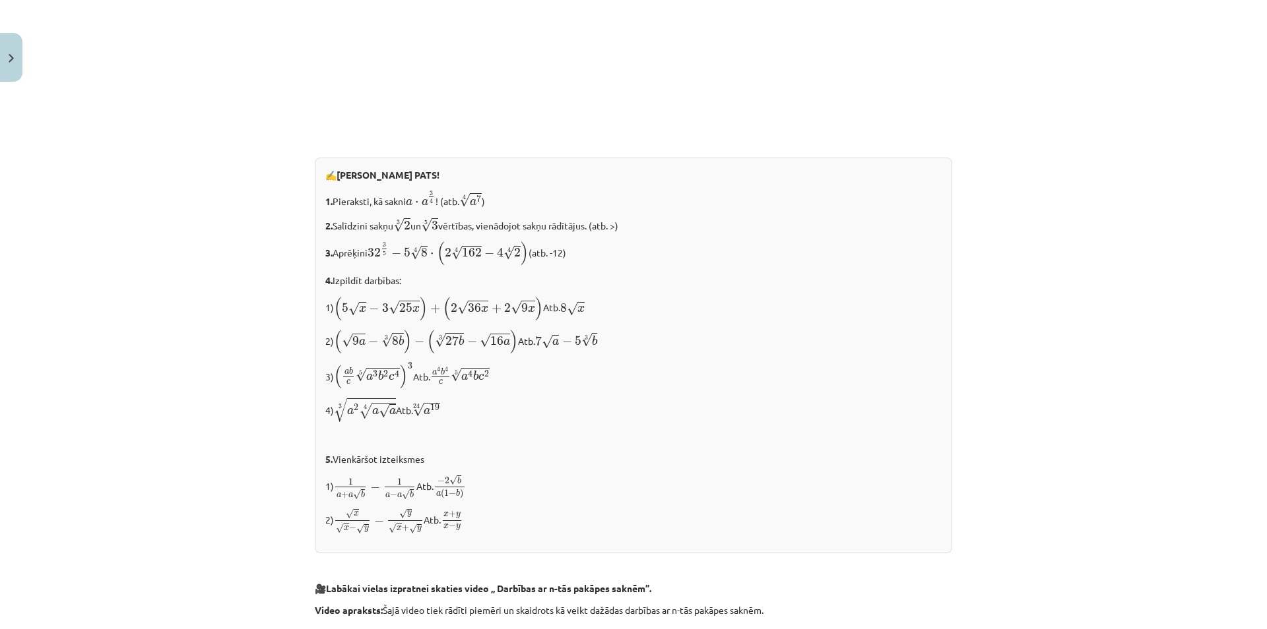
click at [419, 530] on span "√ y √ x + √ y" at bounding box center [405, 521] width 37 height 25
drag, startPoint x: 420, startPoint y: 530, endPoint x: 278, endPoint y: 535, distance: 141.9
click at [278, 535] on div "Mācību tēma: Matemātikas i - 12. klases 1. ieskaites mācību materiāls (ab) #4 📝…" at bounding box center [633, 314] width 1267 height 629
click at [328, 550] on div "✍️ RISINI PATS! 1. Pieraksti, kā sakni a ⋅ a 3 4 a ⋅ a 3 4 ! (atb. 4 √ a 7 a 7 …" at bounding box center [633, 356] width 637 height 396
drag, startPoint x: 370, startPoint y: 521, endPoint x: 416, endPoint y: 520, distance: 45.5
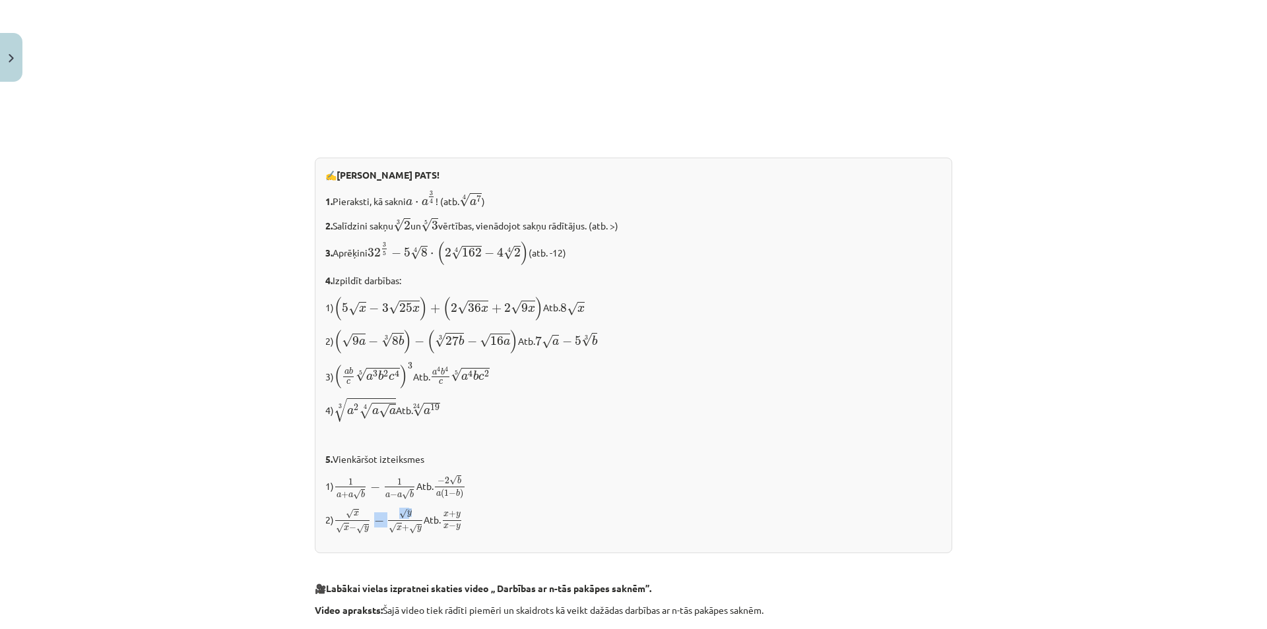
click at [416, 520] on span "√ x √ x − √ y − √ y √ x + √ y" at bounding box center [379, 521] width 90 height 25
click at [420, 515] on span "√ y √ x + √ y" at bounding box center [405, 521] width 37 height 25
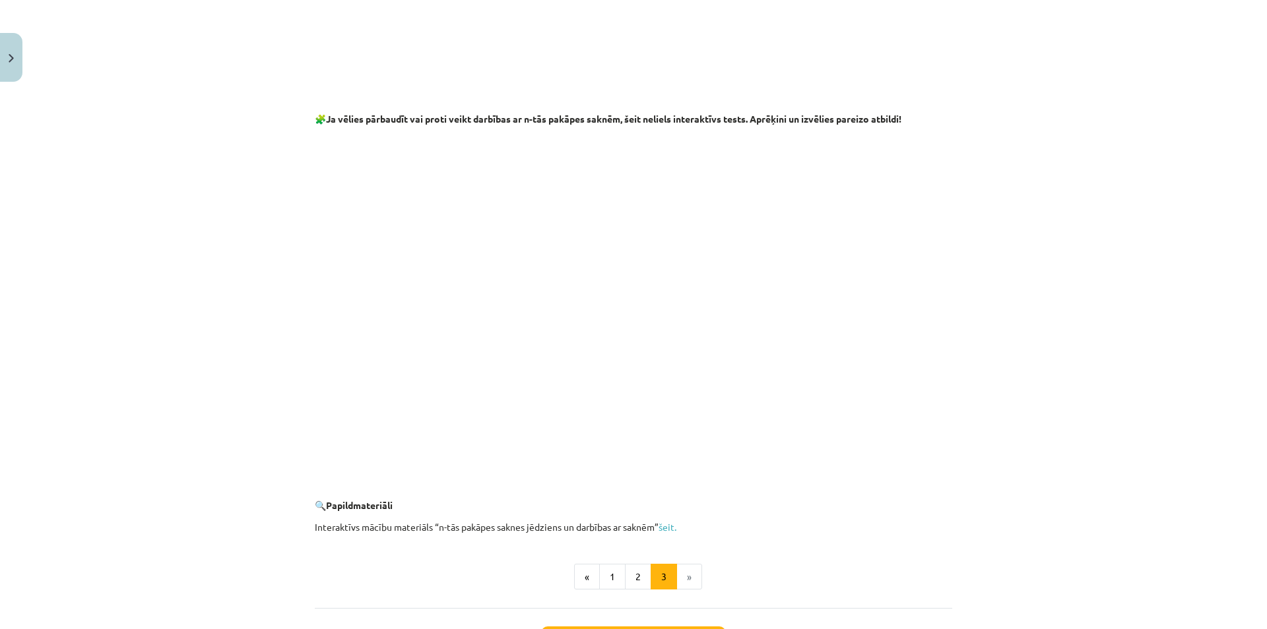
scroll to position [2153, 0]
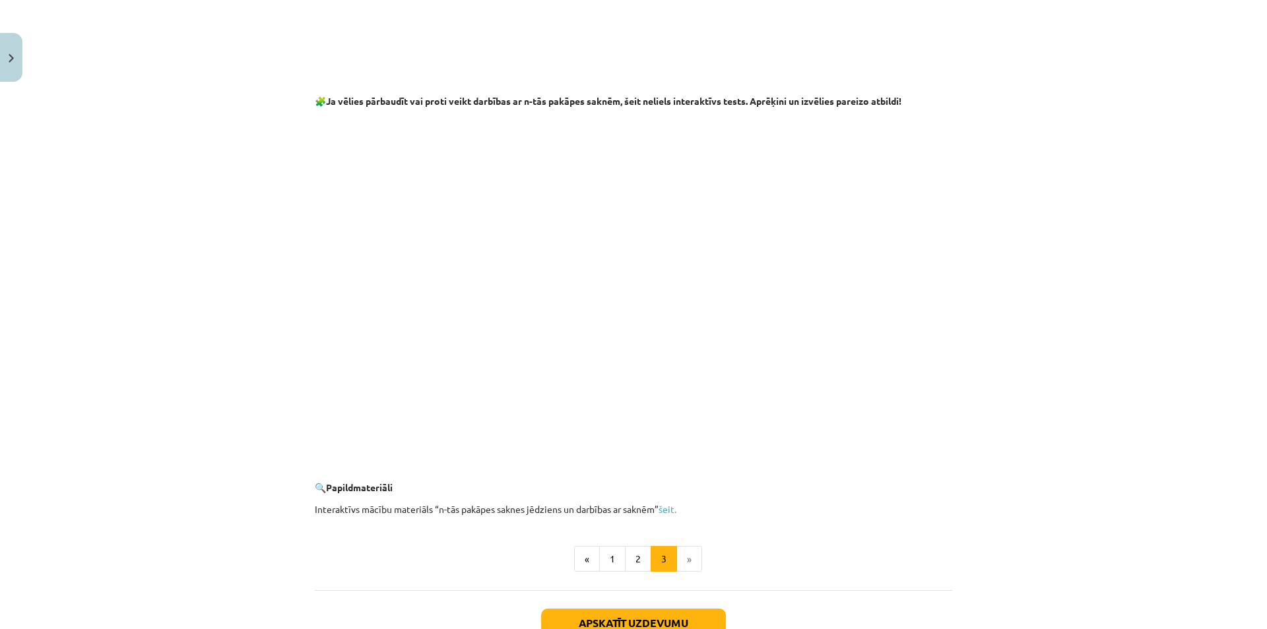
click at [1094, 214] on div "Mācību tēma: Matemātikas i - 12. klases 1. ieskaites mācību materiāls (ab) #4 📝…" at bounding box center [633, 314] width 1267 height 629
click at [286, 119] on div "Mācību tēma: Matemātikas i - 12. klases 1. ieskaites mācību materiāls (ab) #4 📝…" at bounding box center [633, 314] width 1267 height 629
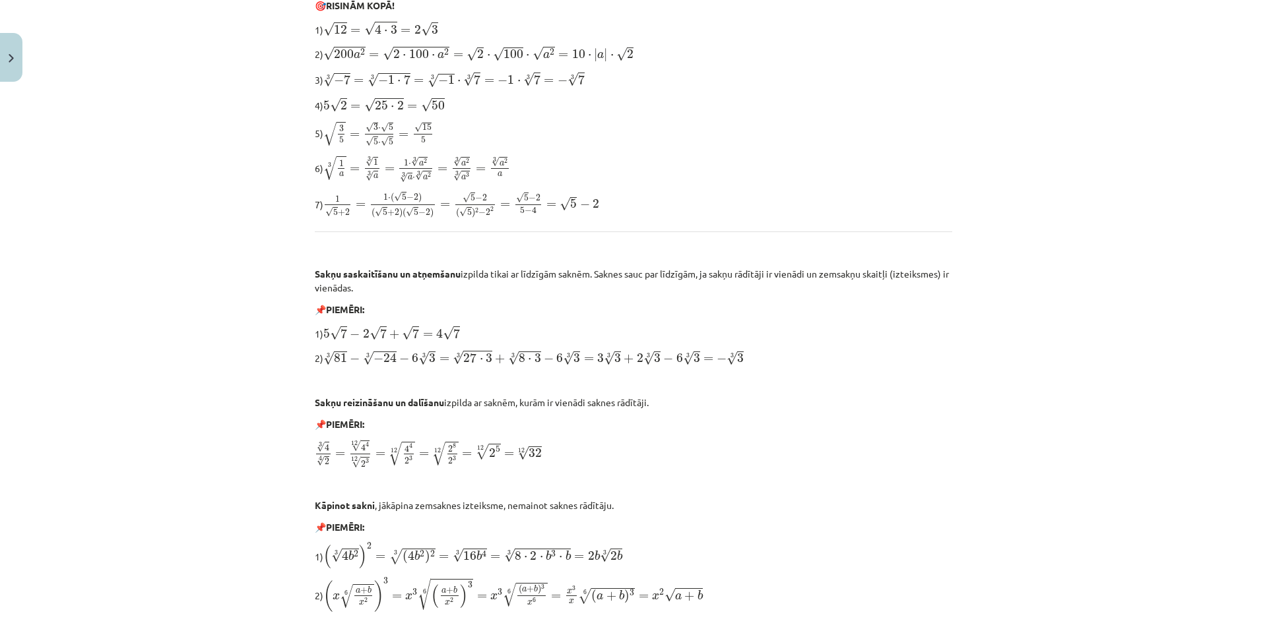
scroll to position [63, 0]
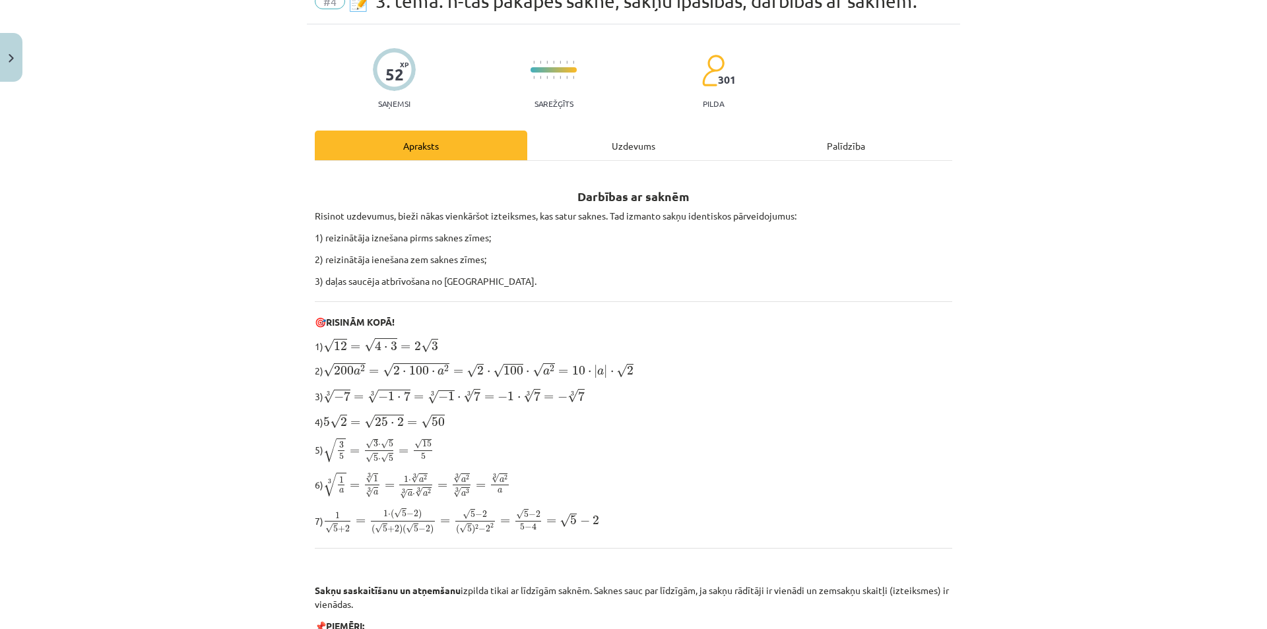
drag, startPoint x: 608, startPoint y: 259, endPoint x: 645, endPoint y: 515, distance: 259.3
drag, startPoint x: 246, startPoint y: 183, endPoint x: 236, endPoint y: 372, distance: 189.0
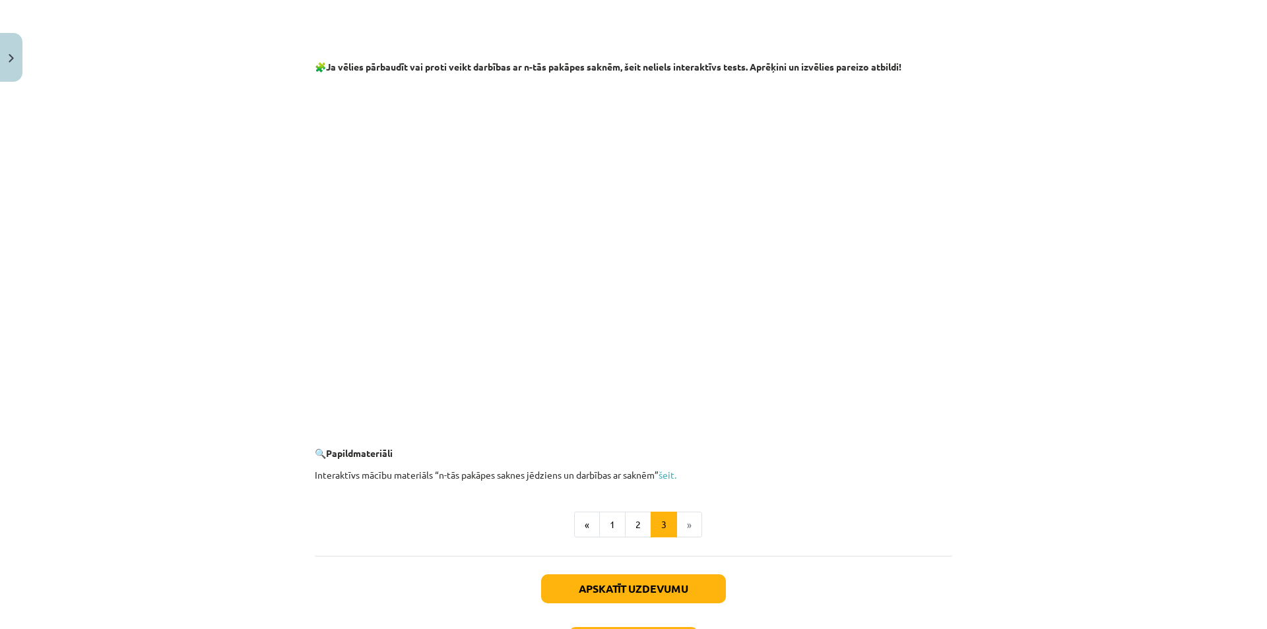
scroll to position [2165, 0]
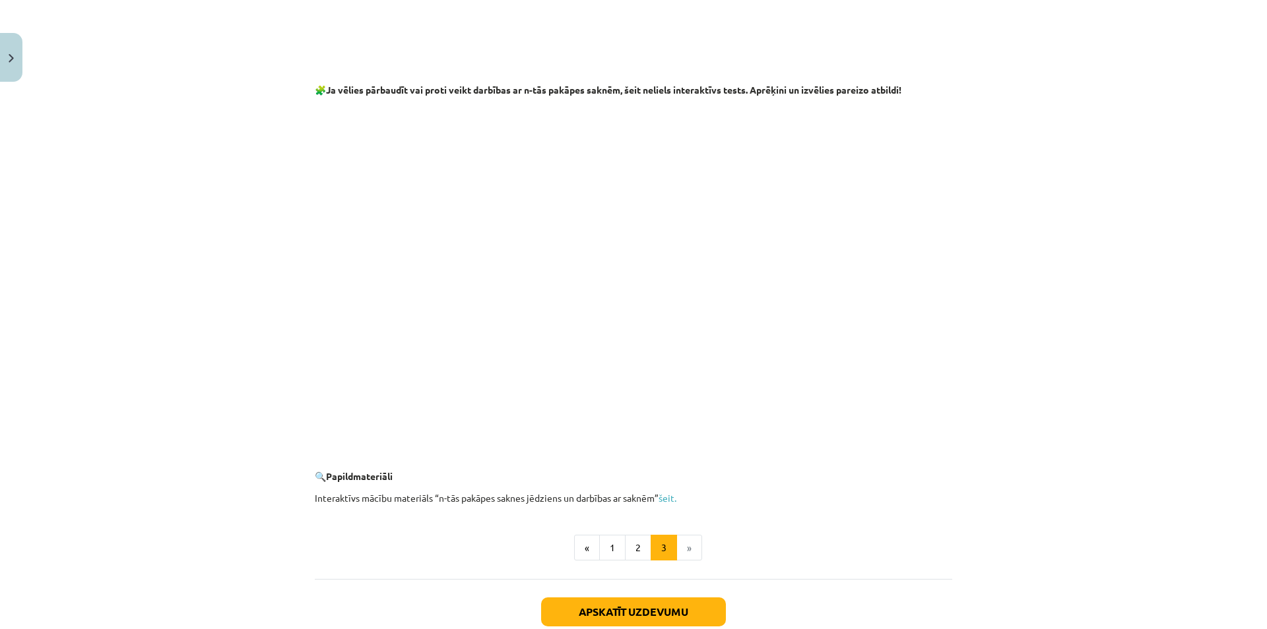
drag, startPoint x: 178, startPoint y: 441, endPoint x: 201, endPoint y: 383, distance: 61.6
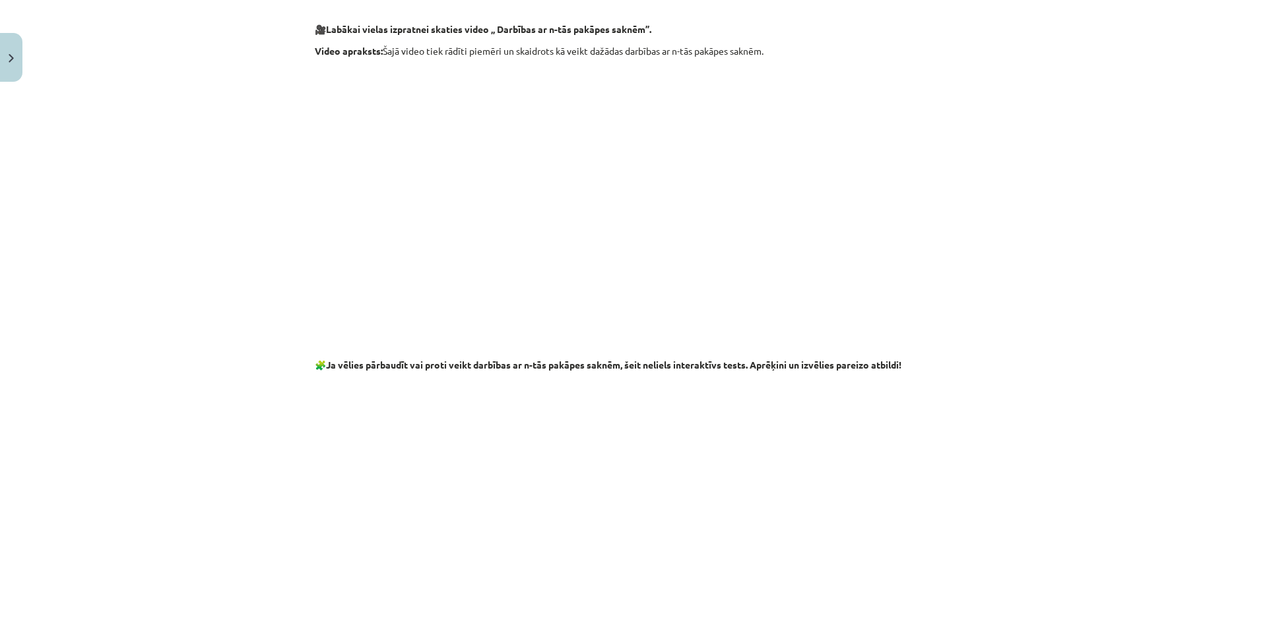
scroll to position [2177, 0]
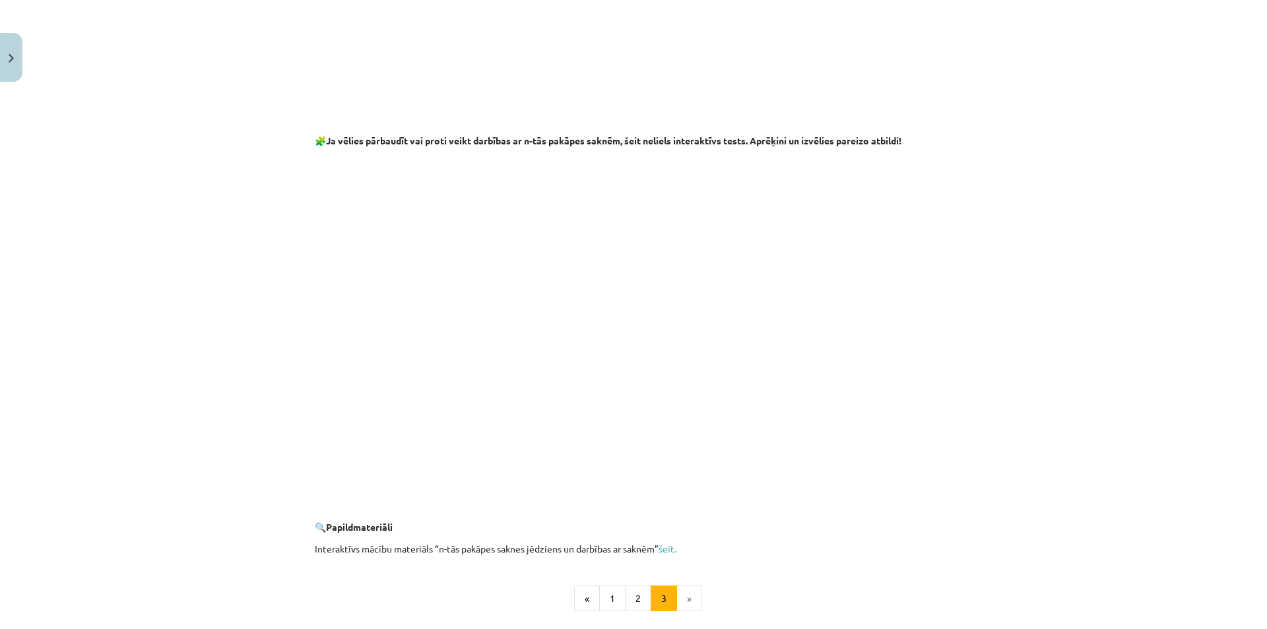
drag, startPoint x: 160, startPoint y: 395, endPoint x: 211, endPoint y: 189, distance: 211.4
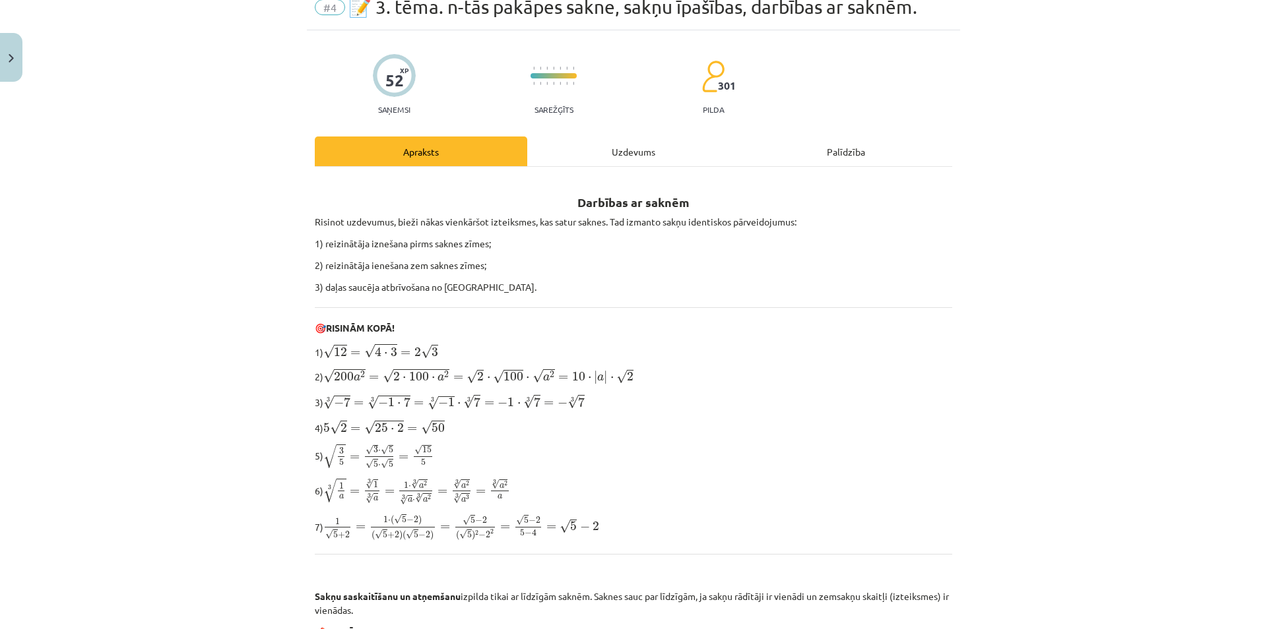
scroll to position [63, 0]
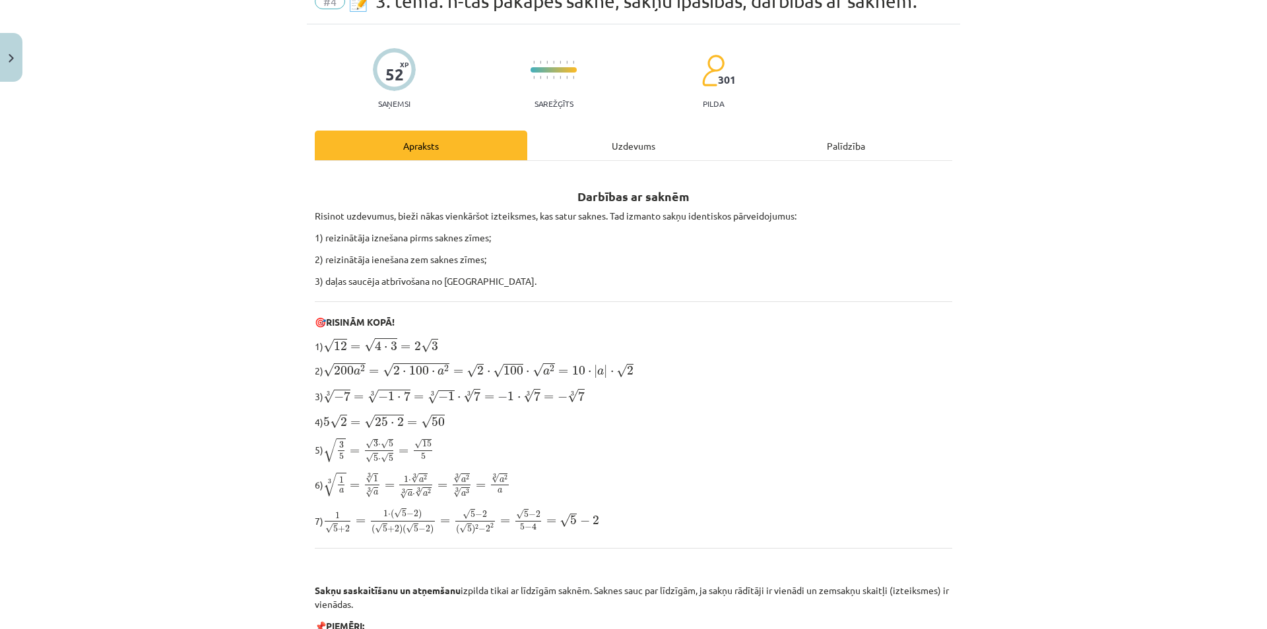
drag, startPoint x: 706, startPoint y: 273, endPoint x: 695, endPoint y: 520, distance: 247.0
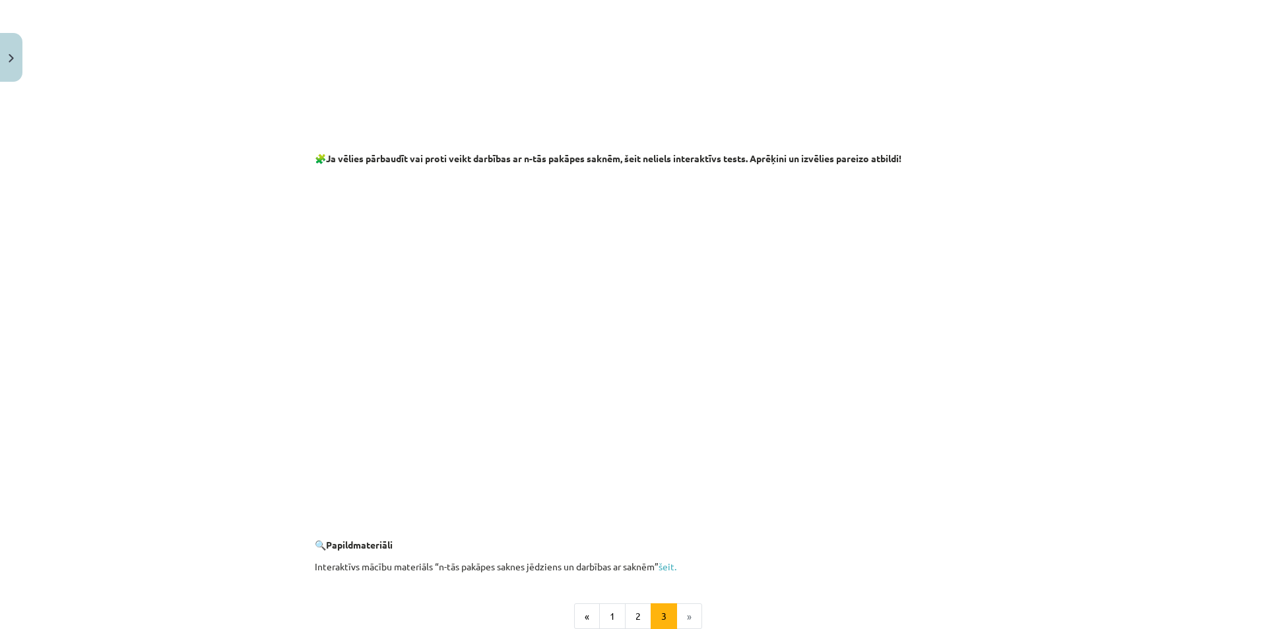
scroll to position [2093, 0]
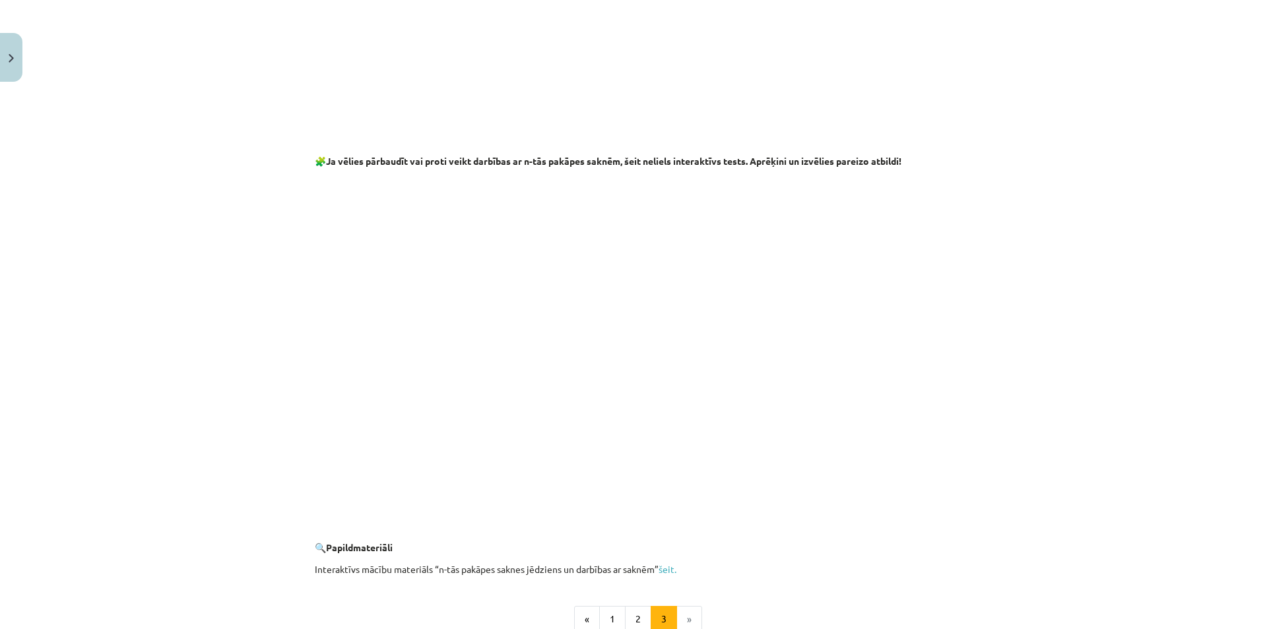
drag, startPoint x: 186, startPoint y: 519, endPoint x: 193, endPoint y: 523, distance: 8.0
click at [189, 519] on div "Mācību tēma: Matemātikas i - 12. klases 1. ieskaites mācību materiāls (ab) #4 📝…" at bounding box center [633, 314] width 1267 height 629
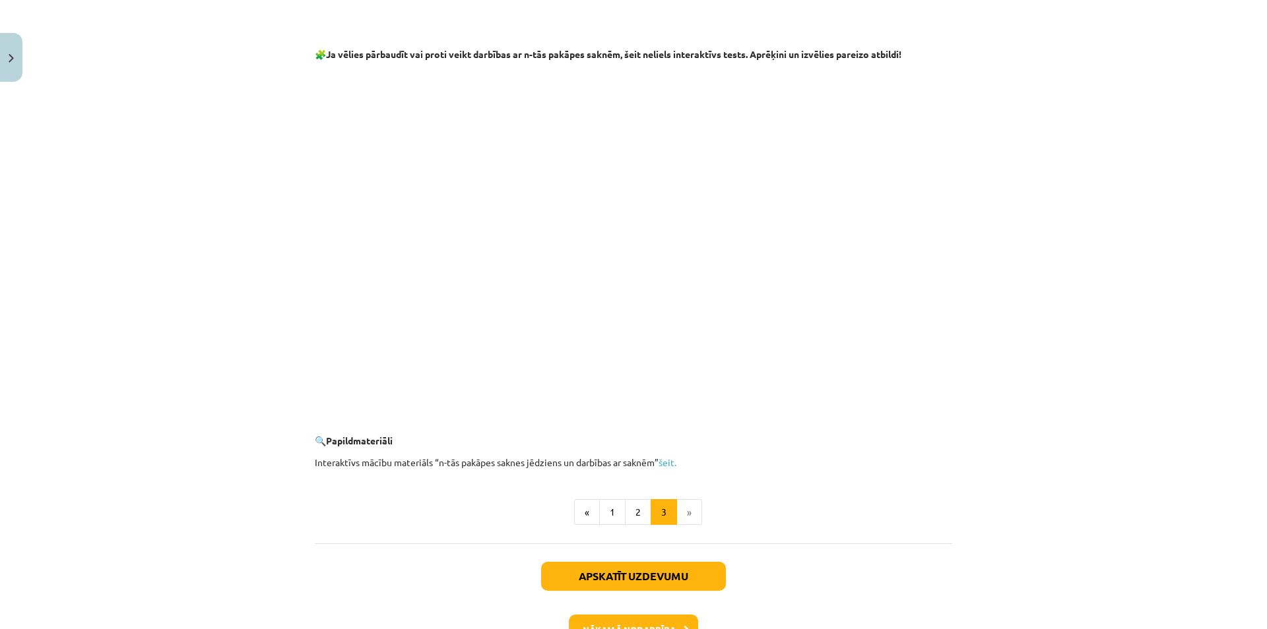
scroll to position [2291, 0]
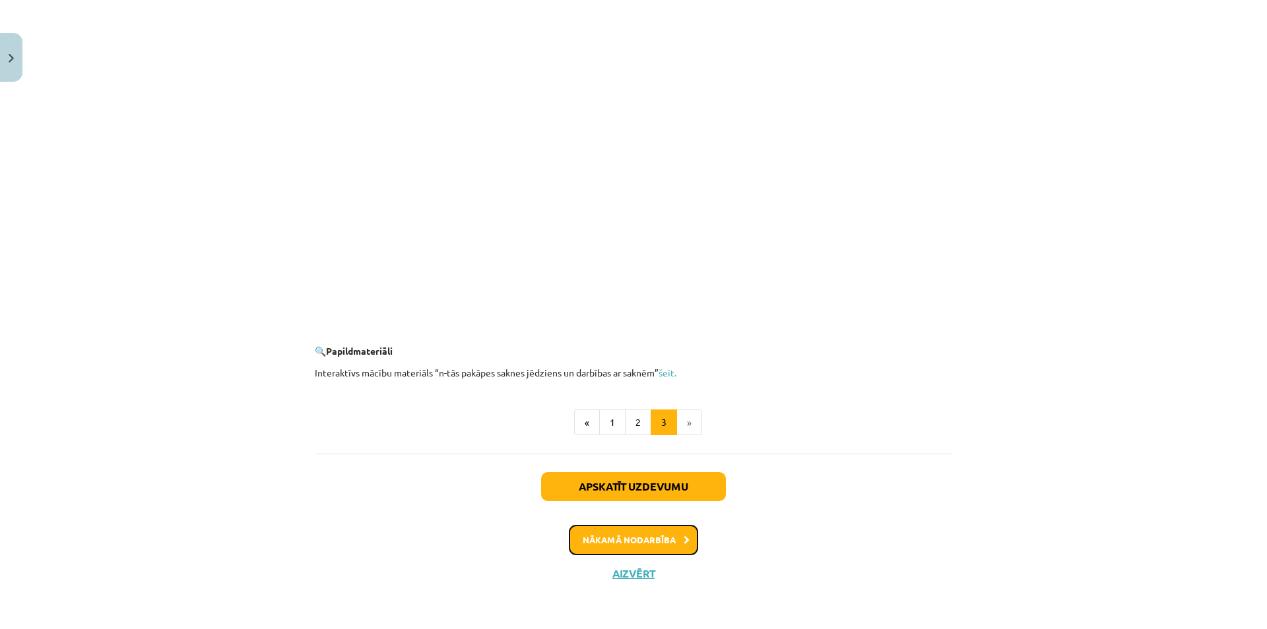
click at [660, 538] on button "Nākamā nodarbība" at bounding box center [633, 540] width 129 height 30
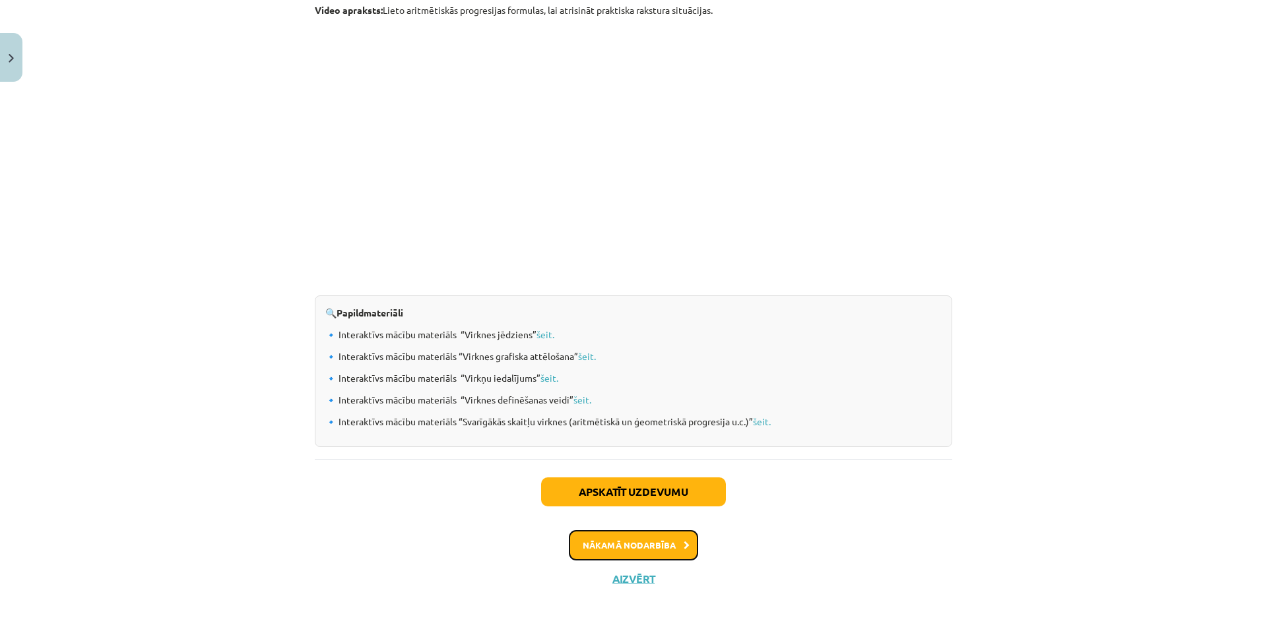
scroll to position [1262, 0]
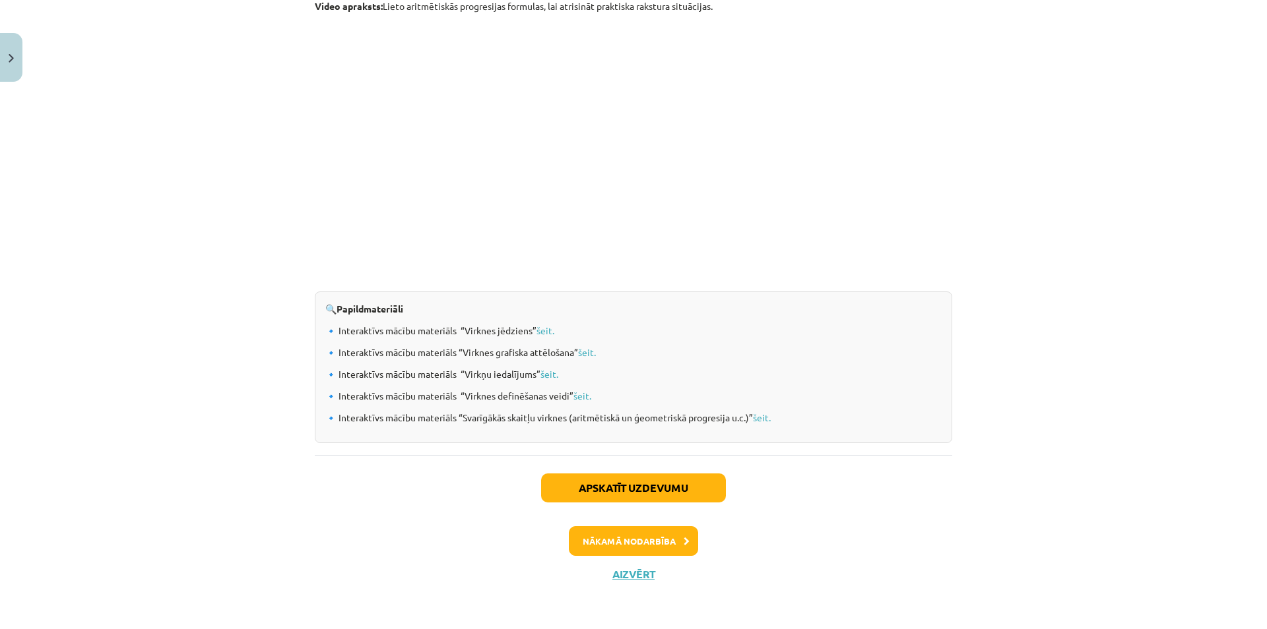
click at [622, 585] on div "Apskatīt uzdevumu Nākamā nodarbība Aizvērt" at bounding box center [633, 522] width 637 height 135
click at [625, 577] on button "Aizvērt" at bounding box center [633, 574] width 50 height 13
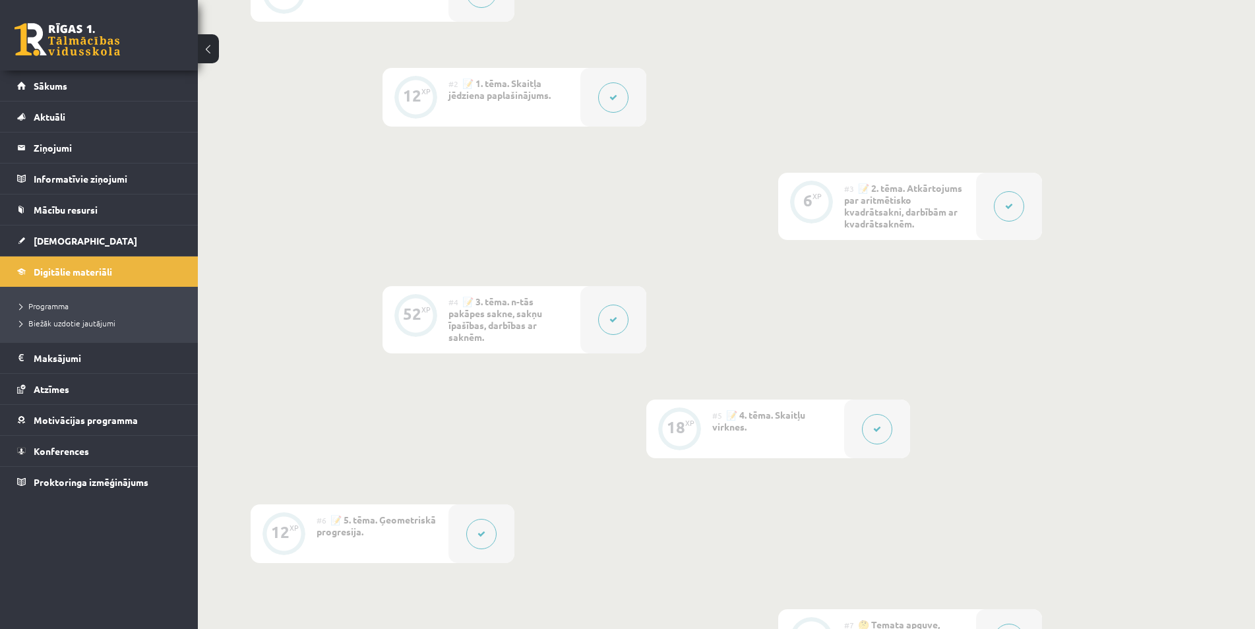
click at [644, 340] on div at bounding box center [614, 319] width 66 height 67
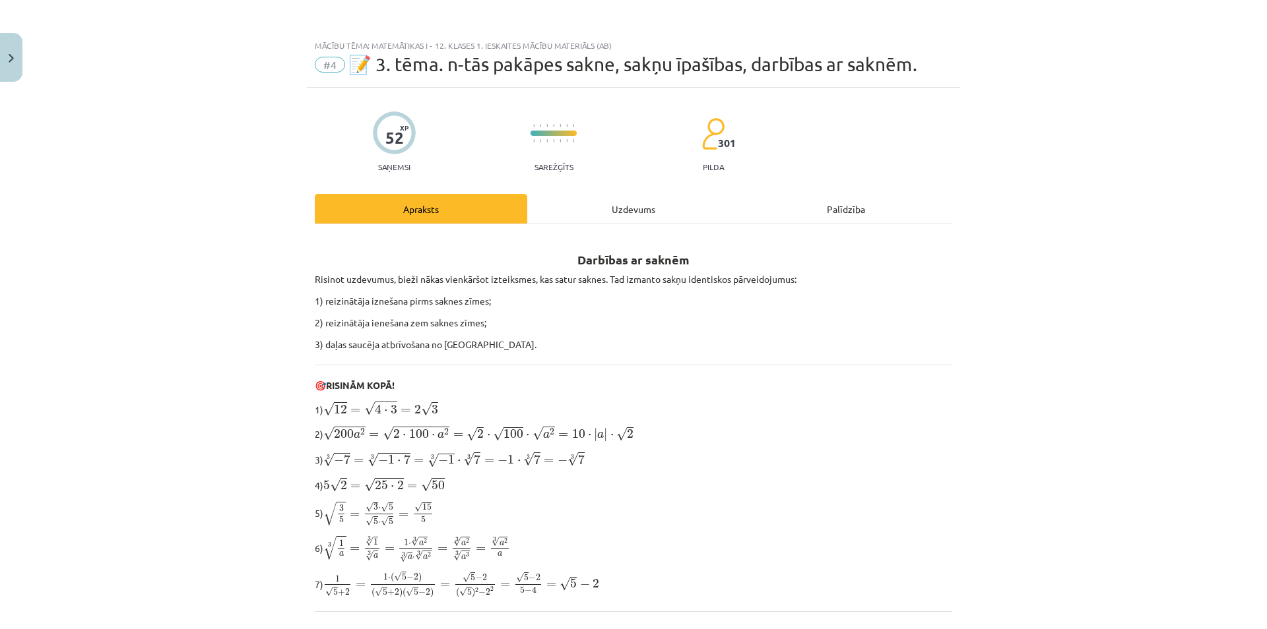
click at [654, 220] on div "Uzdevums" at bounding box center [633, 209] width 212 height 30
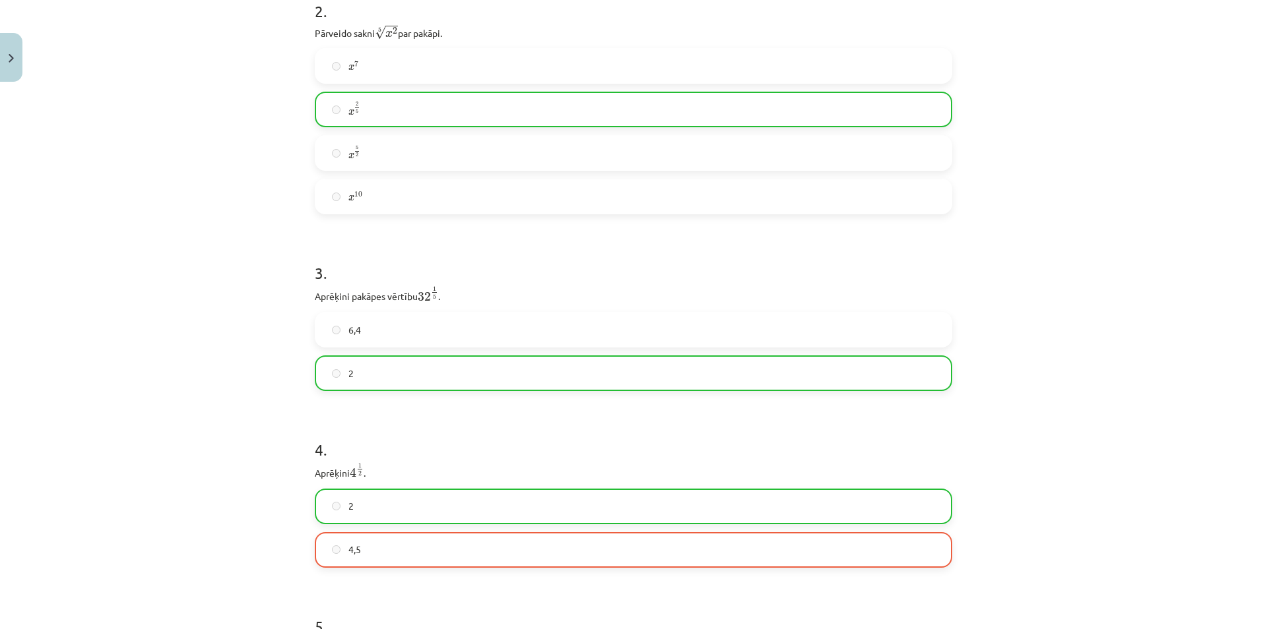
scroll to position [540, 0]
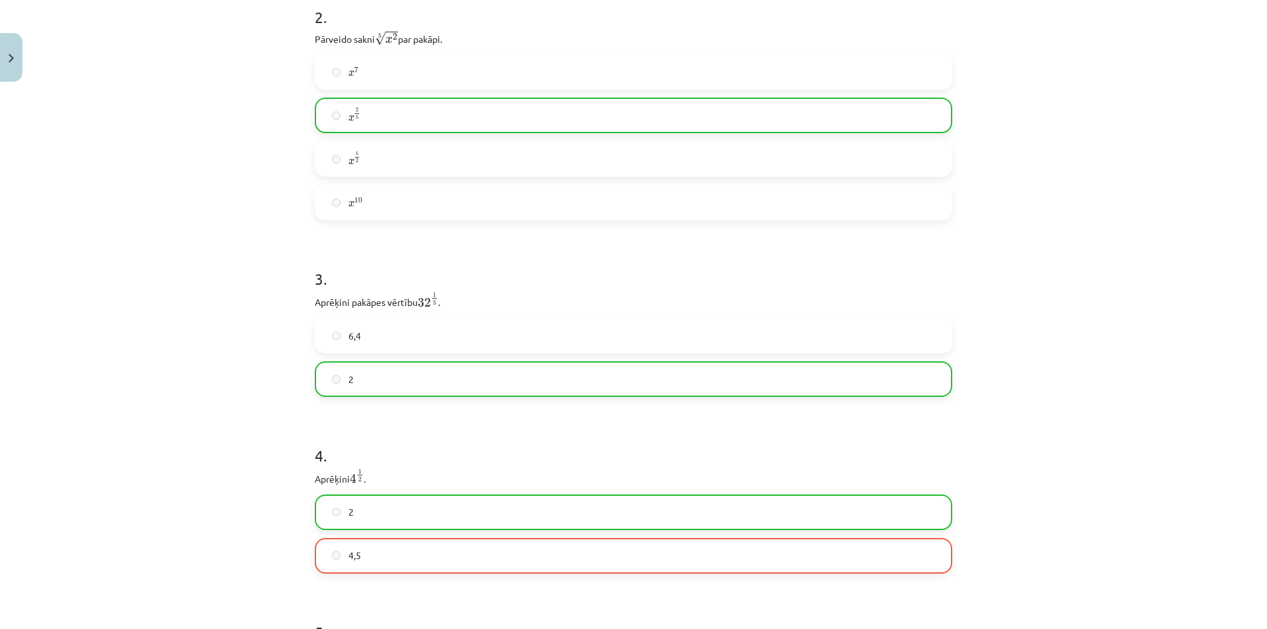
click at [658, 307] on p "Aprēķini pakāpes vērtību 32 1 5 32 1 5 ." at bounding box center [633, 301] width 637 height 18
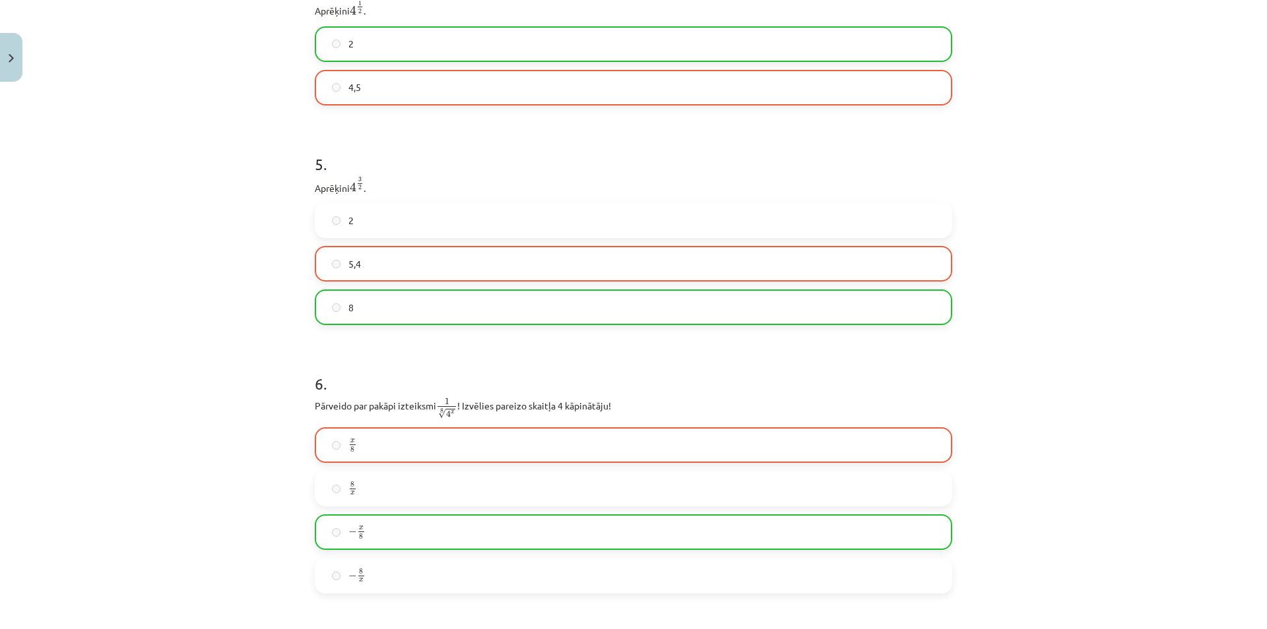
scroll to position [983, 0]
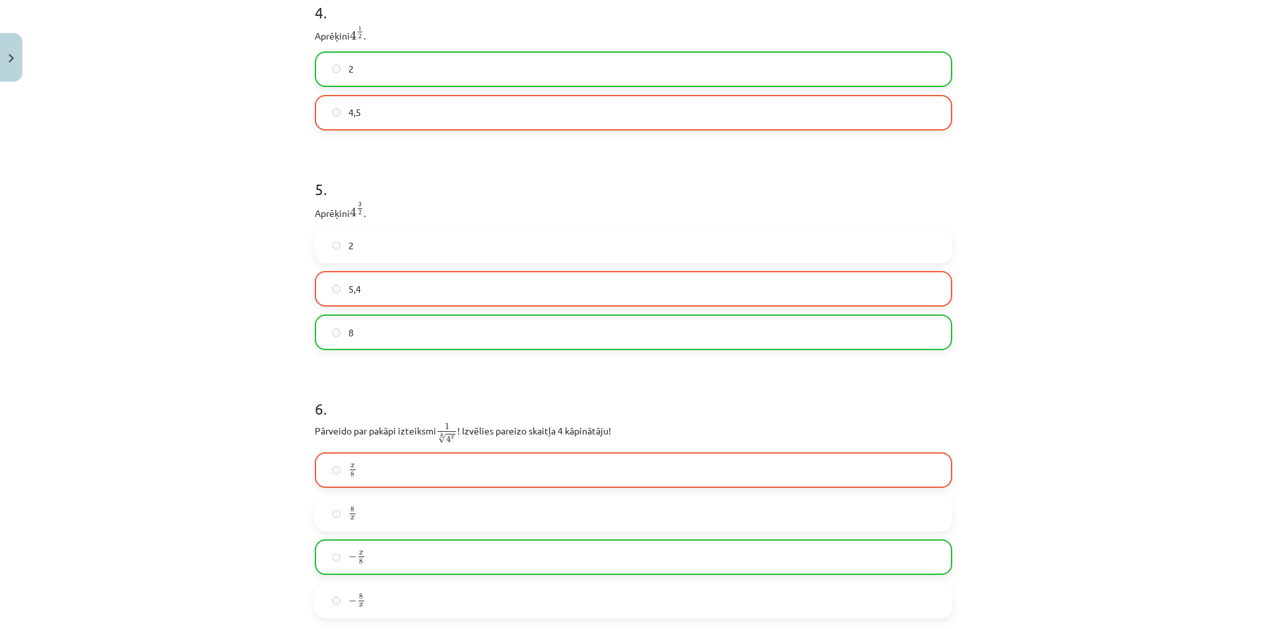
click at [245, 546] on div "Mācību tēma: Matemātikas i - 12. klases 1. ieskaites mācību materiāls (ab) #4 📝…" at bounding box center [633, 314] width 1267 height 629
click at [262, 444] on div "Mācību tēma: Matemātikas i - 12. klases 1. ieskaites mācību materiāls (ab) #4 📝…" at bounding box center [633, 314] width 1267 height 629
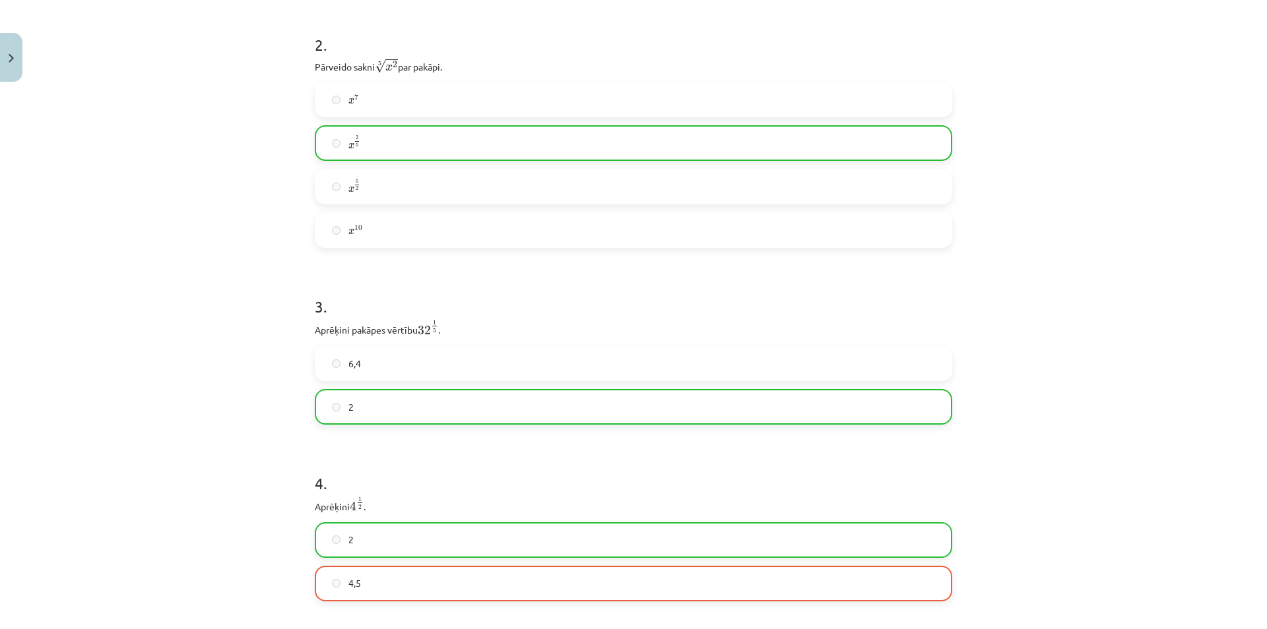
scroll to position [0, 0]
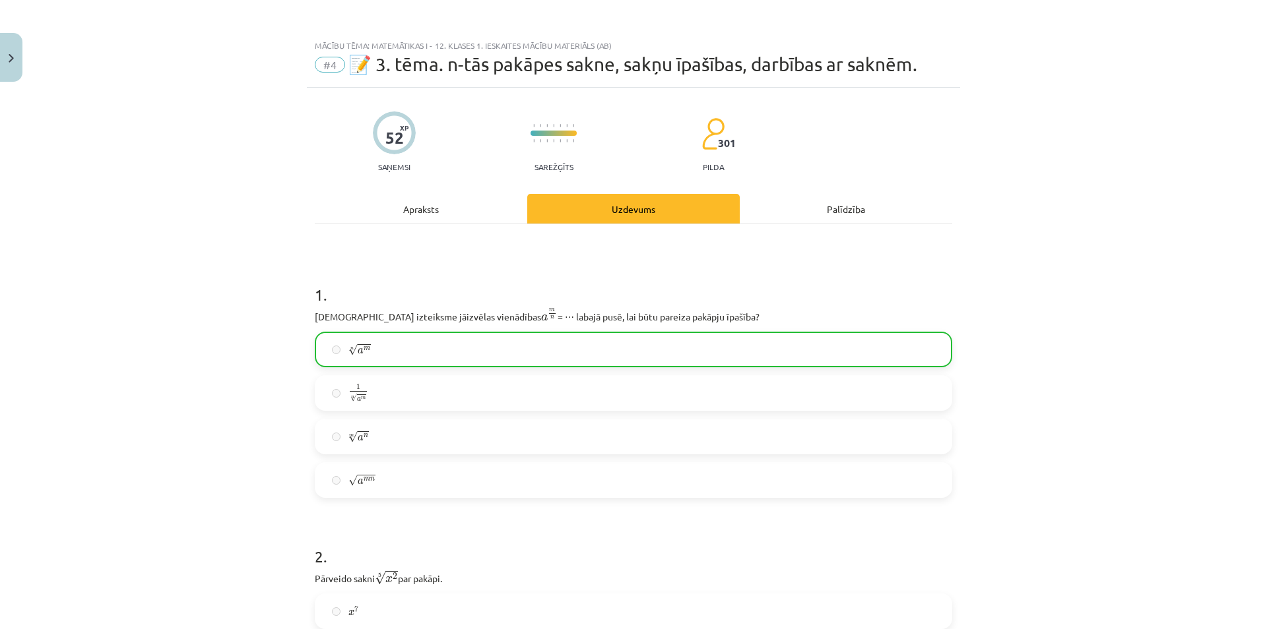
click at [428, 203] on div "Apraksts" at bounding box center [421, 209] width 212 height 30
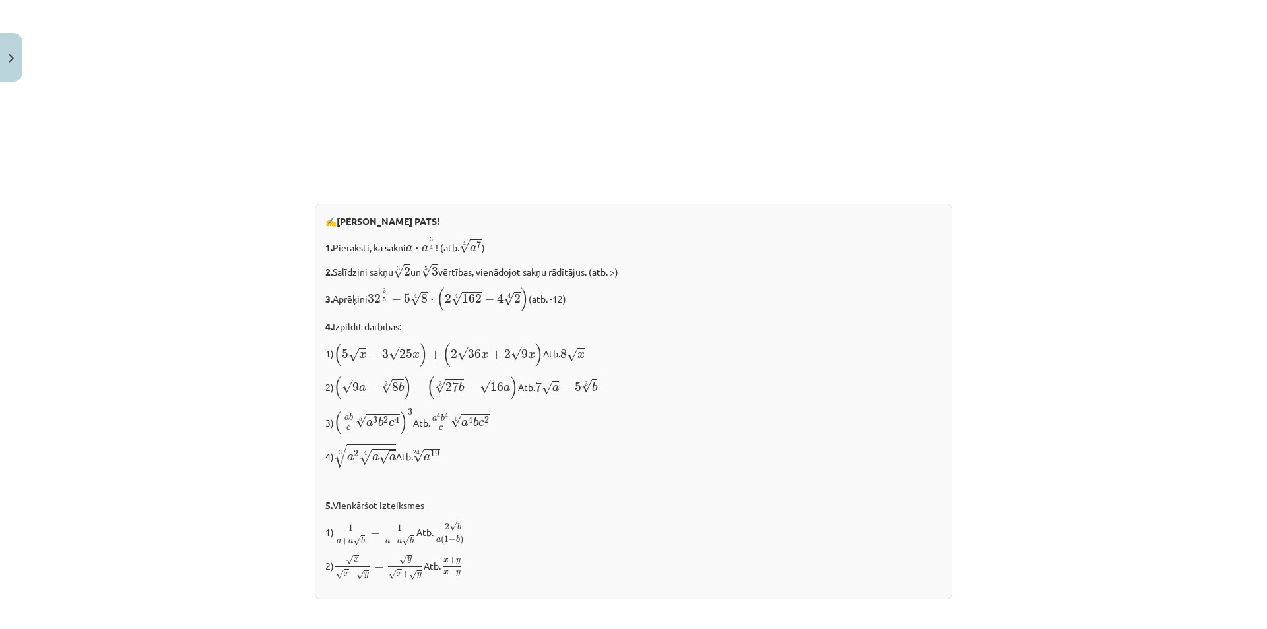
scroll to position [1300, 0]
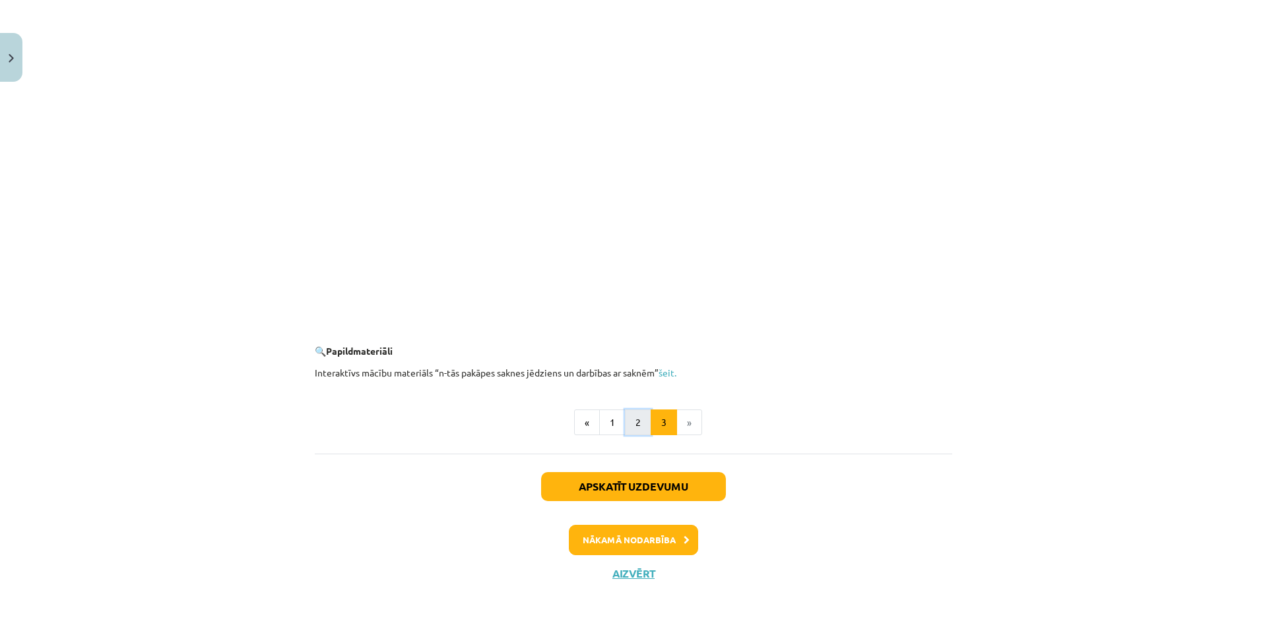
click at [629, 424] on button "2" at bounding box center [638, 423] width 26 height 26
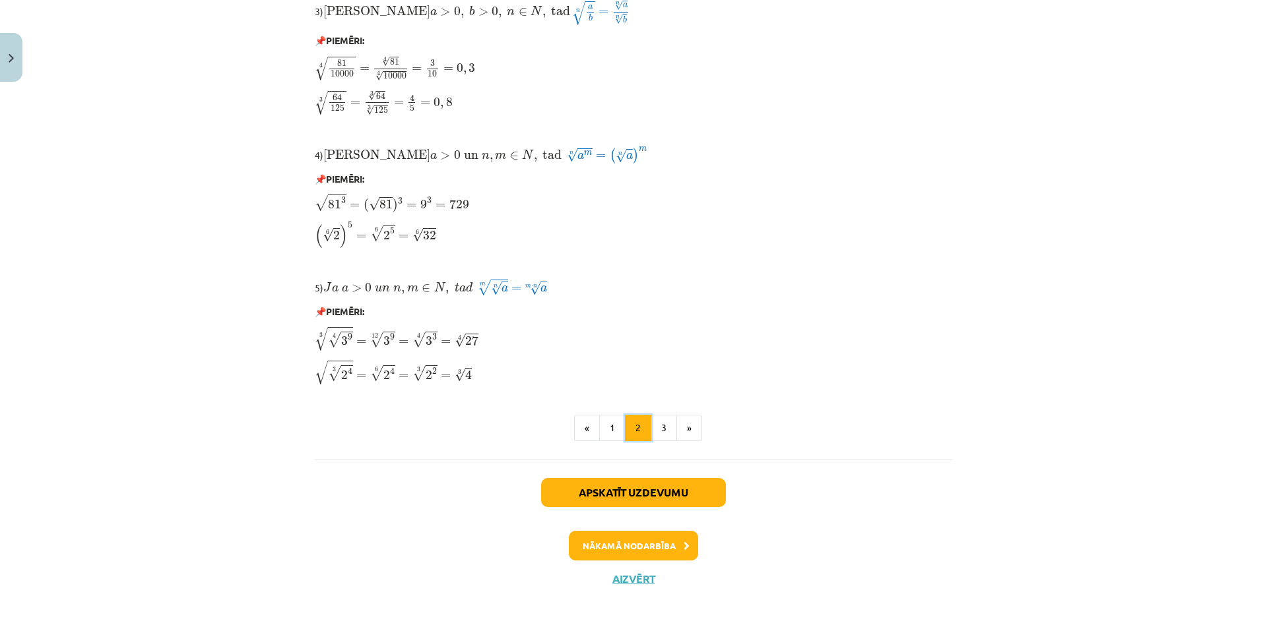
scroll to position [1013, 0]
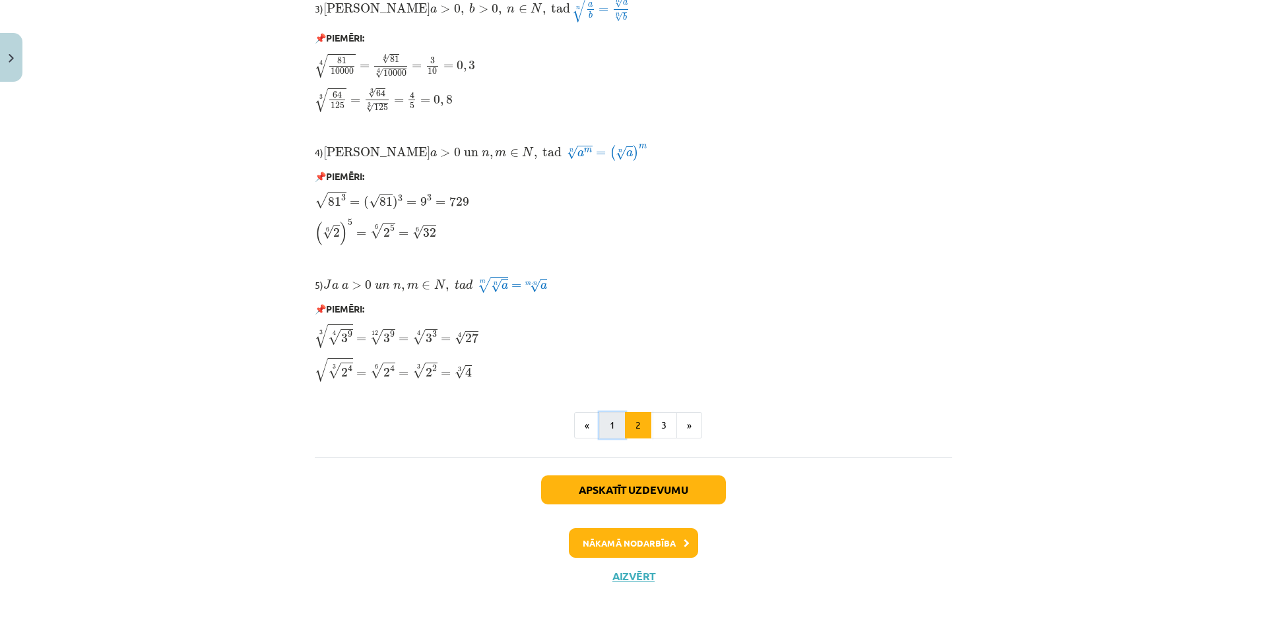
click at [612, 422] on button "1" at bounding box center [612, 425] width 26 height 26
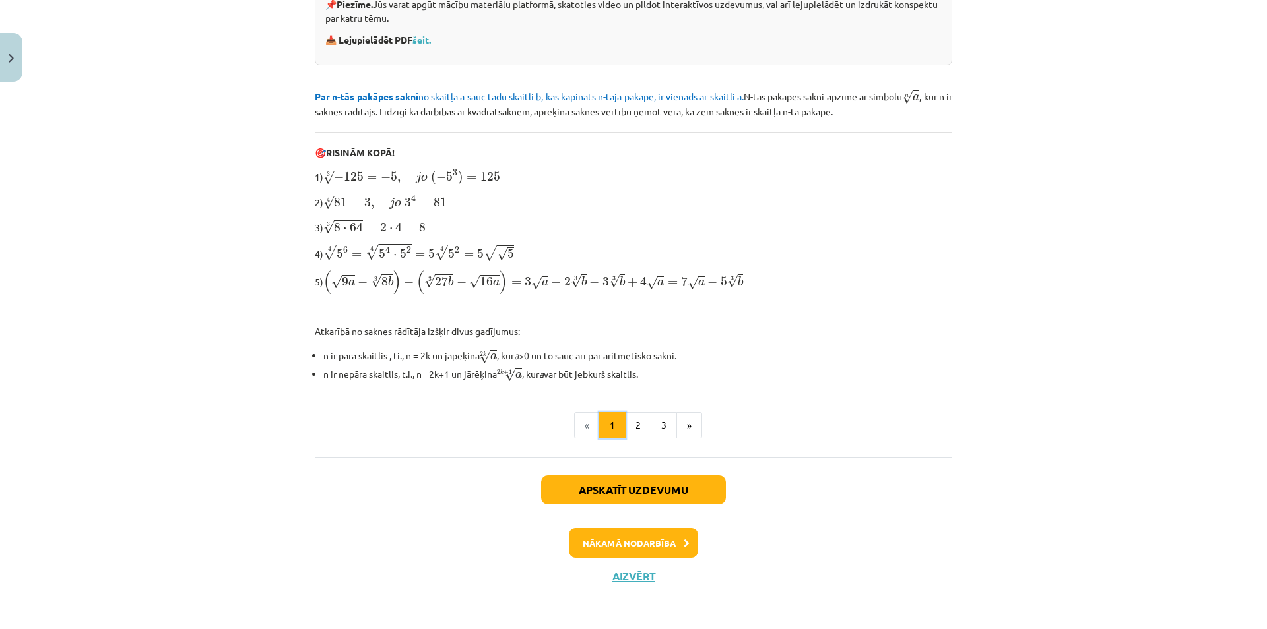
scroll to position [63, 0]
click at [666, 441] on div "n-tās pakāpes sakne, sakņu īpašības, darbības ar saknēm 📌 Piezīme. Jūs varat ap…" at bounding box center [633, 183] width 637 height 550
click at [660, 429] on button "3" at bounding box center [663, 425] width 26 height 26
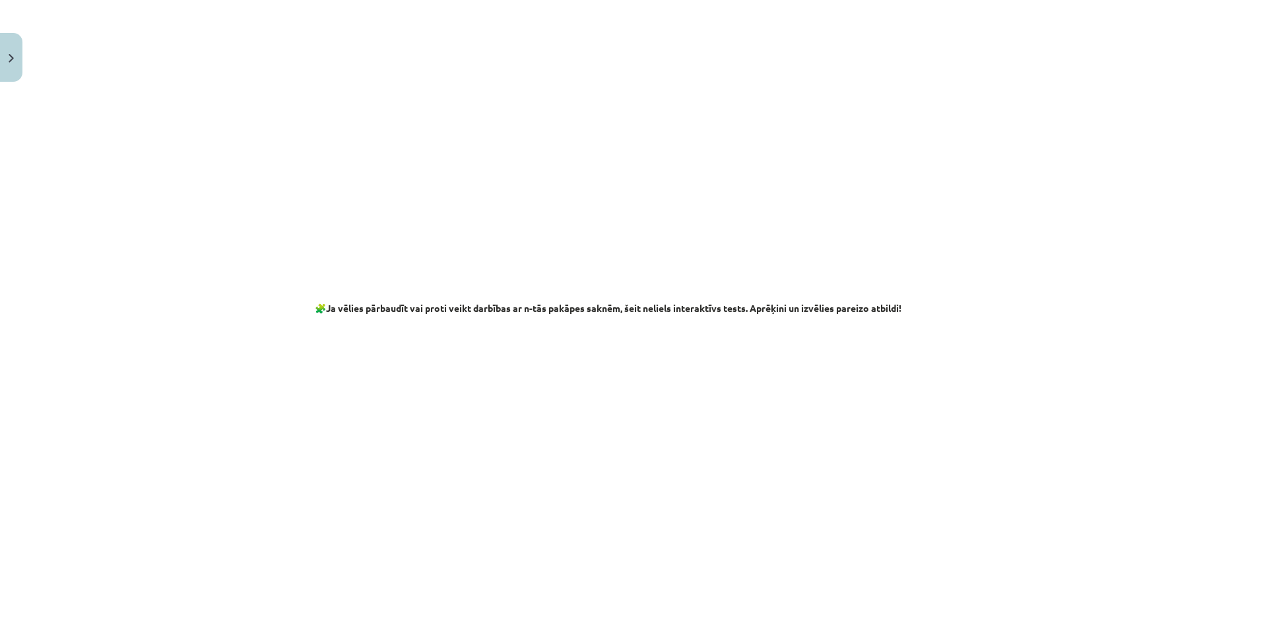
scroll to position [2200, 0]
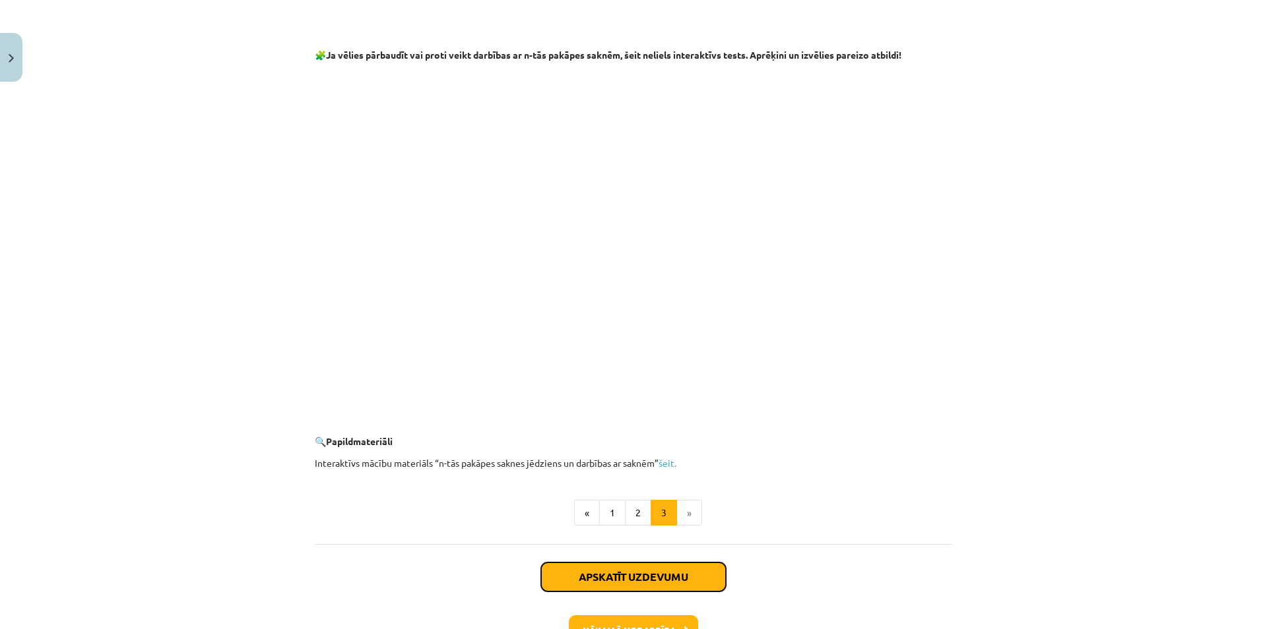
click at [652, 570] on button "Apskatīt uzdevumu" at bounding box center [633, 577] width 185 height 29
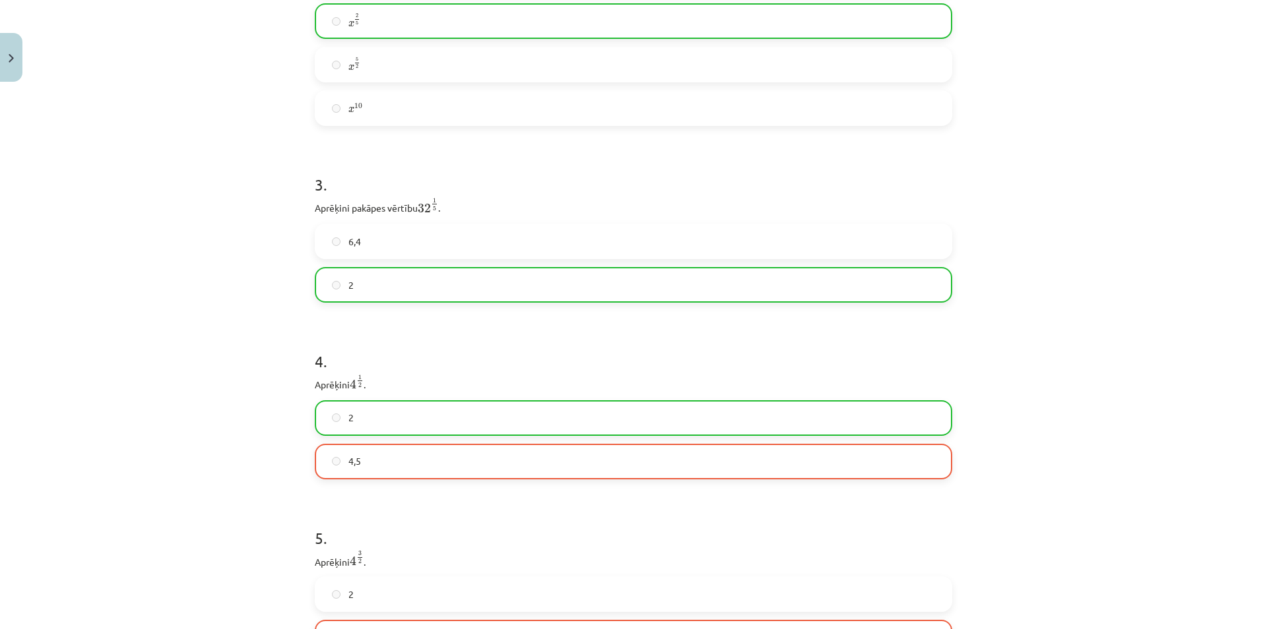
scroll to position [666, 0]
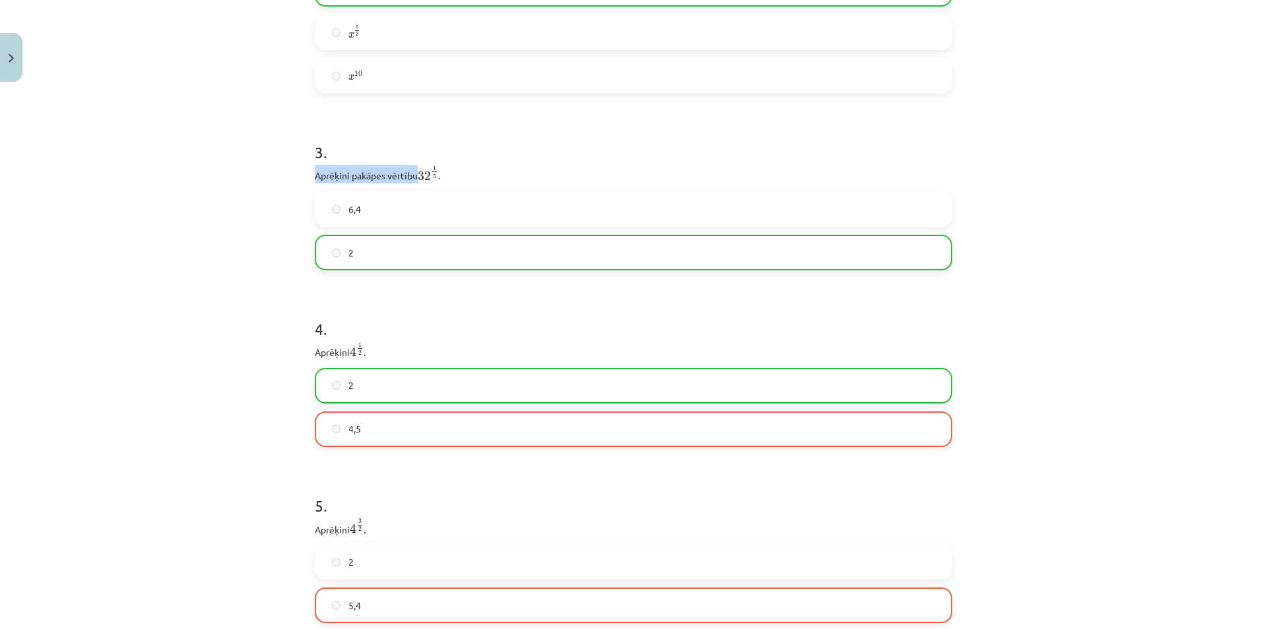
drag, startPoint x: 443, startPoint y: 180, endPoint x: 247, endPoint y: 175, distance: 195.4
click at [265, 176] on div "Mācību tēma: Matemātikas i - 12. klases 1. ieskaites mācību materiāls (ab) #4 📝…" at bounding box center [633, 314] width 1267 height 629
click at [493, 176] on p "Aprēķini pakāpes vērtību 32 1 5 32 1 5 ." at bounding box center [633, 174] width 637 height 18
drag, startPoint x: 412, startPoint y: 177, endPoint x: 276, endPoint y: 174, distance: 136.6
click at [276, 174] on div "Mācību tēma: Matemātikas i - 12. klases 1. ieskaites mācību materiāls (ab) #4 📝…" at bounding box center [633, 314] width 1267 height 629
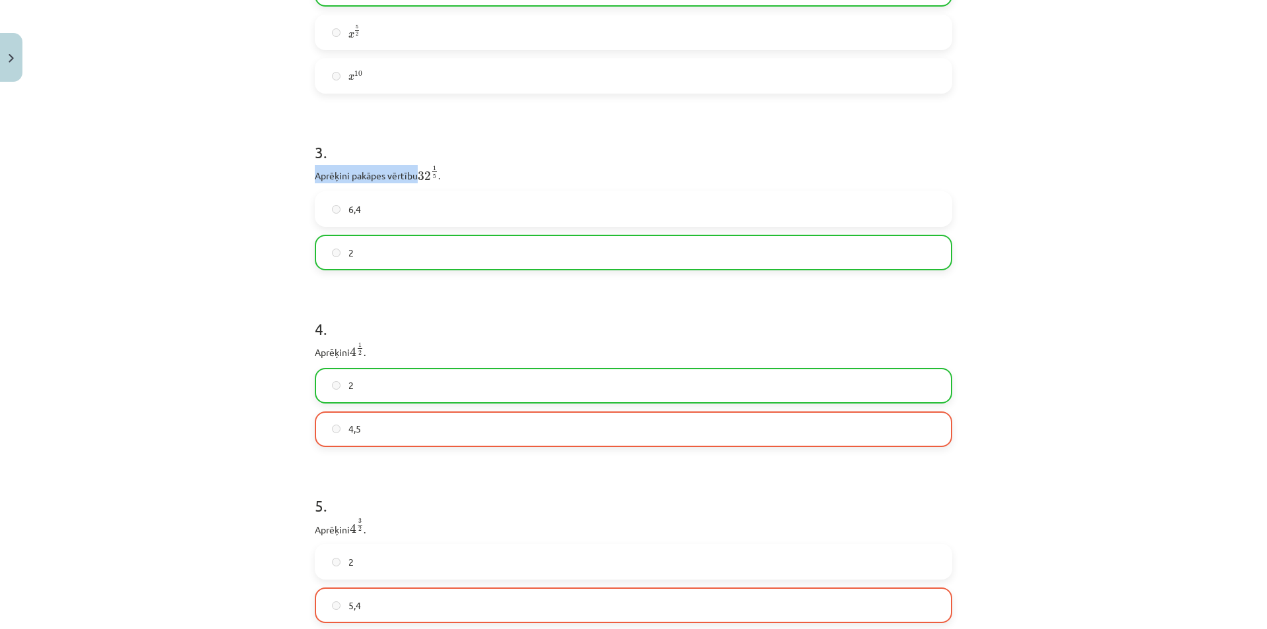
copy p "Aprēķini pakāpes vērtību"
drag, startPoint x: 497, startPoint y: 173, endPoint x: 473, endPoint y: 177, distance: 24.1
click at [495, 174] on p "Aprēķini pakāpes vērtību 32 1 5 32 1 5 ." at bounding box center [633, 174] width 637 height 18
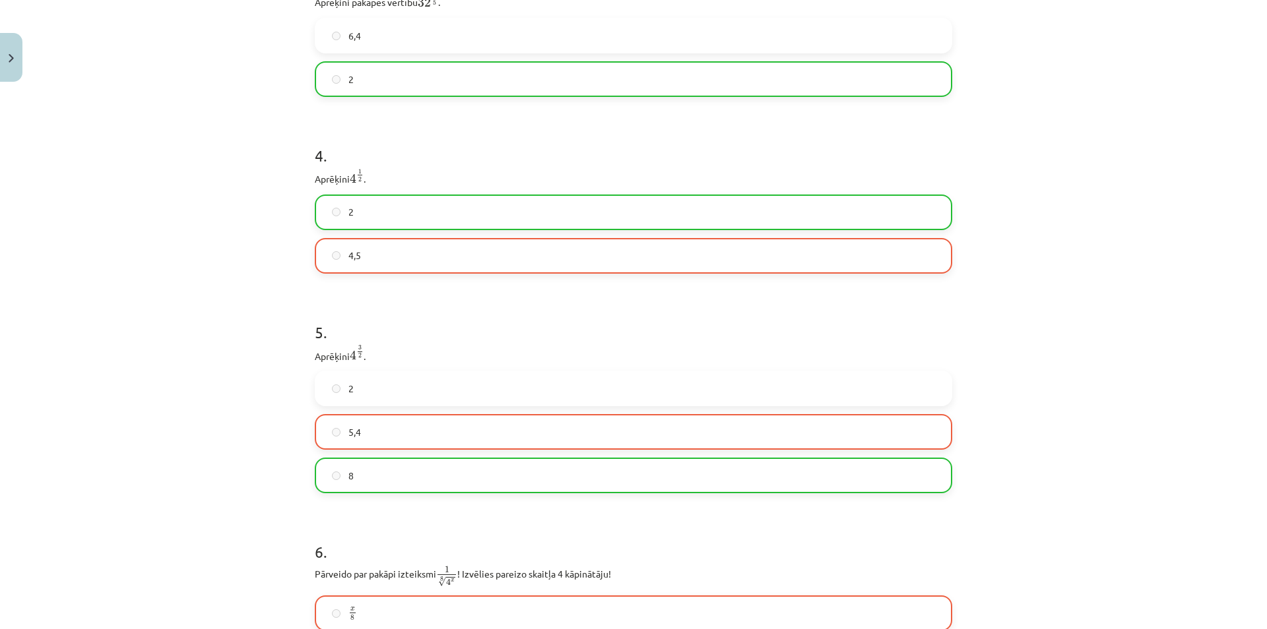
scroll to position [856, 0]
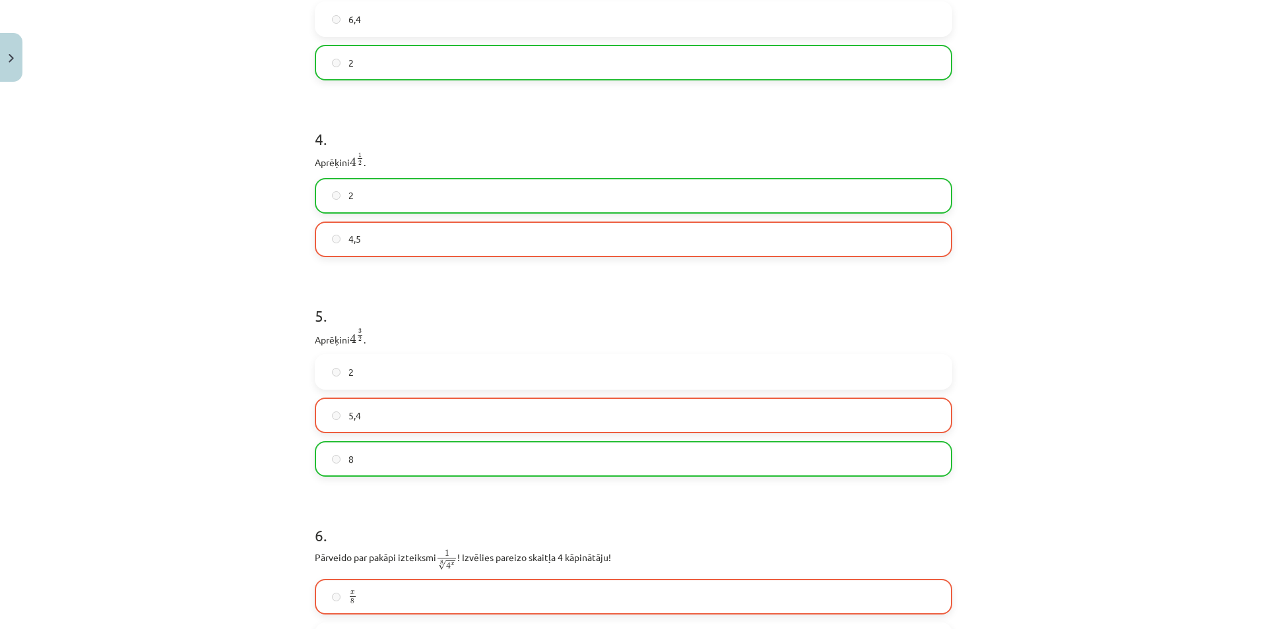
drag, startPoint x: 360, startPoint y: 345, endPoint x: 450, endPoint y: 361, distance: 91.8
click at [266, 341] on div "Mācību tēma: Matemātikas i - 12. klases 1. ieskaites mācību materiāls (ab) #4 📝…" at bounding box center [633, 314] width 1267 height 629
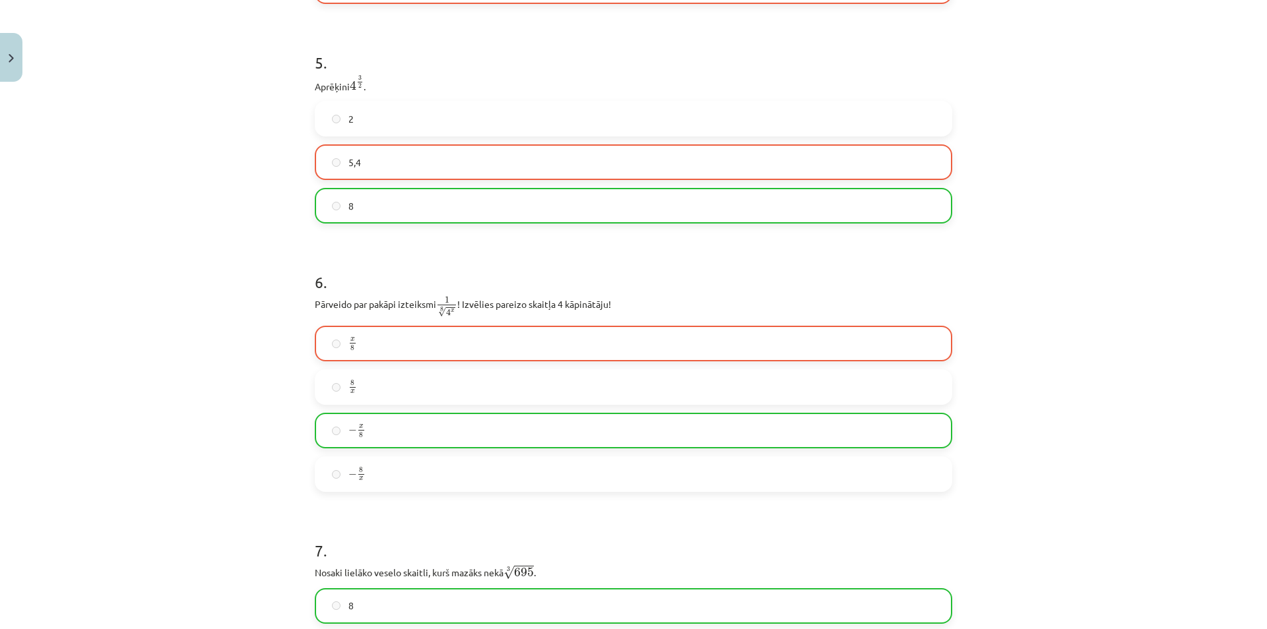
click at [274, 335] on div "Mācību tēma: Matemātikas i - 12. klases 1. ieskaites mācību materiāls (ab) #4 📝…" at bounding box center [633, 314] width 1267 height 629
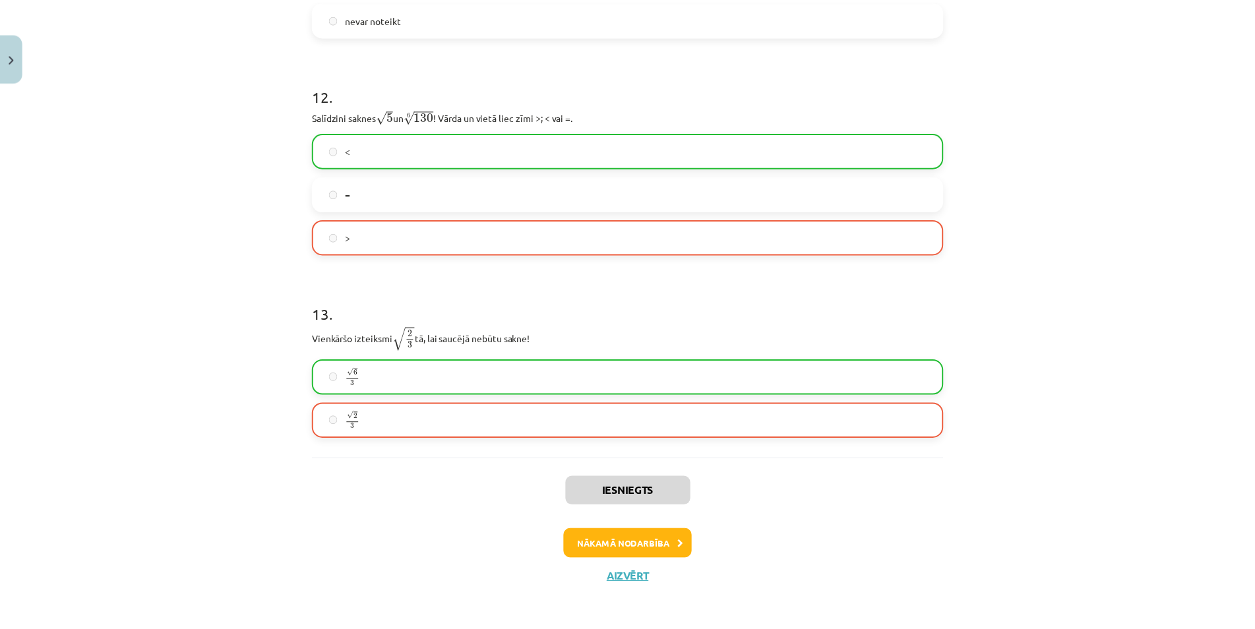
scroll to position [2845, 0]
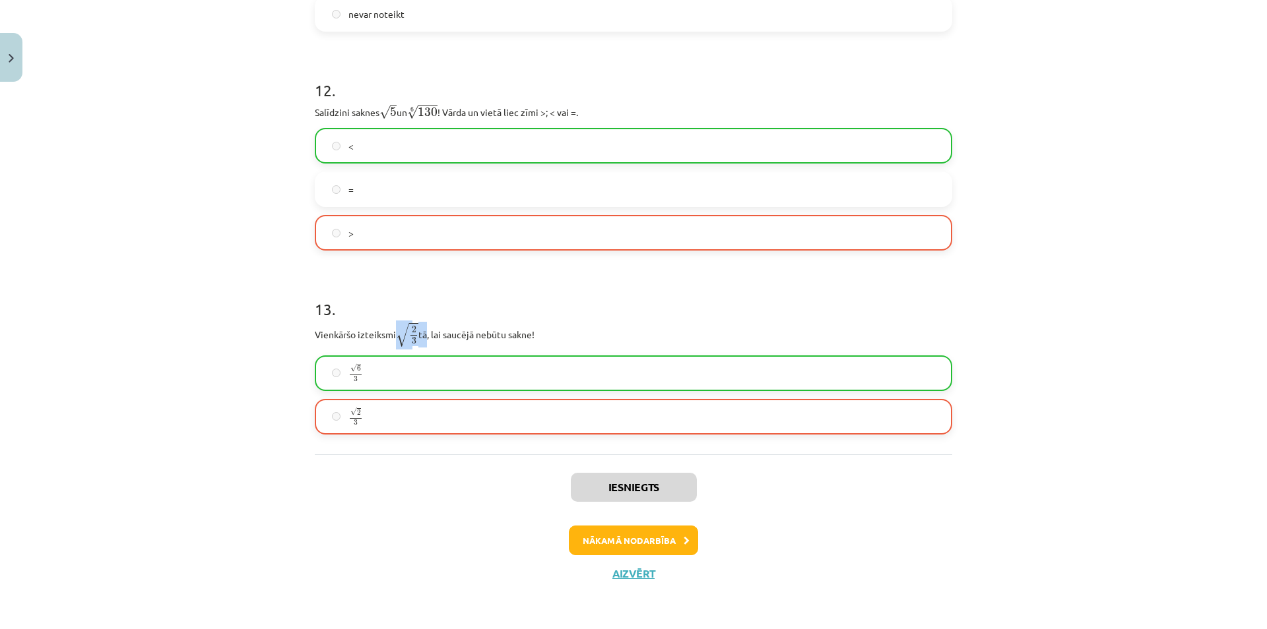
drag, startPoint x: 402, startPoint y: 325, endPoint x: 421, endPoint y: 326, distance: 18.5
click at [421, 326] on p "Vienkāršo izteiksmi √ 2 3 2 3 tā, lai saucējā nebūtu sakne!" at bounding box center [633, 335] width 637 height 26
click at [404, 342] on span "√" at bounding box center [402, 335] width 13 height 24
drag, startPoint x: 404, startPoint y: 342, endPoint x: 413, endPoint y: 340, distance: 8.8
click at [413, 340] on span "√ 2 3" at bounding box center [407, 335] width 22 height 24
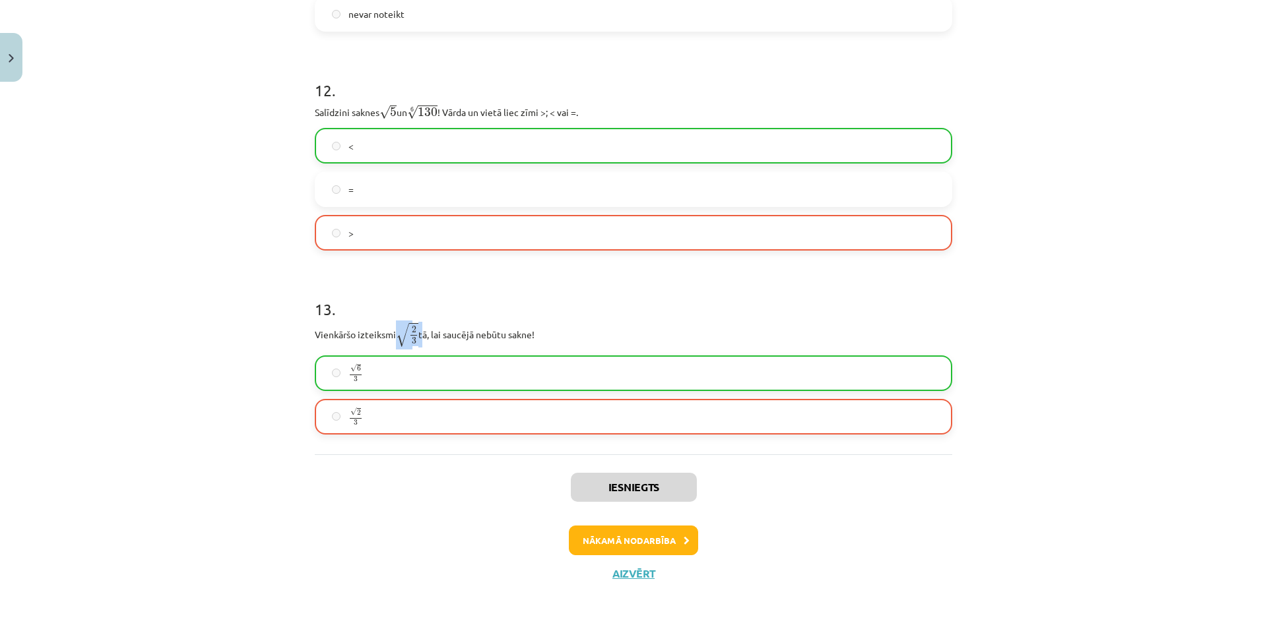
drag, startPoint x: 410, startPoint y: 338, endPoint x: 416, endPoint y: 340, distance: 6.9
click at [416, 340] on p "Vienkāršo izteiksmi √ 2 3 2 3 tā, lai saucējā nebūtu sakne!" at bounding box center [633, 335] width 637 height 26
drag, startPoint x: 410, startPoint y: 325, endPoint x: 426, endPoint y: 327, distance: 16.0
click at [426, 327] on p "Vienkāršo izteiksmi √ 2 3 2 3 tā, lai saucējā nebūtu sakne!" at bounding box center [633, 335] width 637 height 26
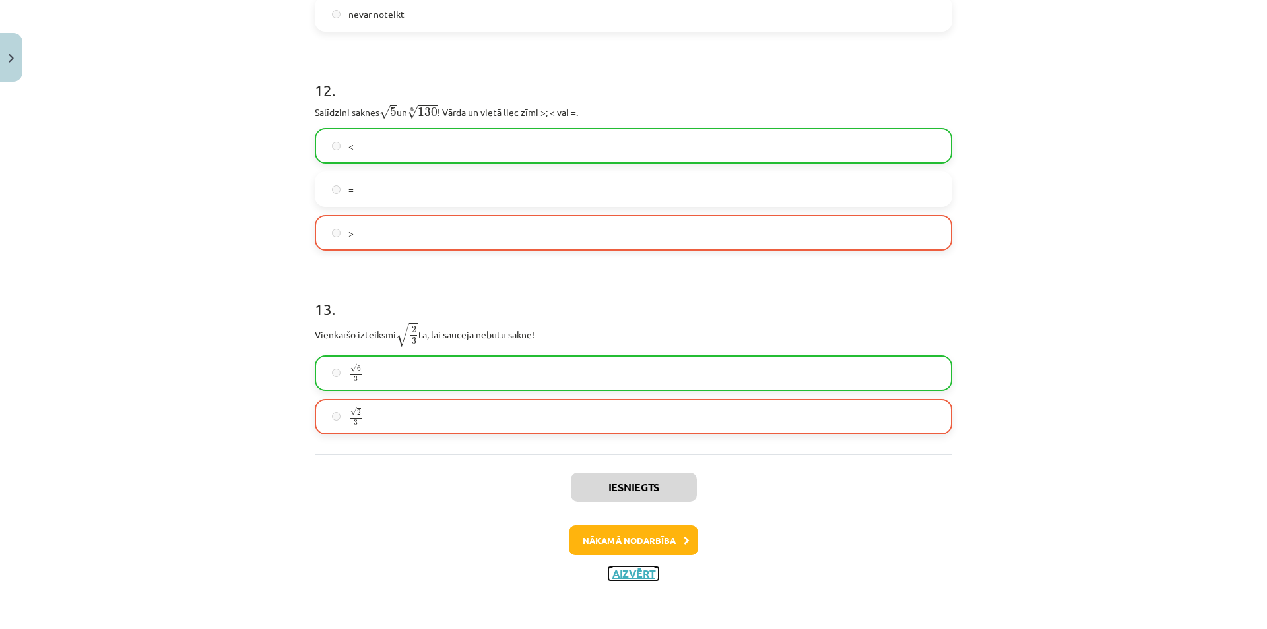
click at [638, 578] on button "Aizvērt" at bounding box center [633, 573] width 50 height 13
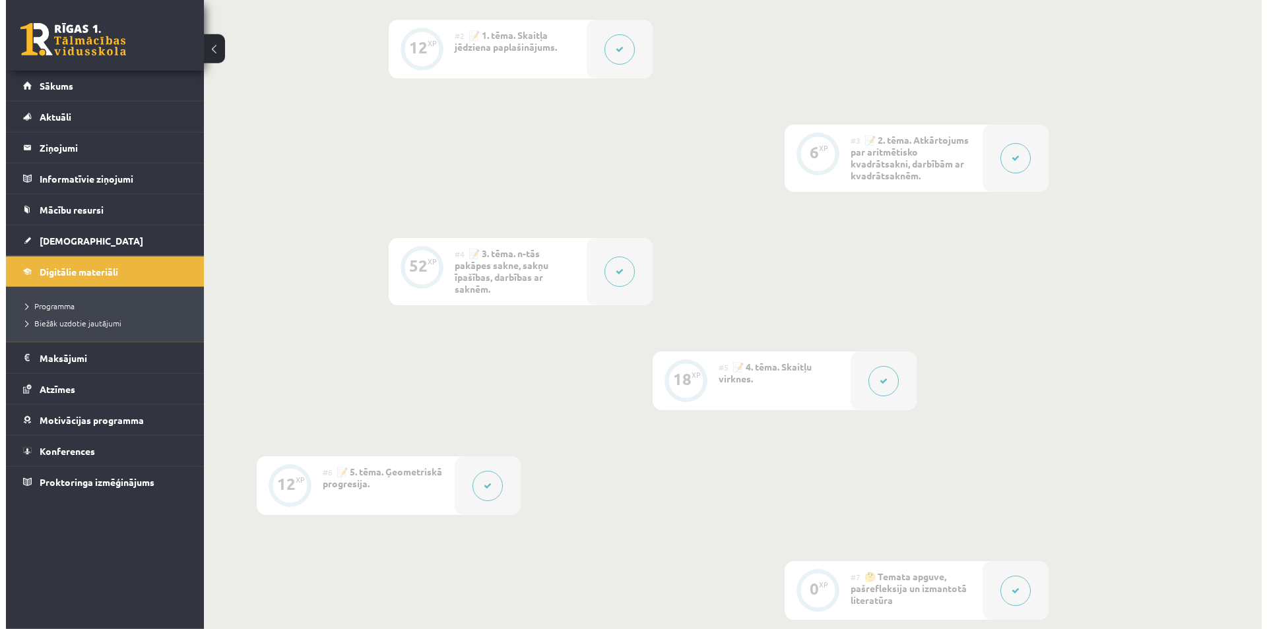
scroll to position [740, 0]
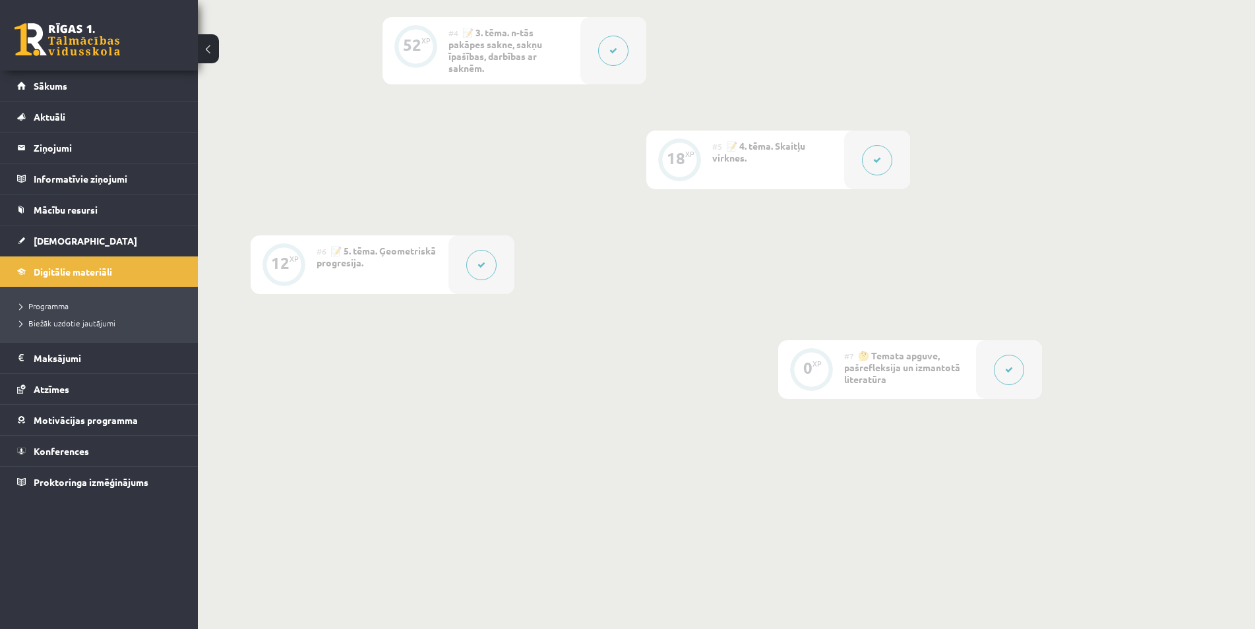
click at [870, 165] on button at bounding box center [877, 160] width 30 height 30
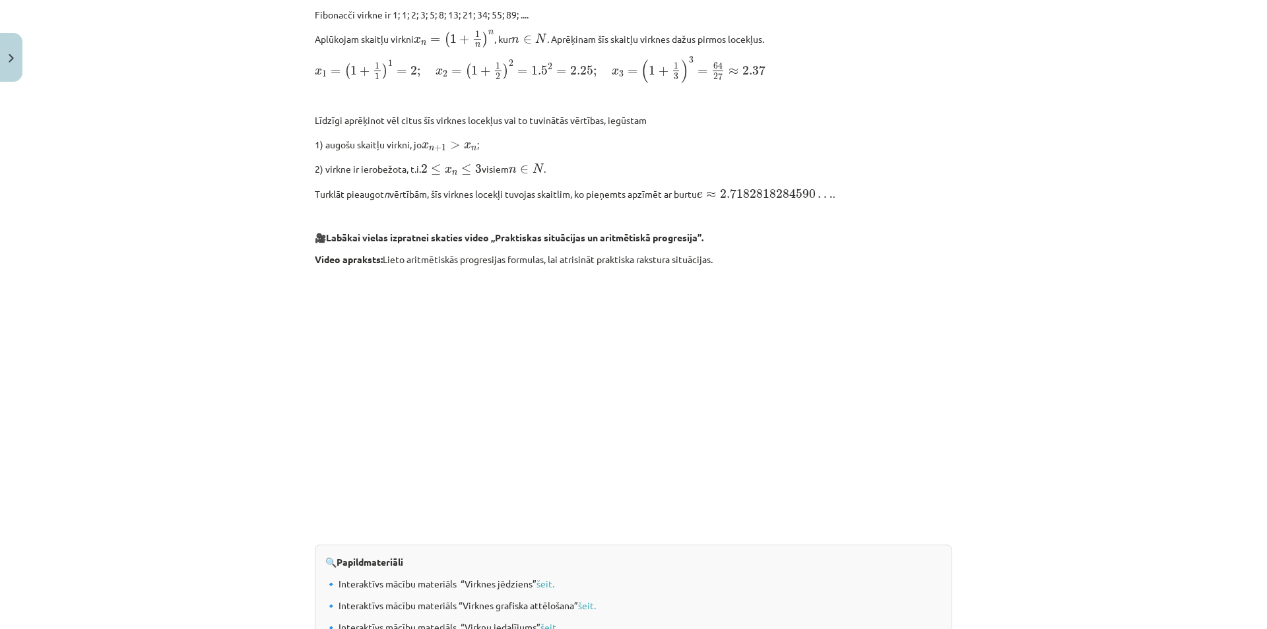
scroll to position [1262, 0]
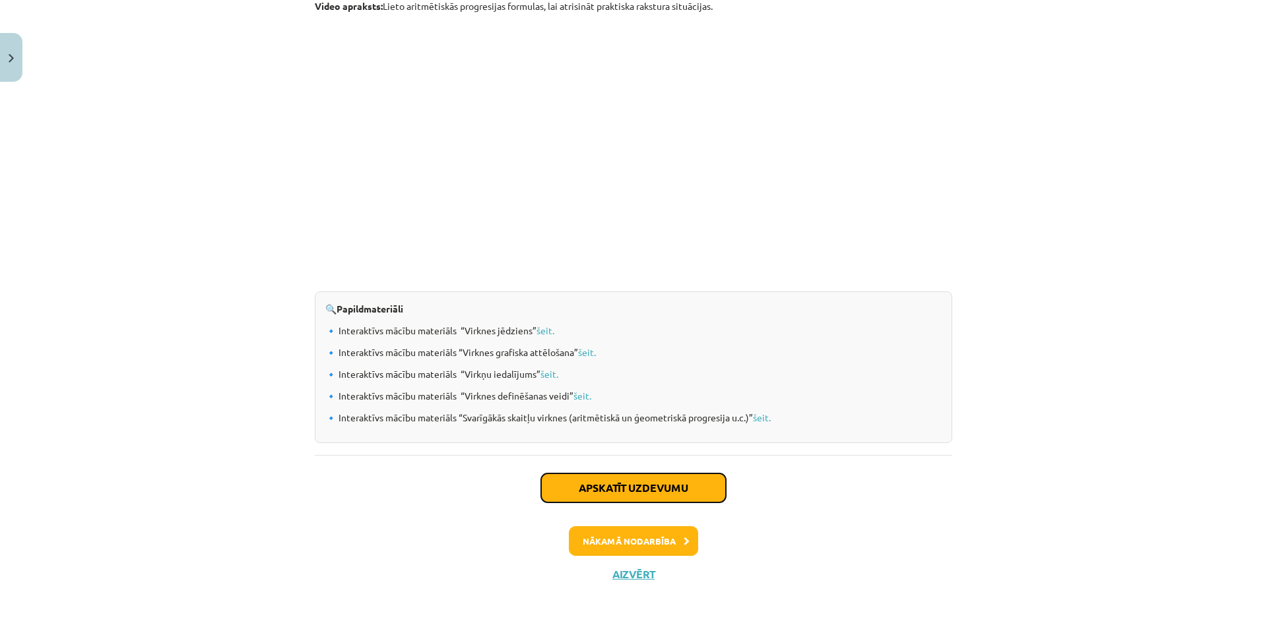
click at [652, 501] on button "Apskatīt uzdevumu" at bounding box center [633, 488] width 185 height 29
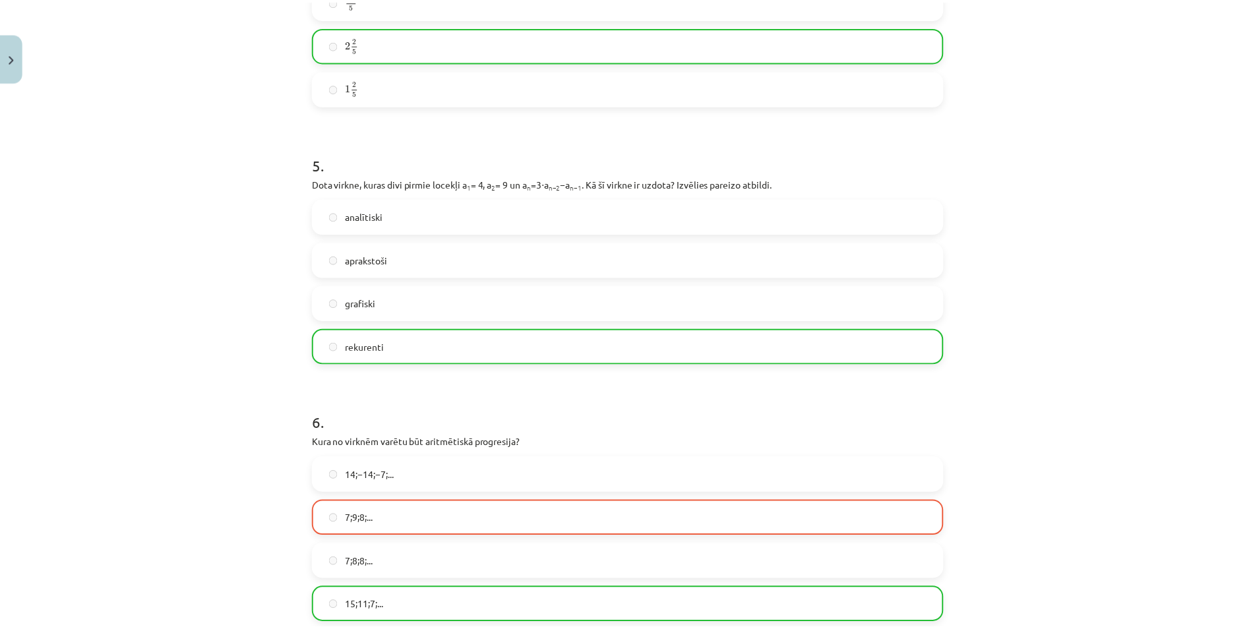
scroll to position [1362, 0]
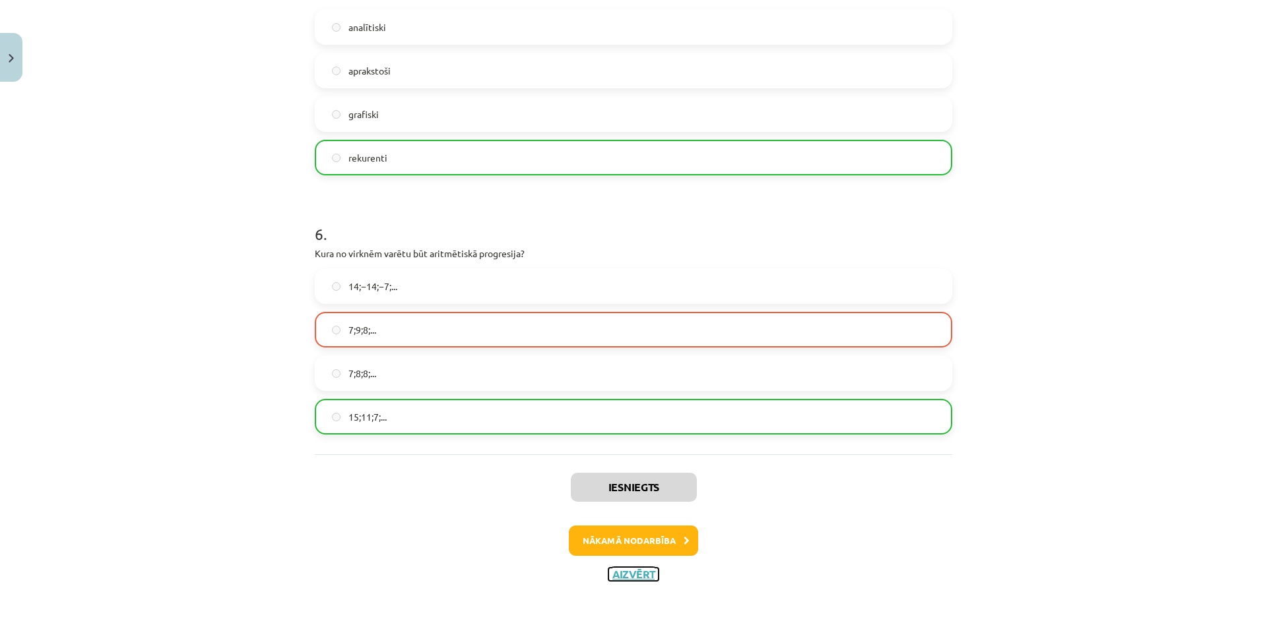
click at [612, 569] on button "Aizvērt" at bounding box center [633, 574] width 50 height 13
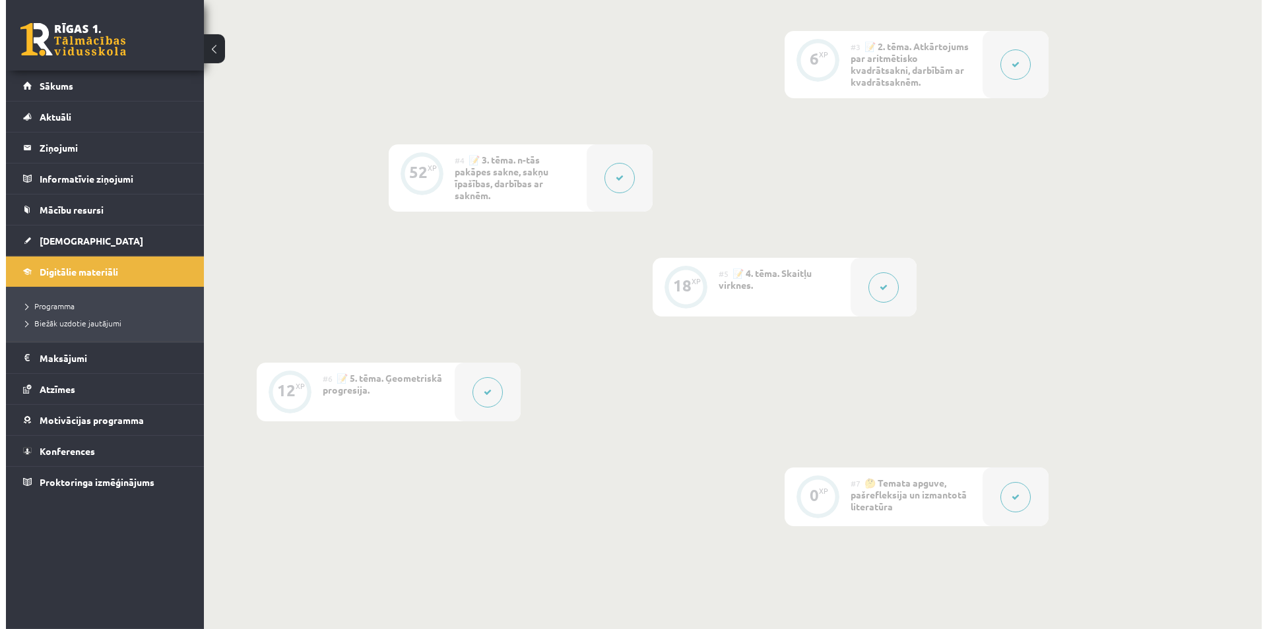
scroll to position [538, 0]
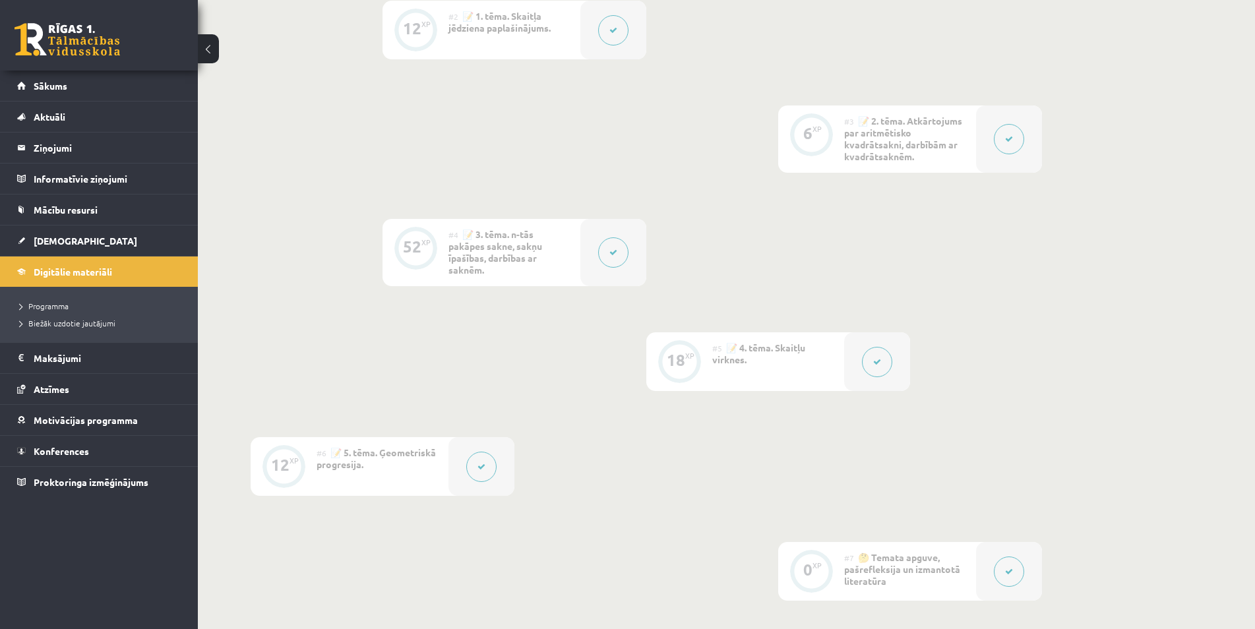
click at [879, 369] on button at bounding box center [877, 362] width 30 height 30
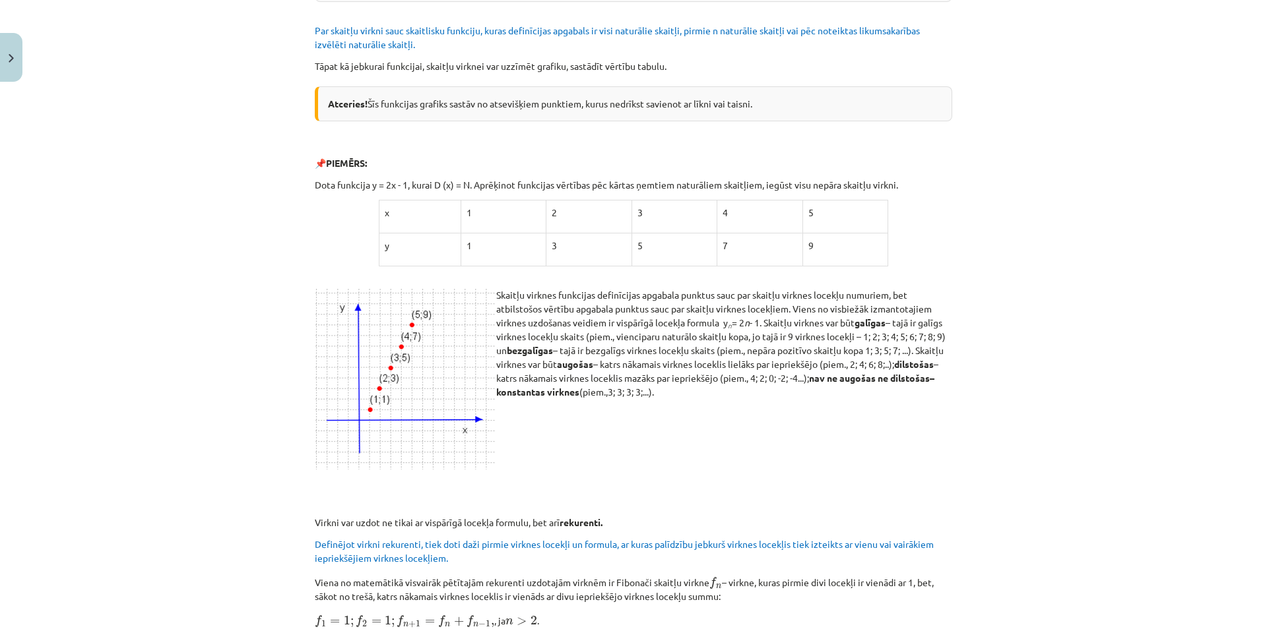
scroll to position [0, 0]
